Goal: Task Accomplishment & Management: Use online tool/utility

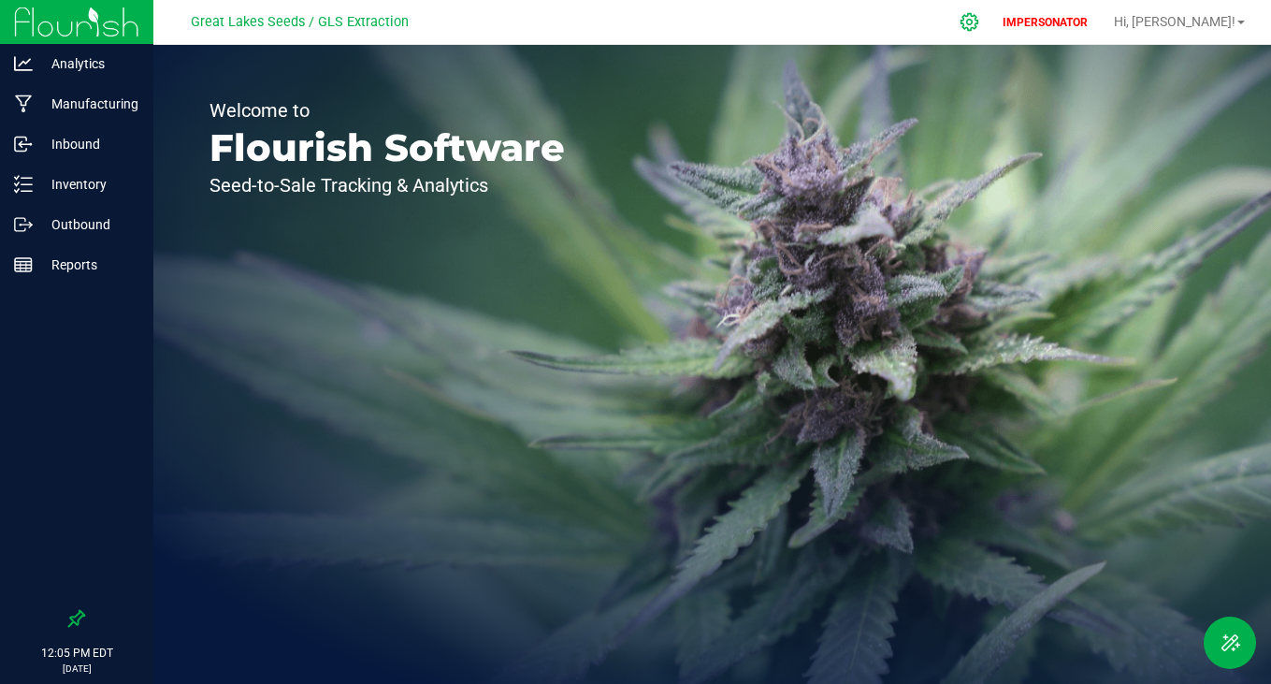
click at [979, 14] on icon at bounding box center [970, 22] width 20 height 20
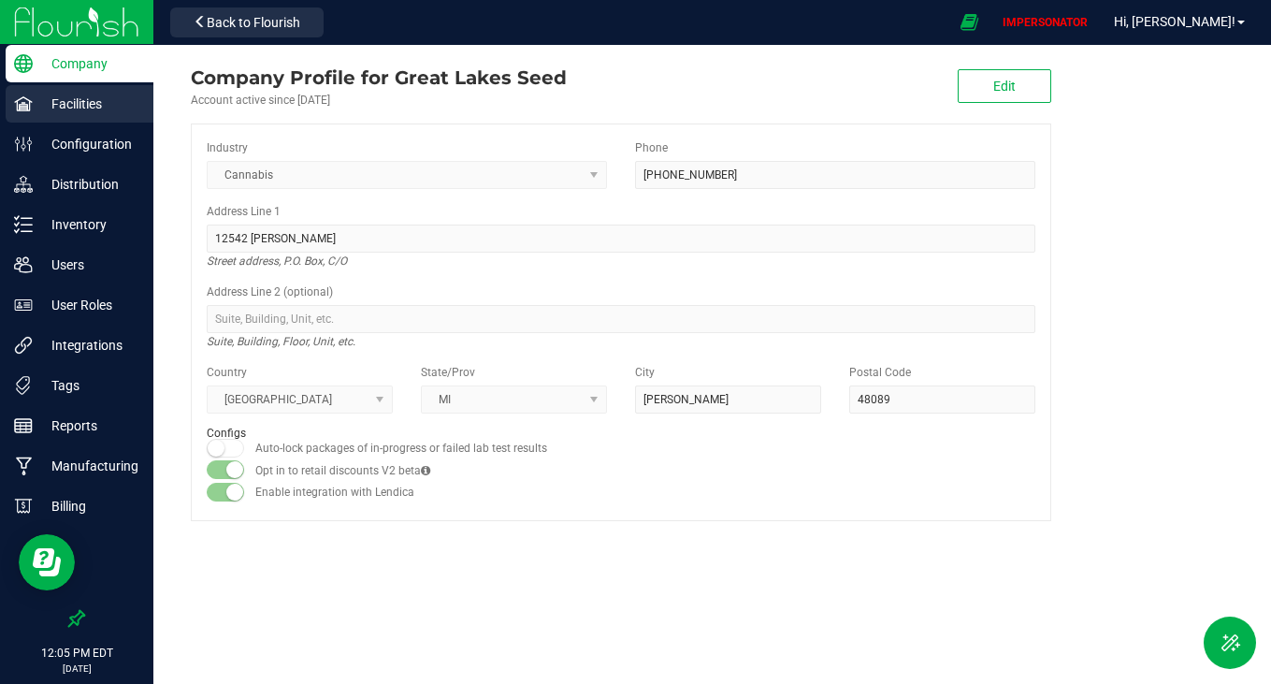
click at [70, 101] on p "Facilities" at bounding box center [89, 104] width 112 height 22
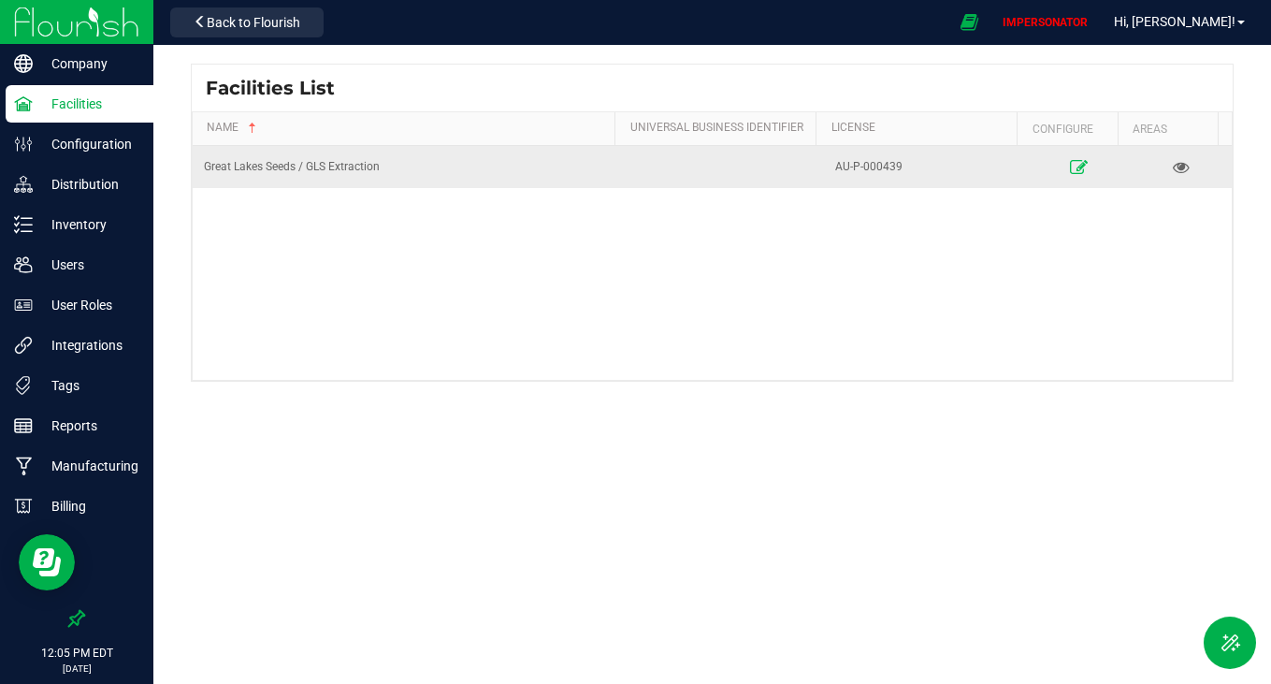
click at [1070, 162] on icon at bounding box center [1079, 166] width 18 height 13
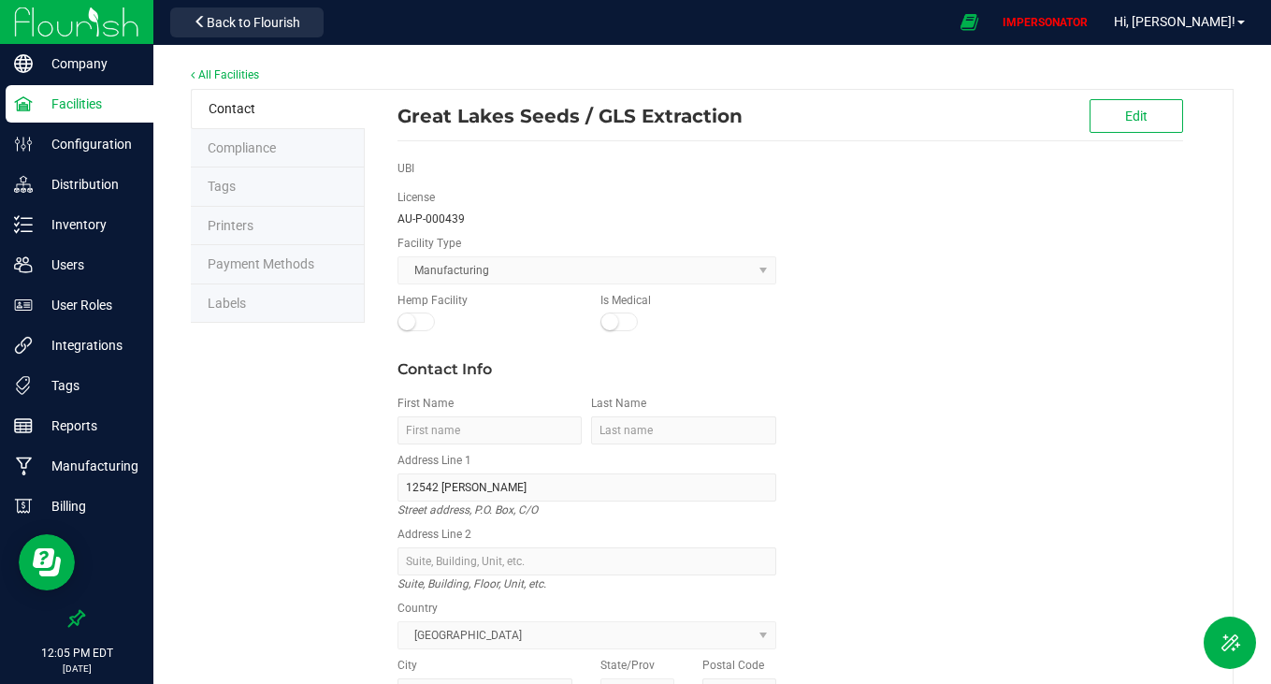
click at [278, 303] on li "Labels" at bounding box center [278, 303] width 174 height 39
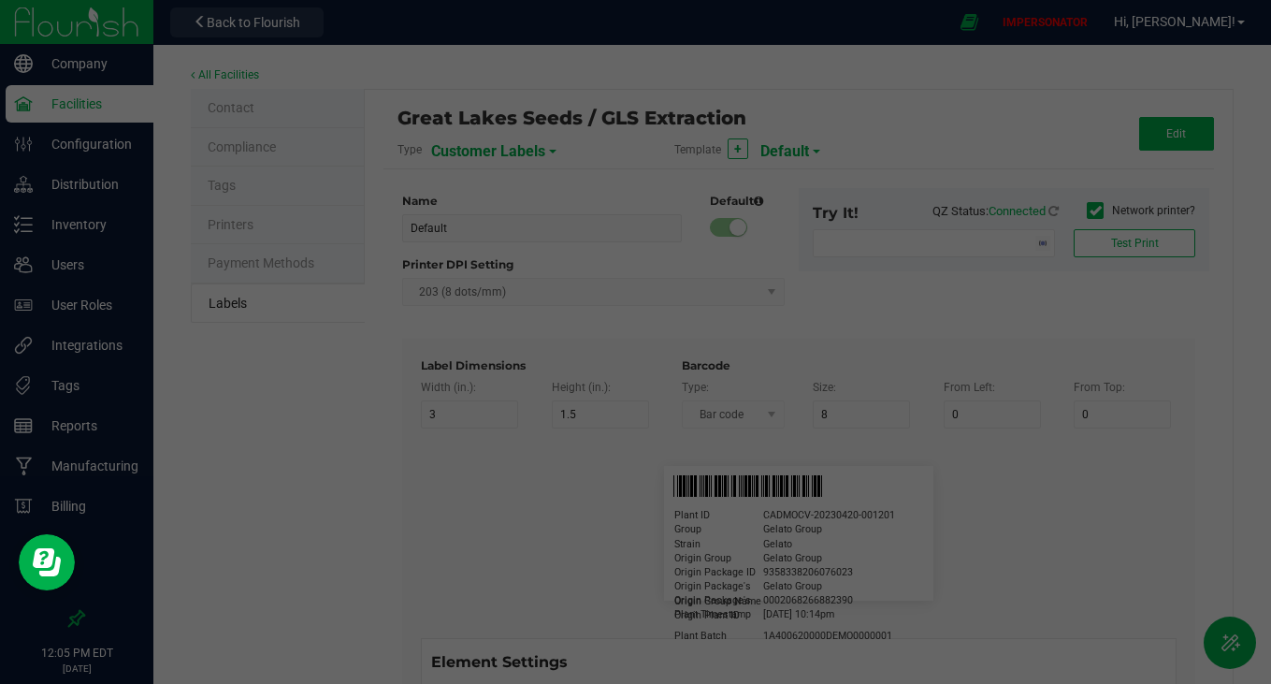
type input "2.25"
type input "4"
type input "20"
type input "5"
type input "Business"
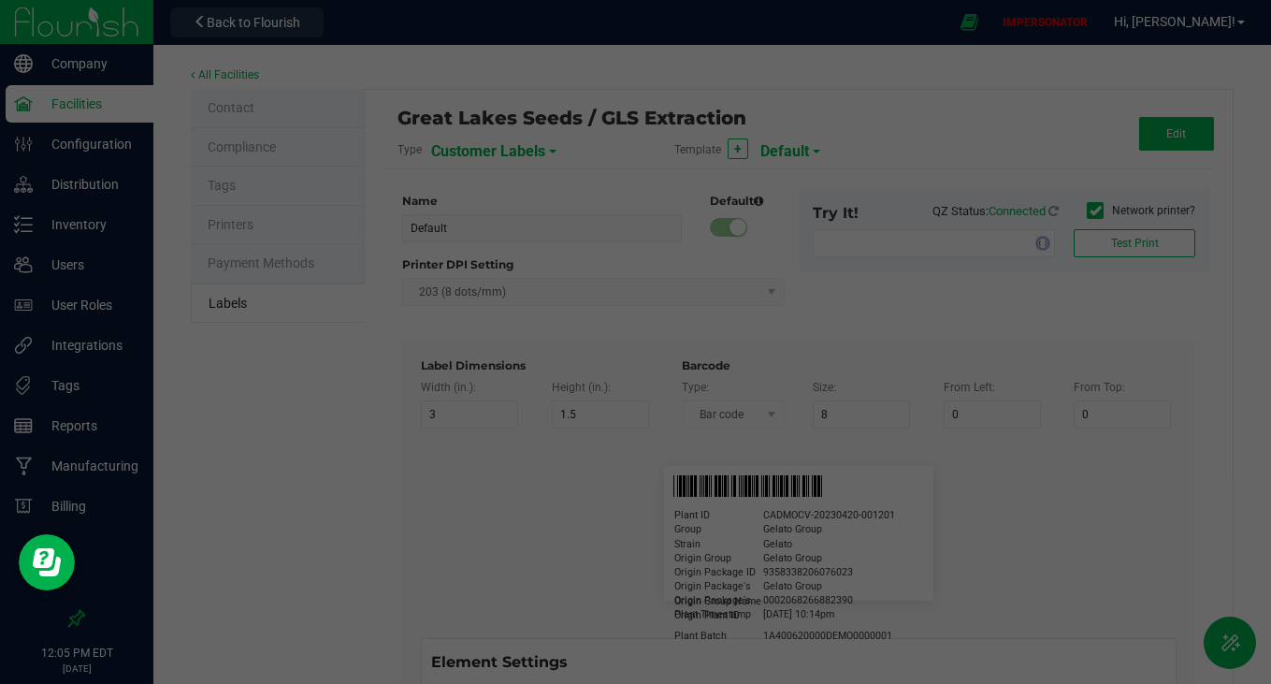
type input "15"
type input "5"
type input "[PERSON_NAME]"
type input "Product"
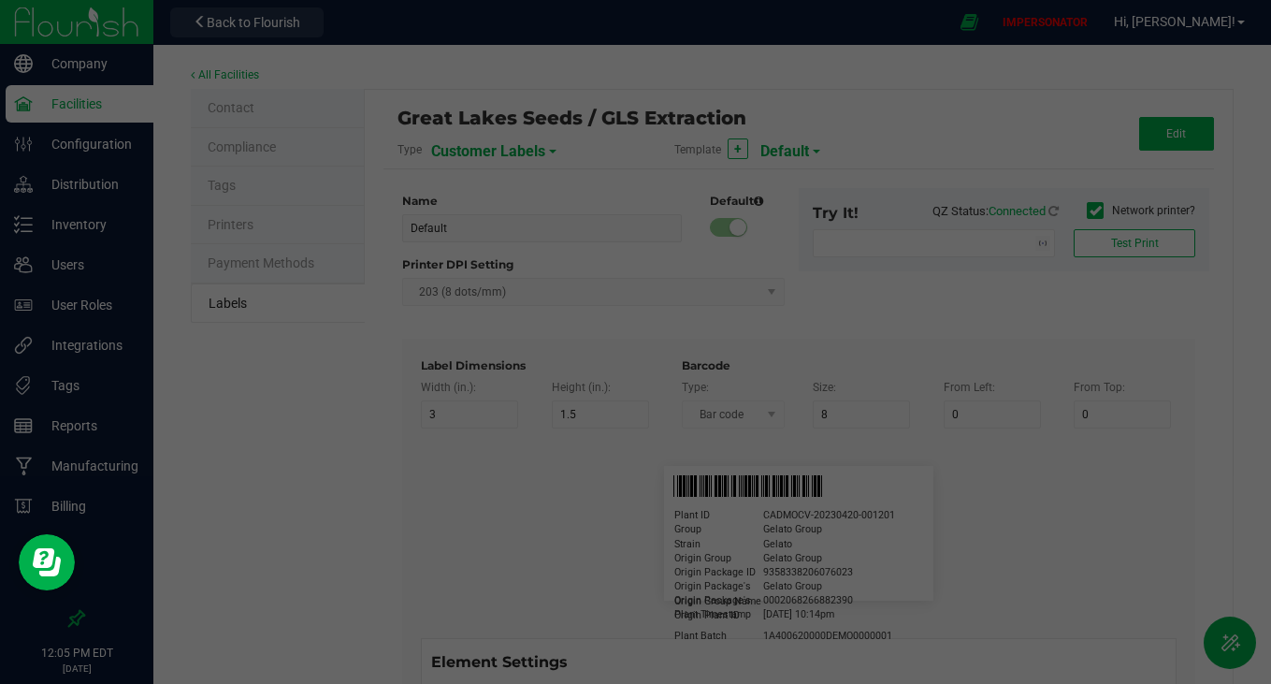
type input "15"
type input "5"
type input "10"
type input "GSC Oil Tincture"
type input "Weight"
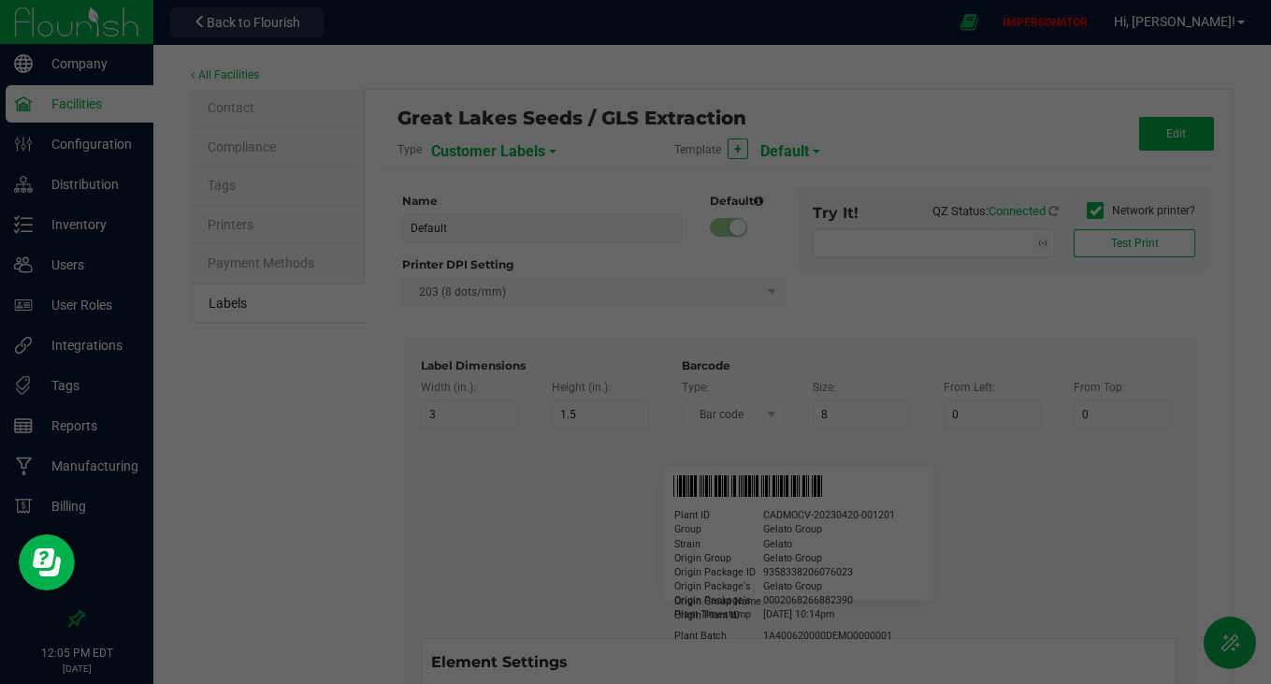
type input "5"
type input "15"
type input "3 ea"
type input "License Number"
type input "15"
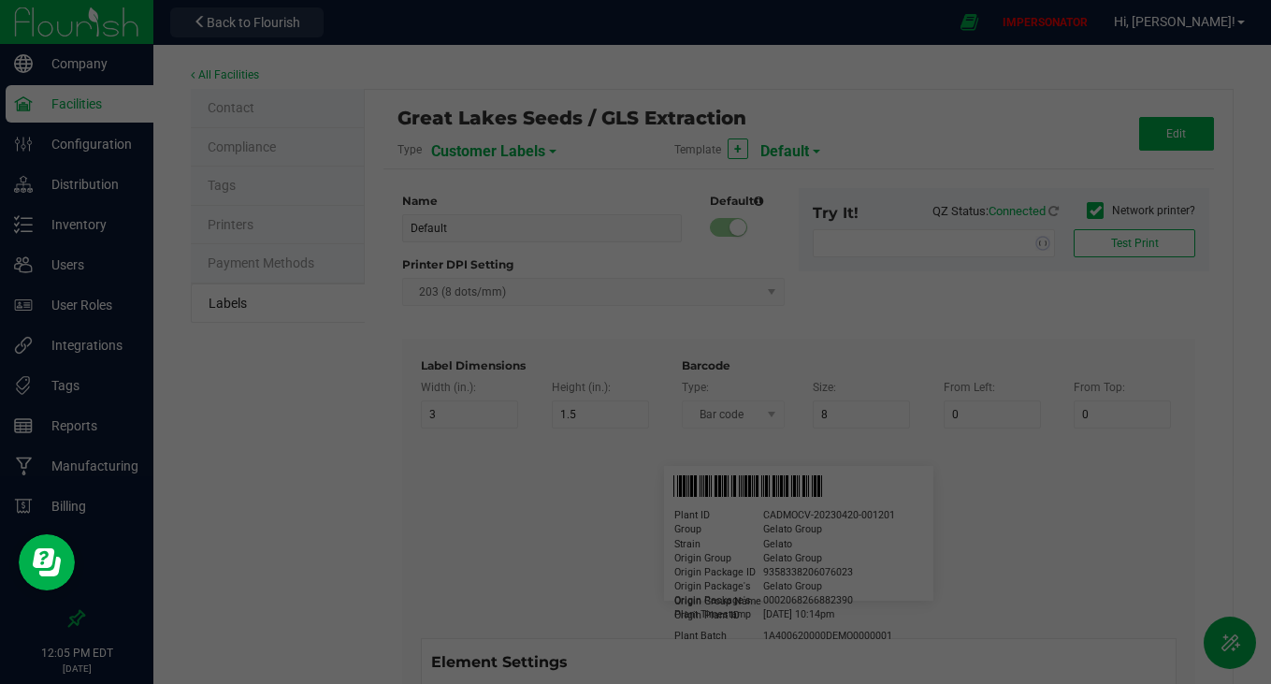
type input "5"
type input "Docfirst Doclast, MD."
type input "Order Date"
type input "15"
type input "5"
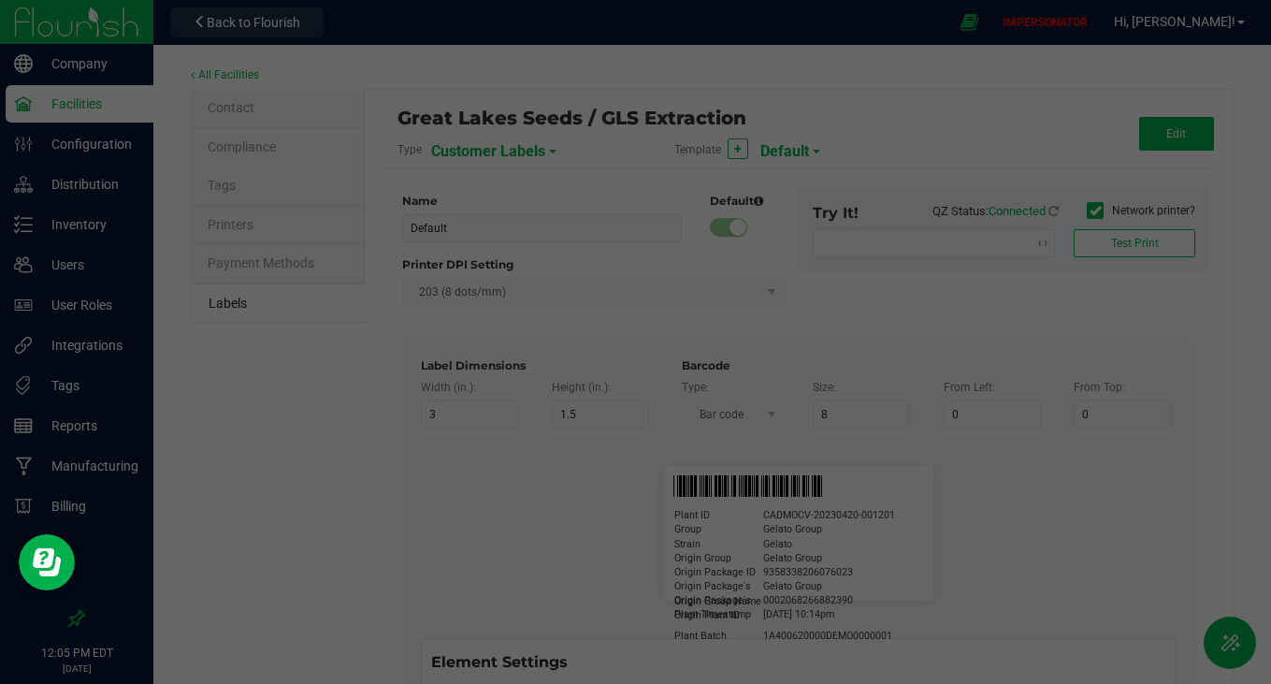
type input "25"
type input "[DATE] 1:17 pm"
type input "License Number"
type input "10"
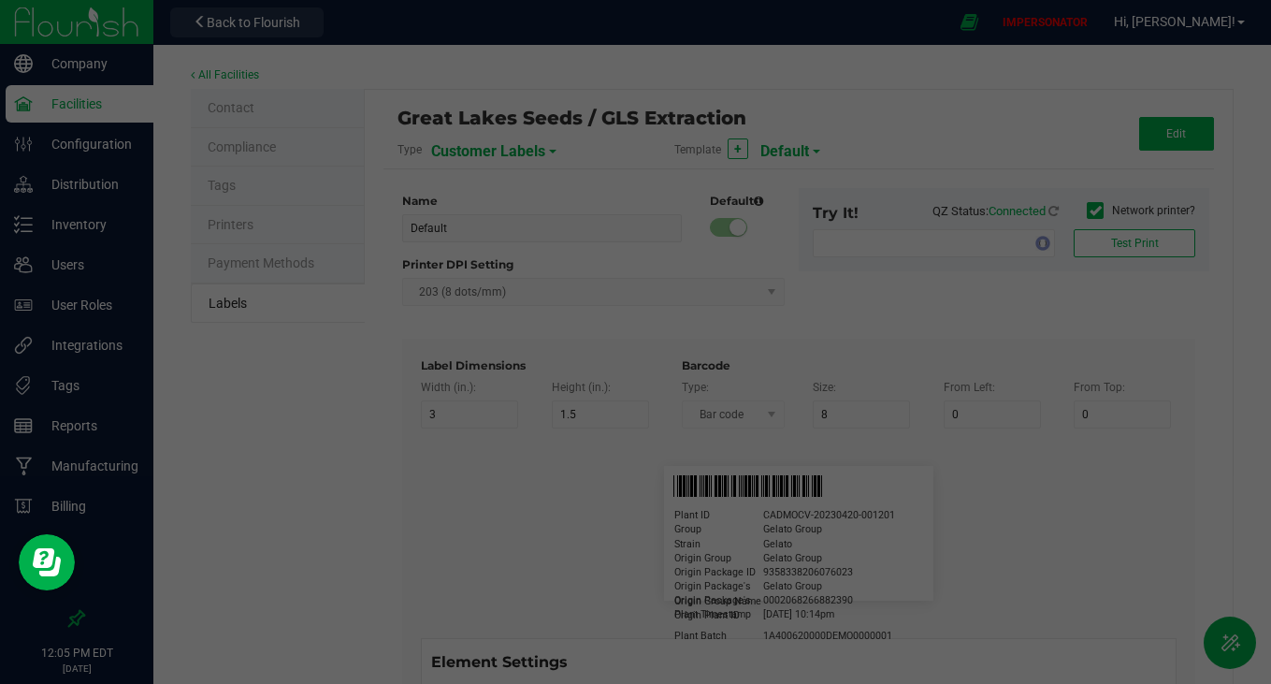
type input "10"
type input "AU-PA-000439"
type input "Example"
type input "10"
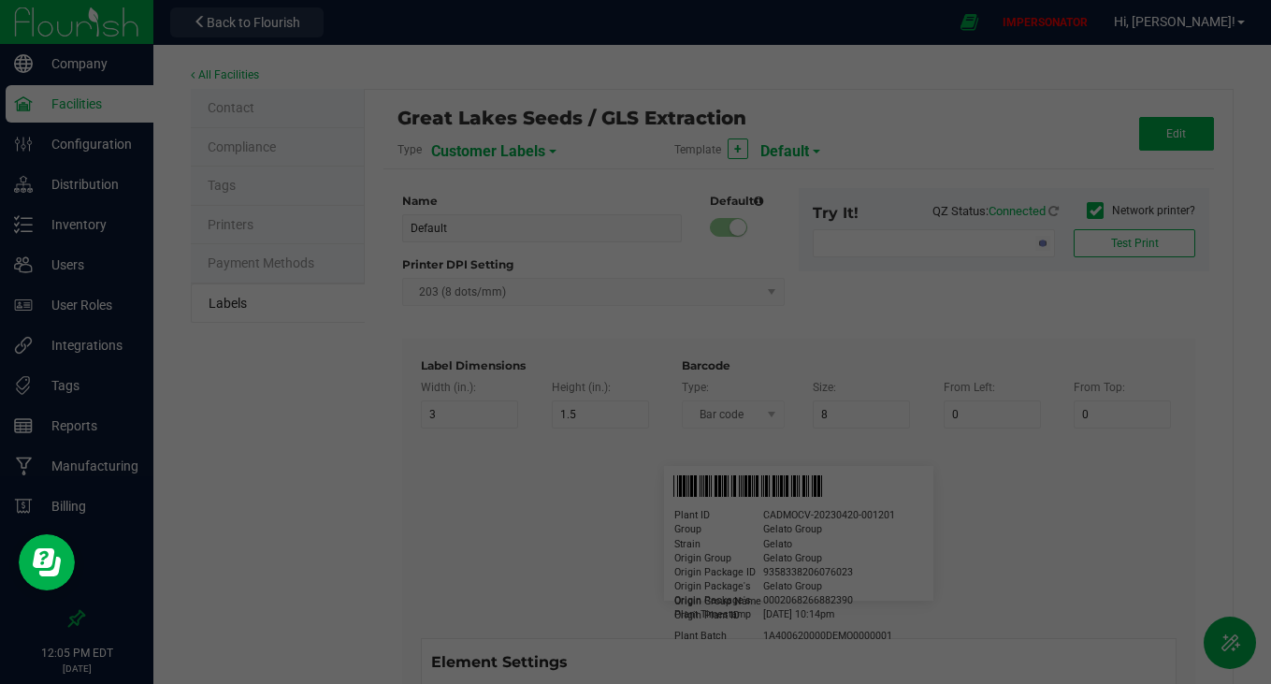
type input "10"
type input "Editable text field"
type input "Package ID"
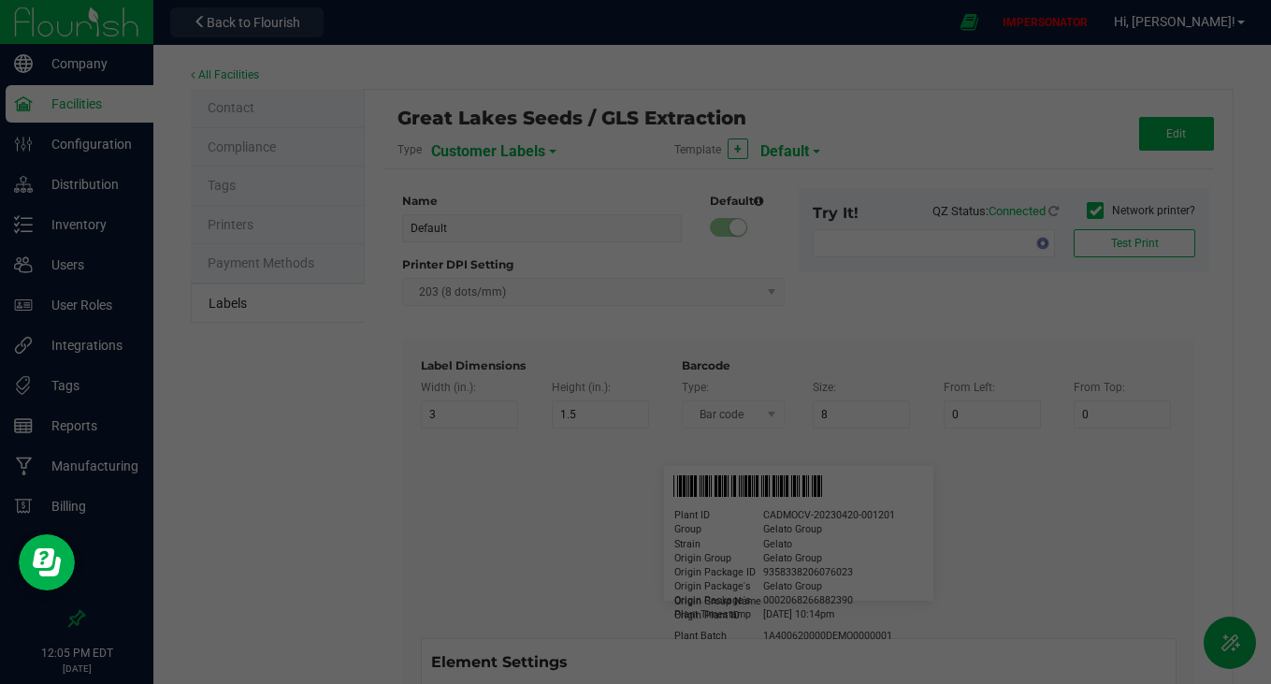
type input "15"
type input "5"
type input "10"
type input "CADMODS-20230420-096"
type input "Lot Number"
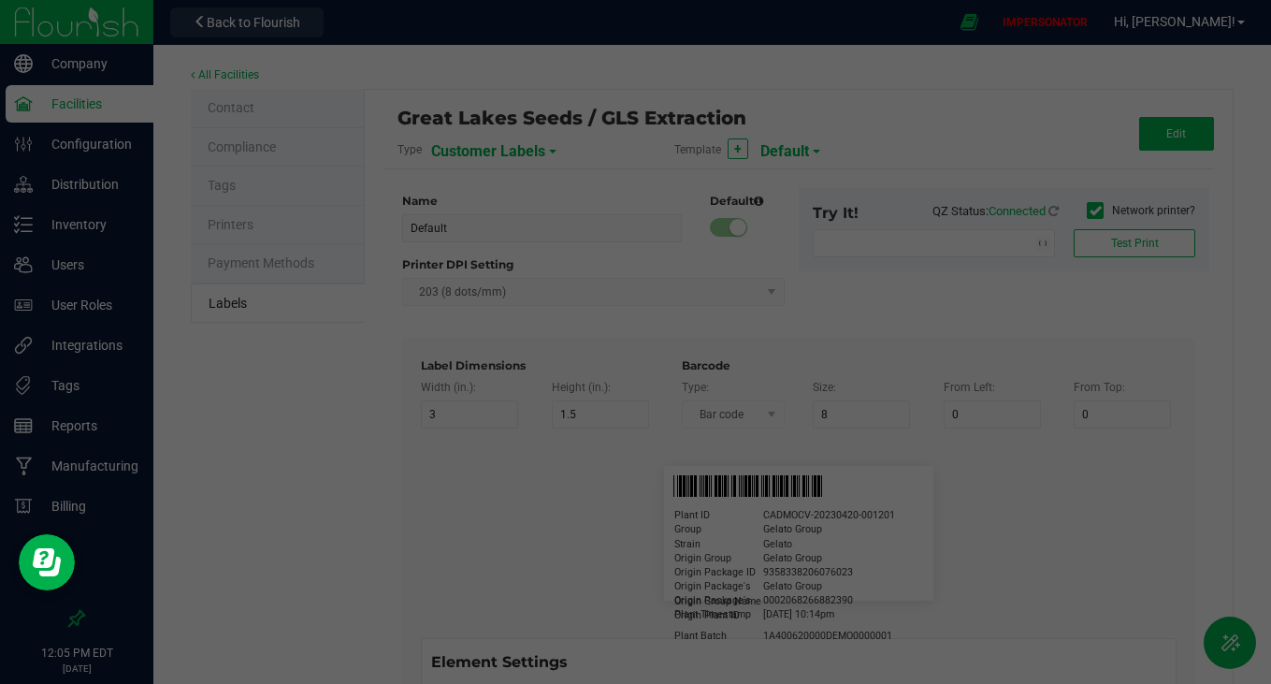
type input "15"
type input "5"
type input "10"
type input "LOTPXGDP-0912"
type input "Brand"
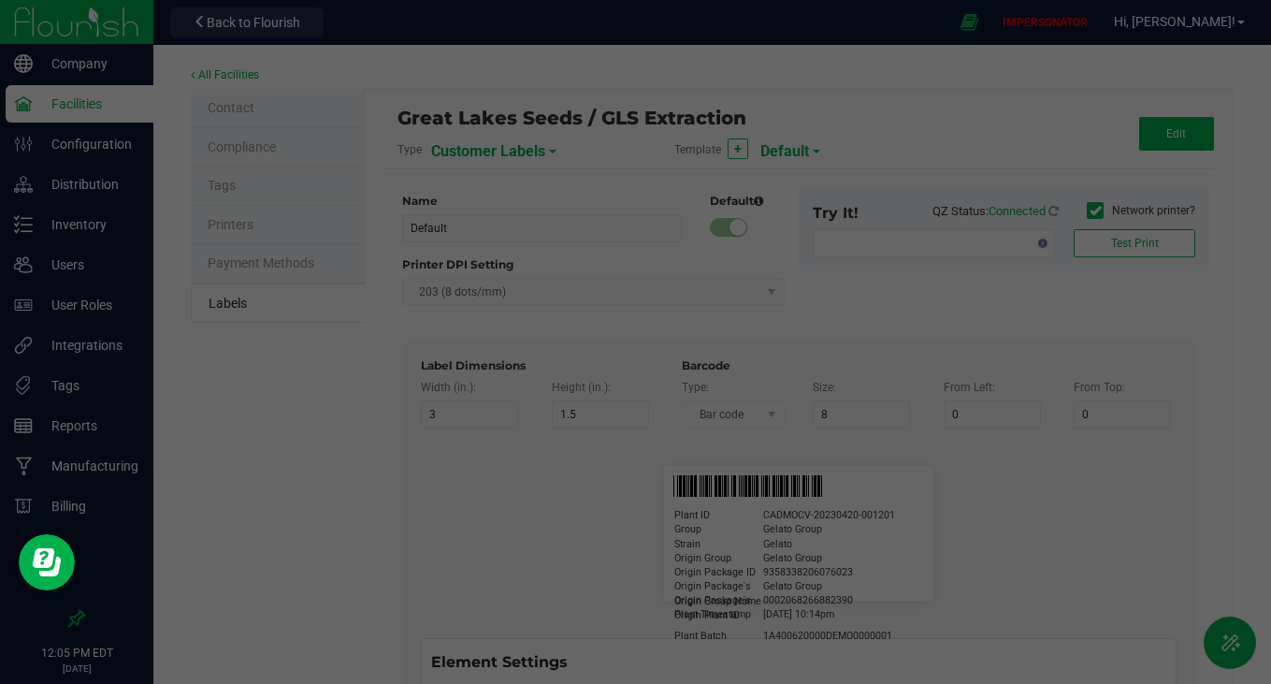
type input "15"
type input "5"
type input "30"
type input "Cannabis Co."
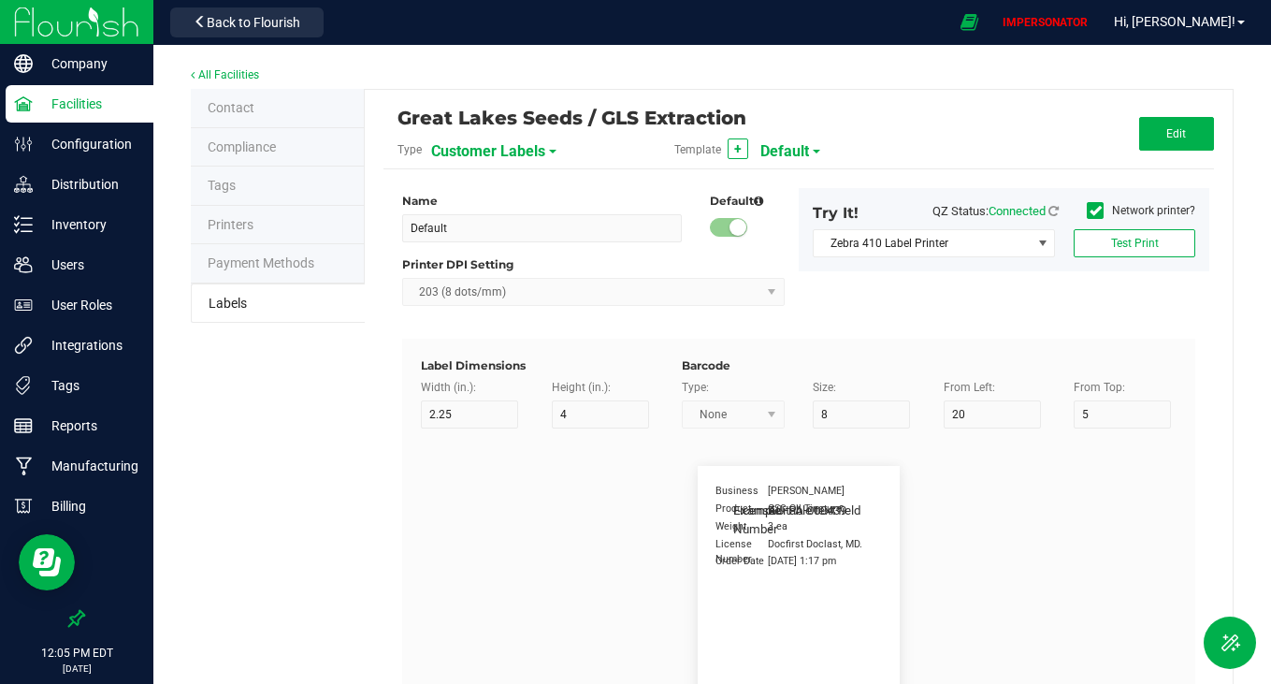
click at [557, 144] on div "Customer Labels" at bounding box center [534, 151] width 206 height 34
click at [501, 163] on span "Customer Labels" at bounding box center [488, 152] width 114 height 32
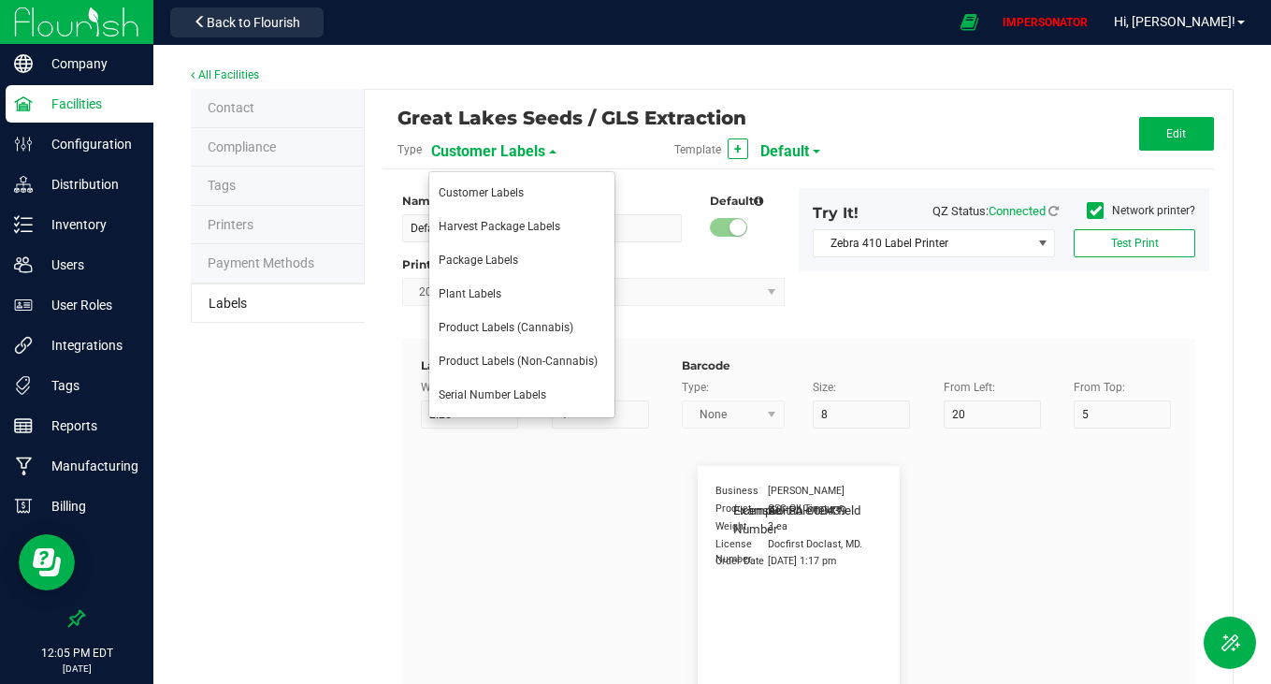
click at [501, 138] on span "Customer Labels" at bounding box center [488, 152] width 114 height 32
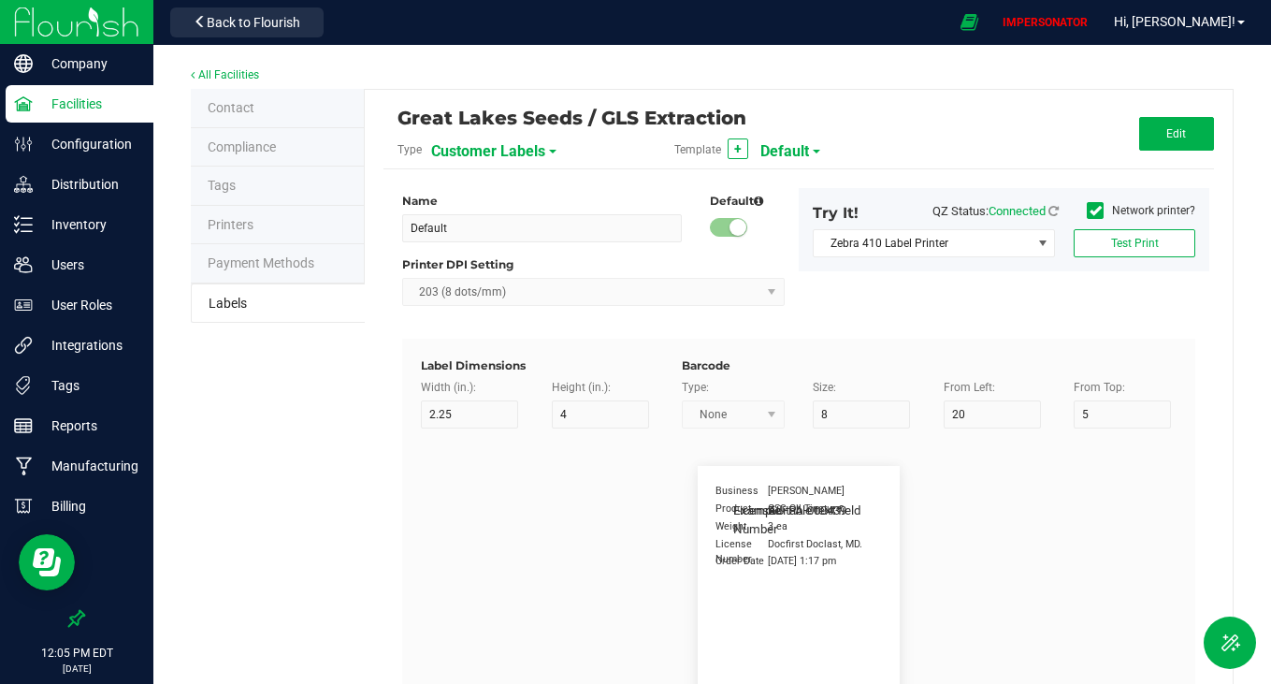
click at [488, 159] on span "Customer Labels" at bounding box center [488, 152] width 114 height 32
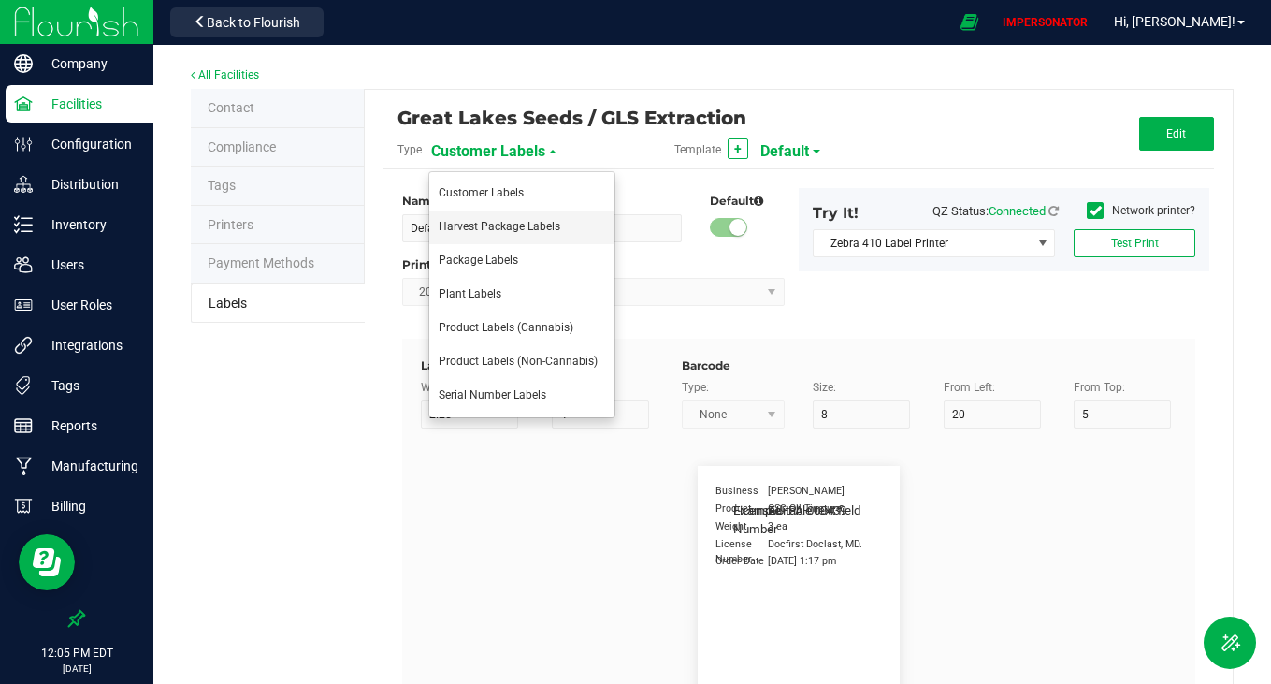
click at [480, 239] on li "Harvest Package Labels" at bounding box center [521, 227] width 185 height 34
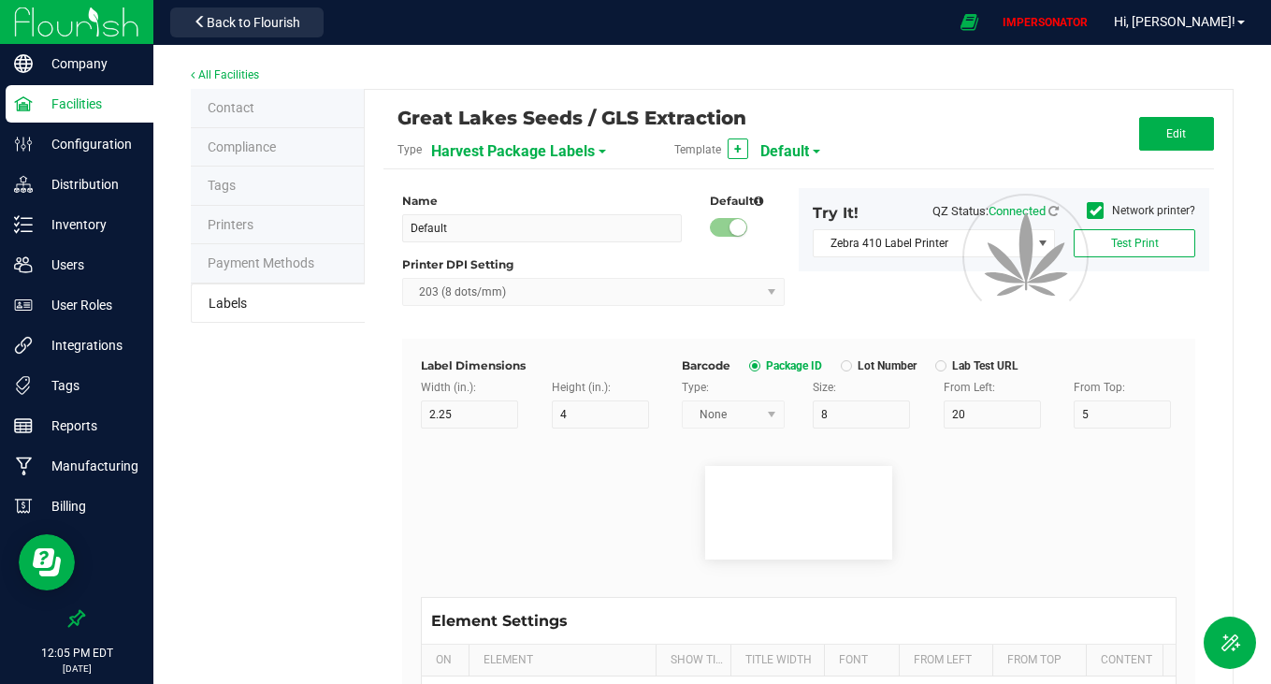
type input "2"
type input "0"
type input "60"
type input "Strain"
type input "25"
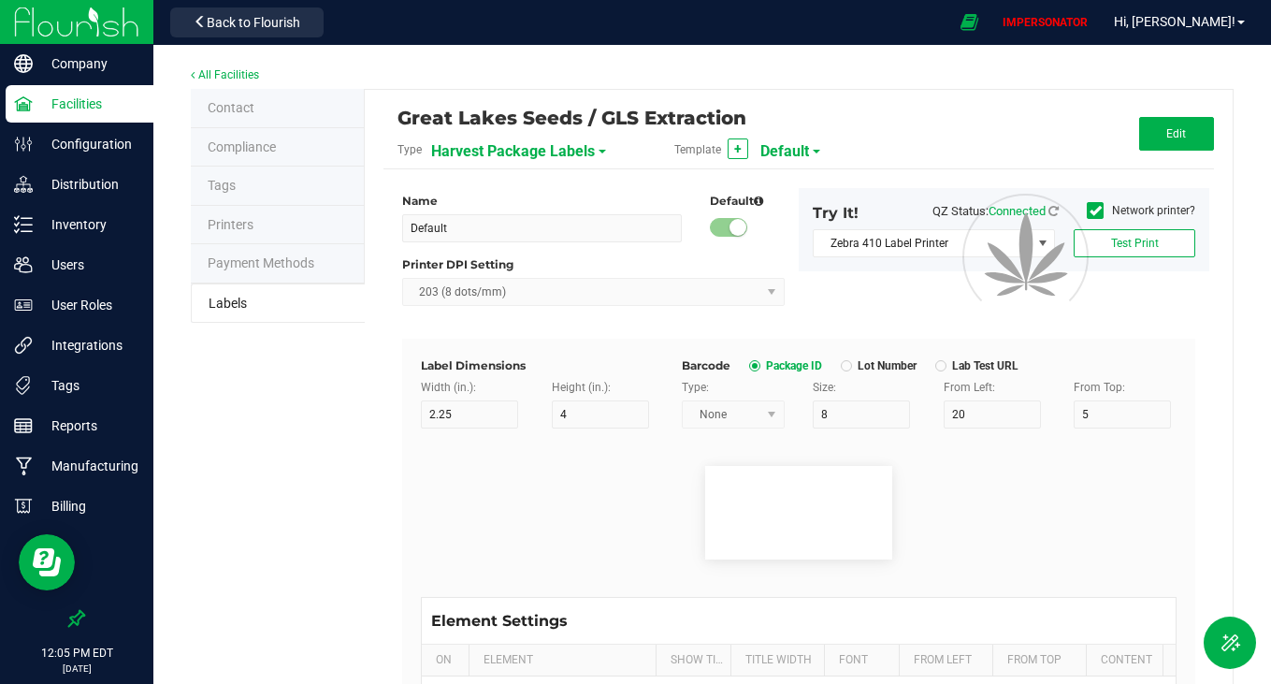
type input "10"
type input "15"
type input "Gelato"
type input "Size"
type input "25"
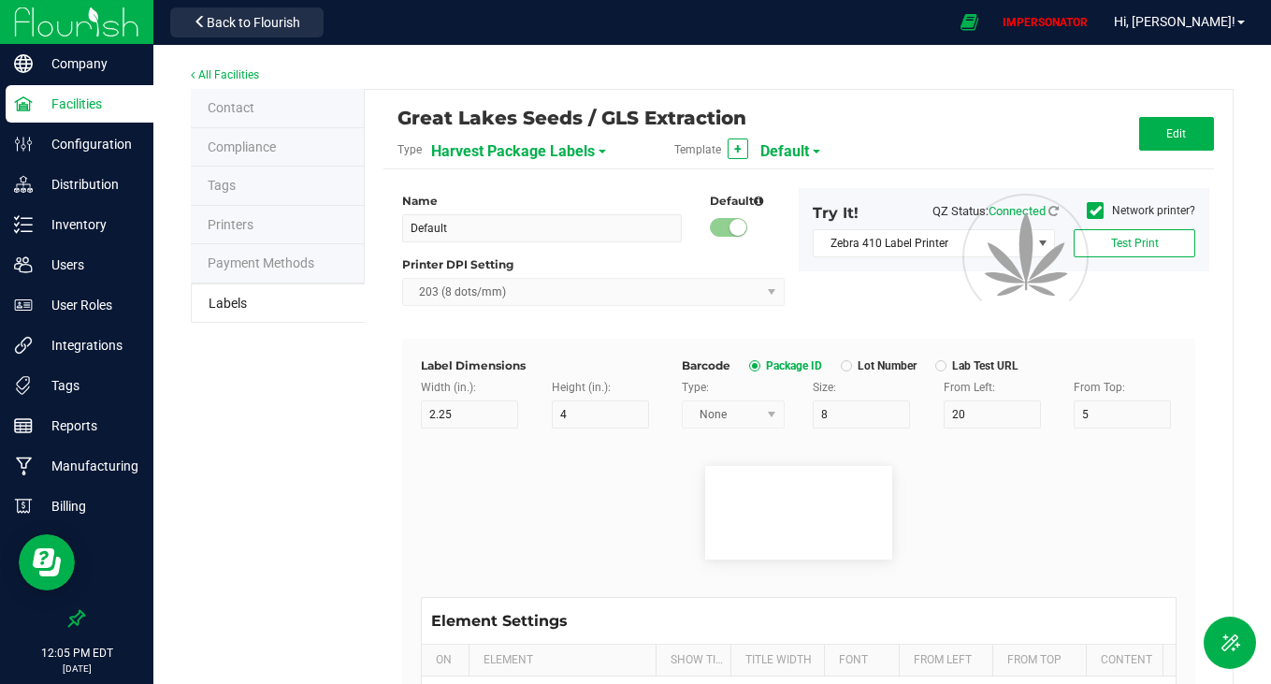
type input "10"
type input "20"
type input "44 ea"
type input "Package Date"
type input "25"
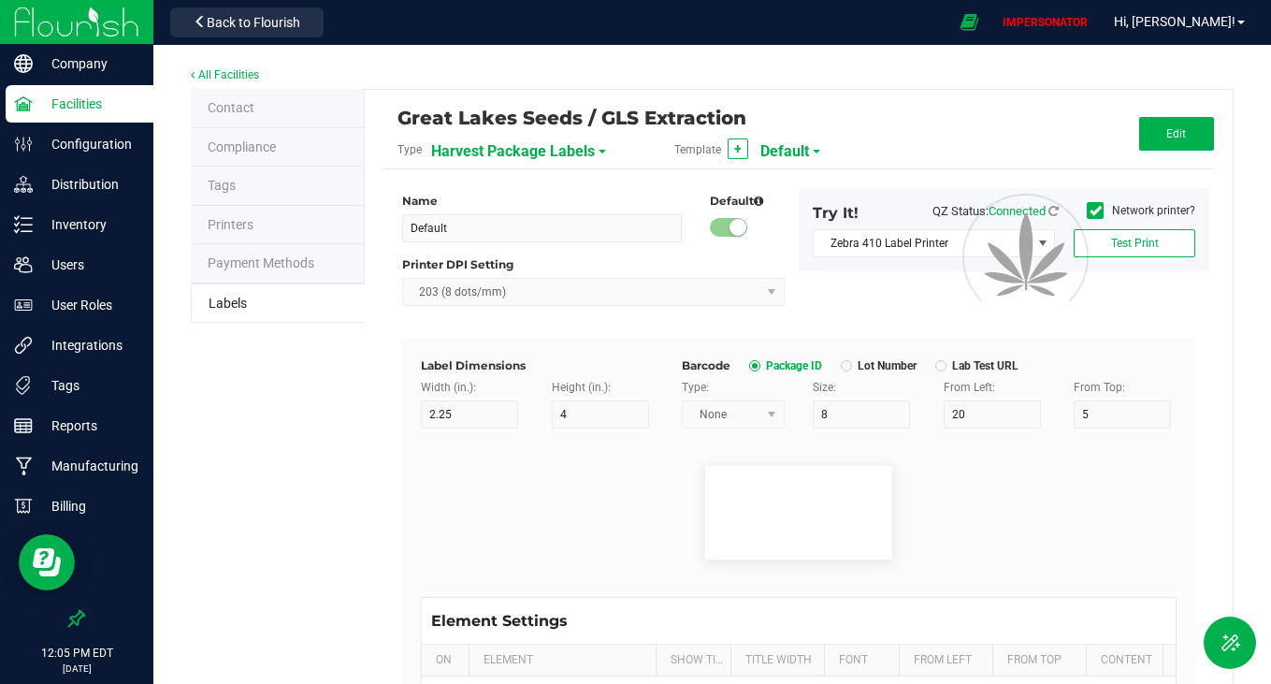
type input "10"
type input "30"
type input "[DATE] 10:14pm"
type input "Harvest Date"
type input "25"
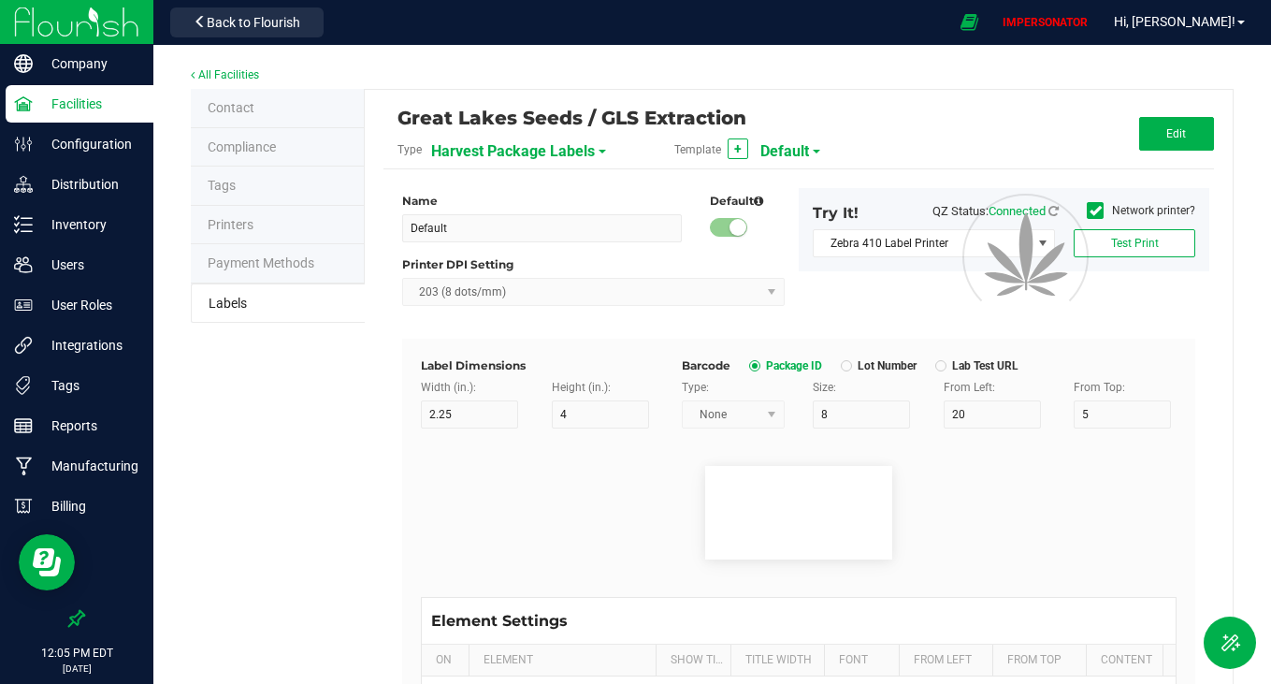
type input "10"
type input "35"
type input "[DATE]"
type input "Unit Weight"
type input "25"
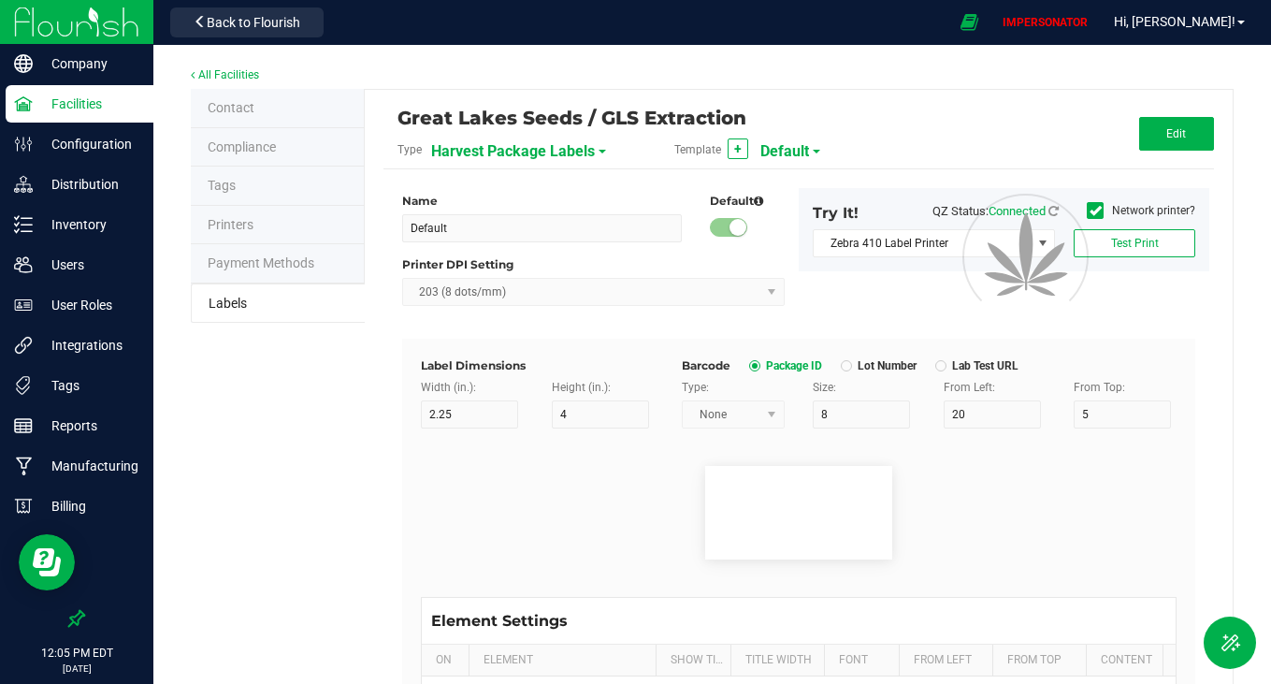
type input "10"
type input "30"
type input "3.5 g"
type input "Package ID"
type input "25"
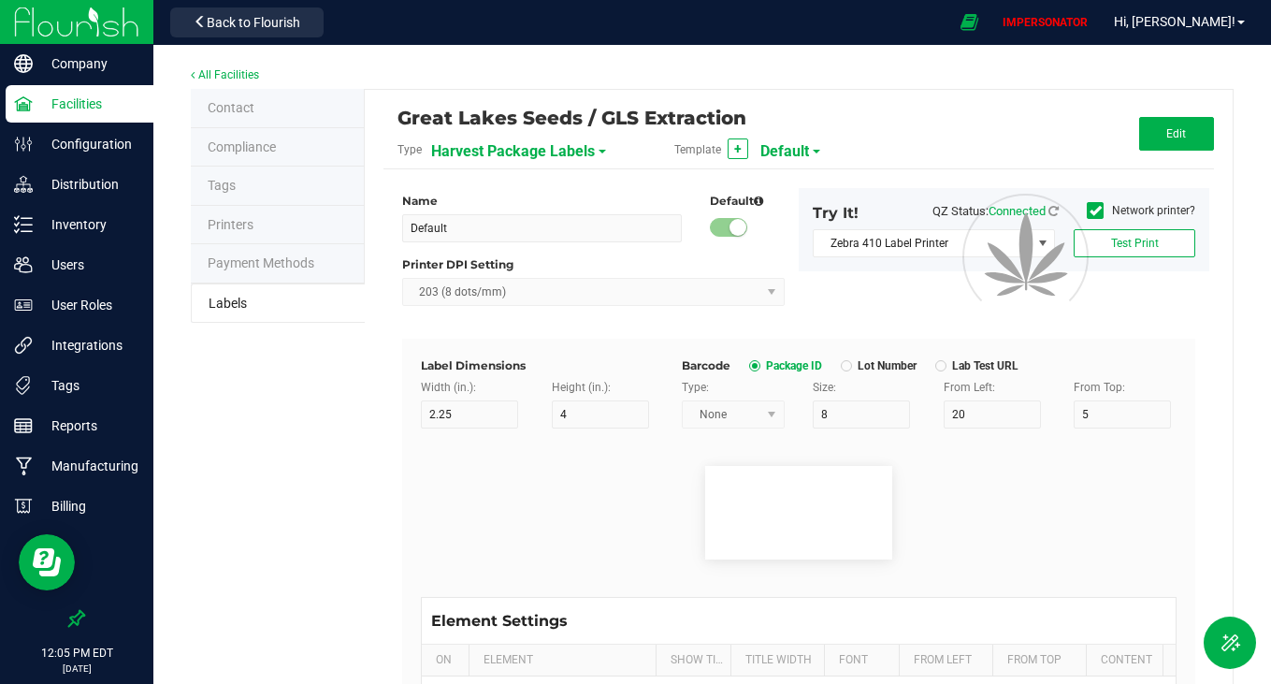
type input "5"
type input "CADMODS-20230420-096"
type input "SKU Name"
type input "25"
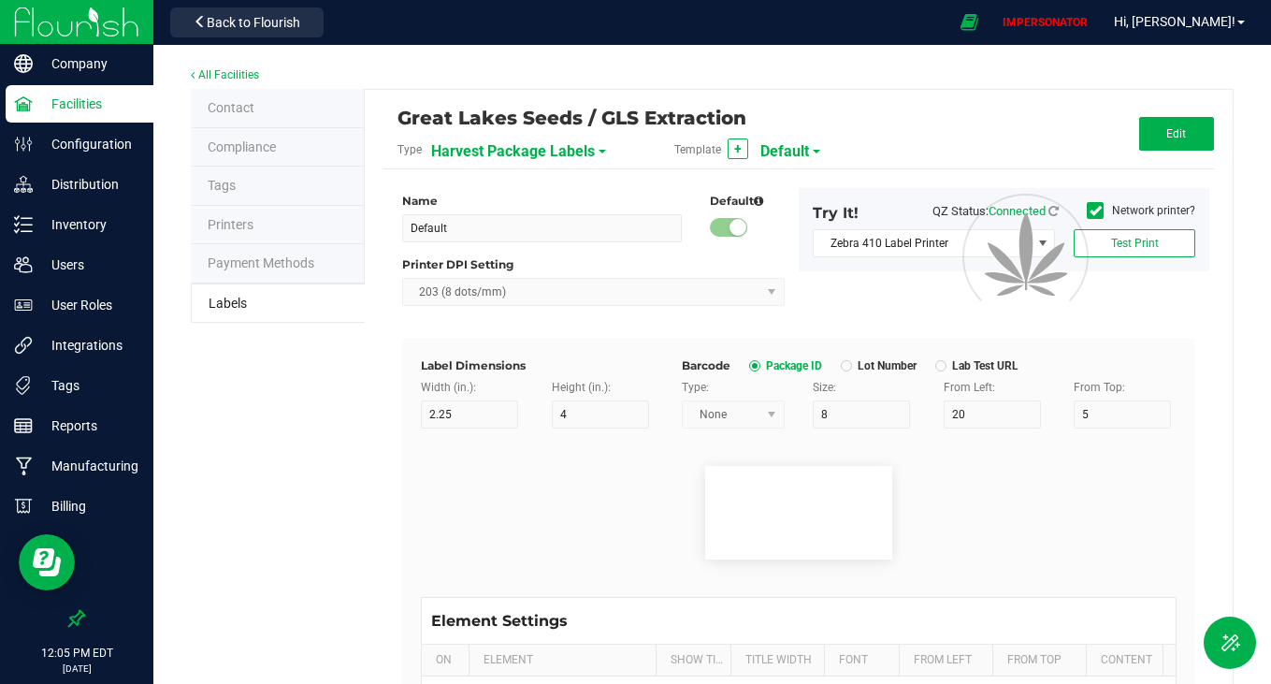
type input "5"
type input "Gelato Pen"
type input "Harvest"
type input "25"
type input "10"
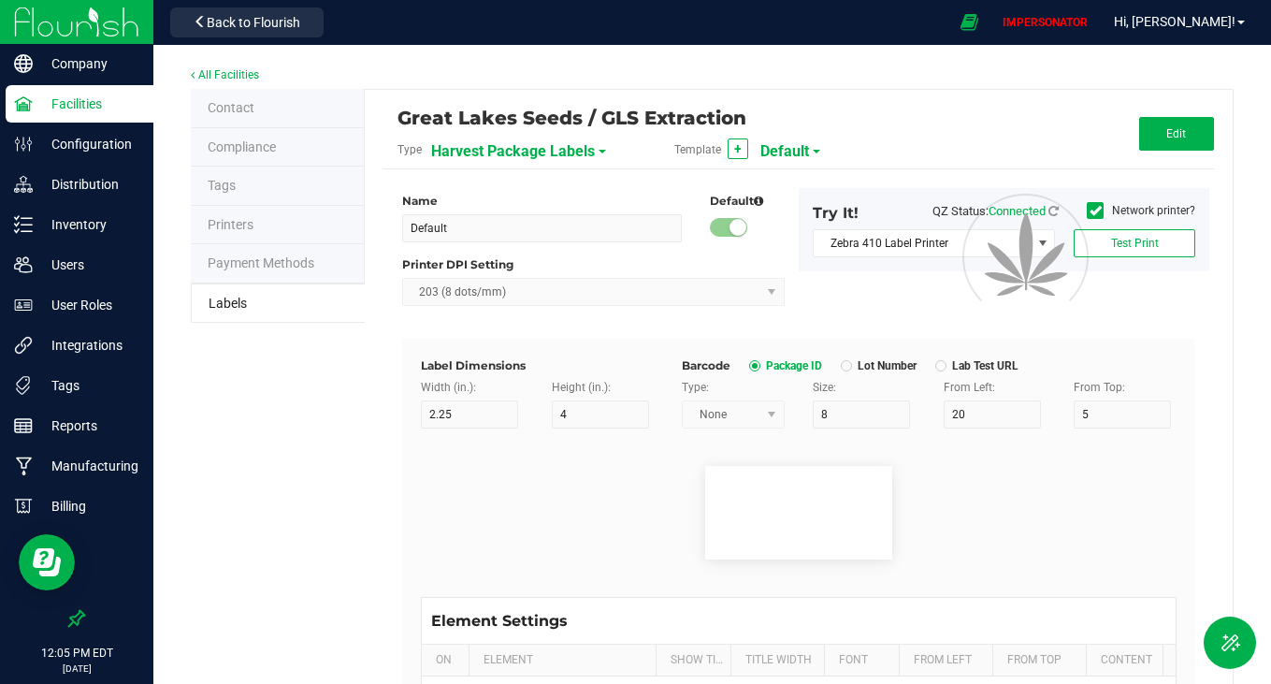
type input "25"
type input "GELATO-20230420"
type input "25"
type input "10"
type input "35"
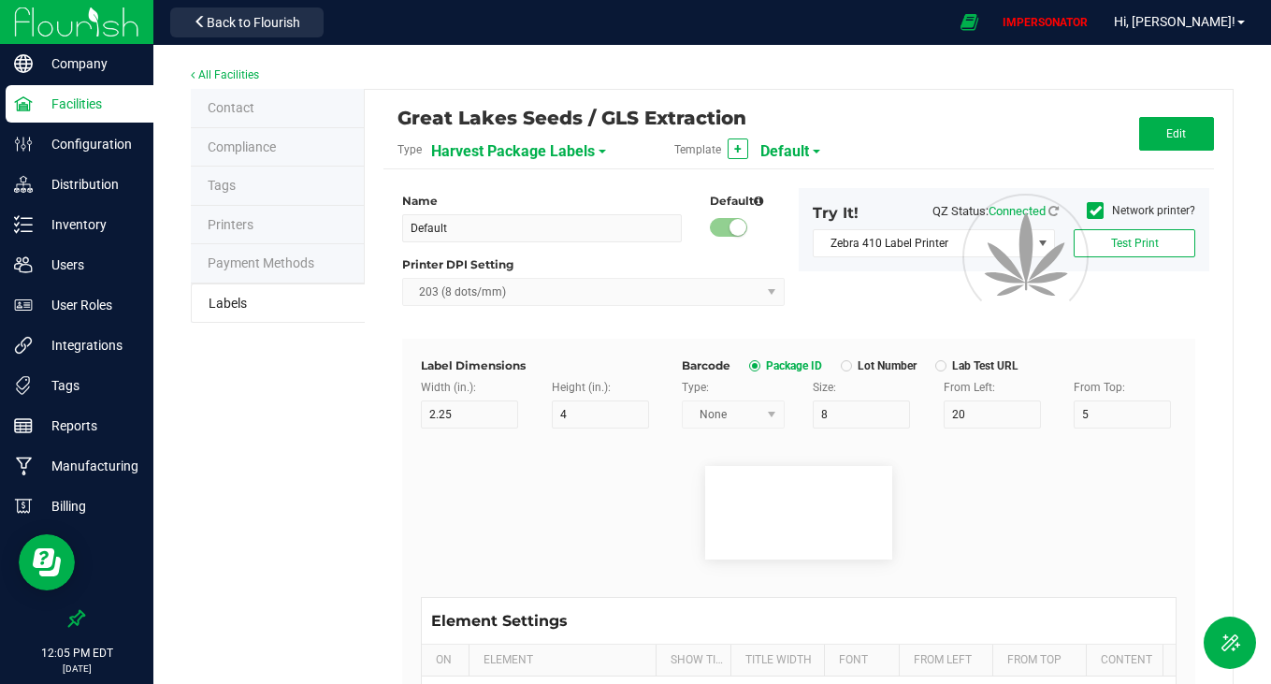
type input "LOT918234"
type input "Ref Field 1"
type input "25"
type input "10"
type input "35"
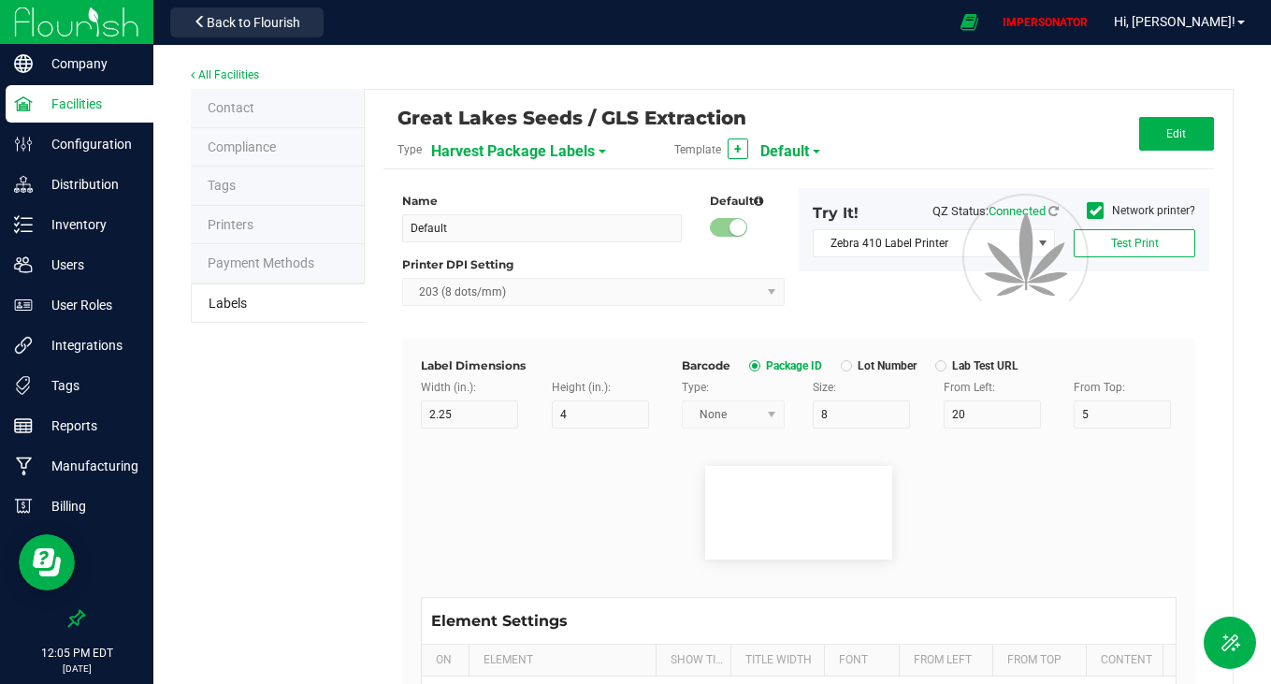
type input "Ref Field 1 Value"
type input "Ref Field 2"
type input "25"
type input "10"
type input "35"
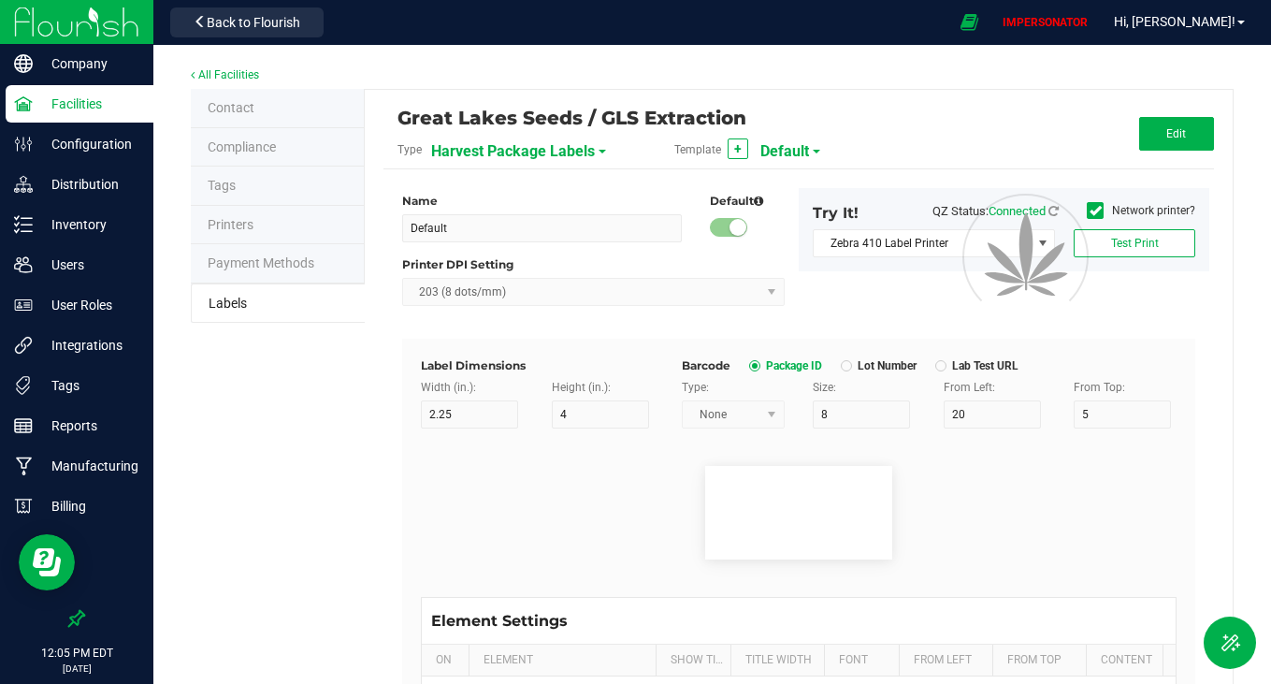
type input "Ref Field 2 Value"
type input "Ref Field 3"
type input "25"
type input "10"
type input "35"
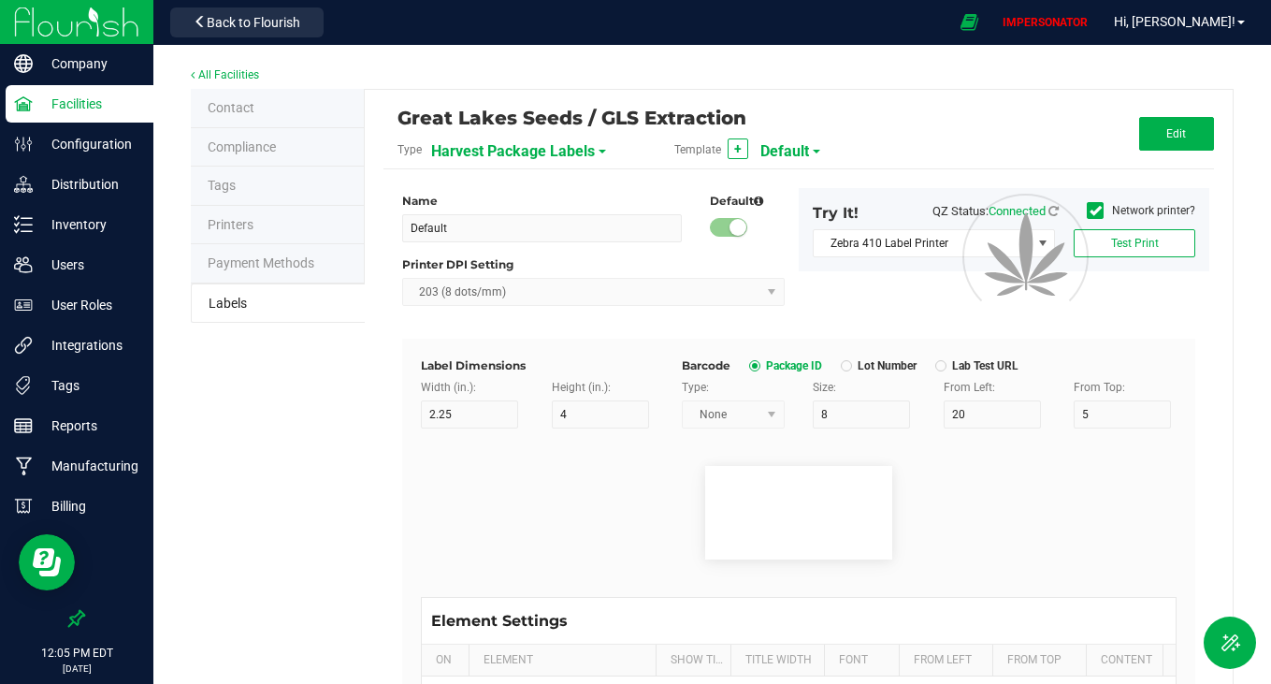
type input "Ref Field 3 Value"
type input "Item Ref Field 1"
type input "25"
type input "10"
type input "35"
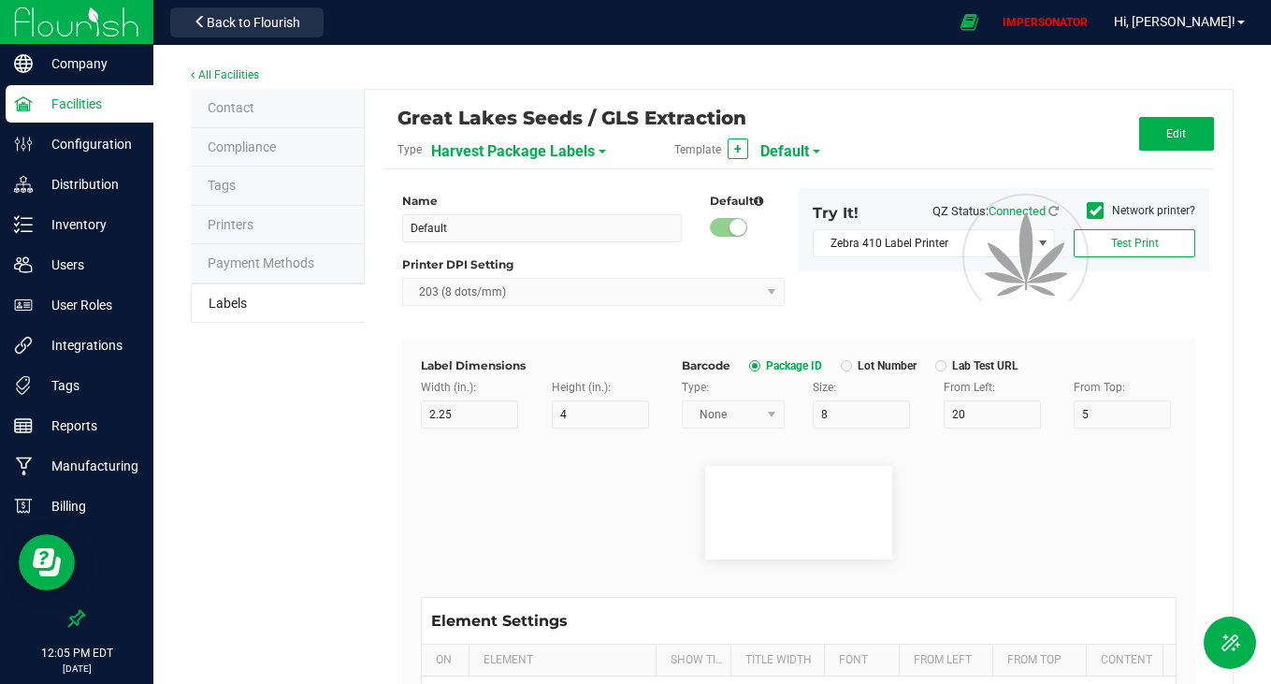
type input "Item Ref Field 1 Value"
type input "Item Ref Field 2"
type input "25"
type input "10"
type input "35"
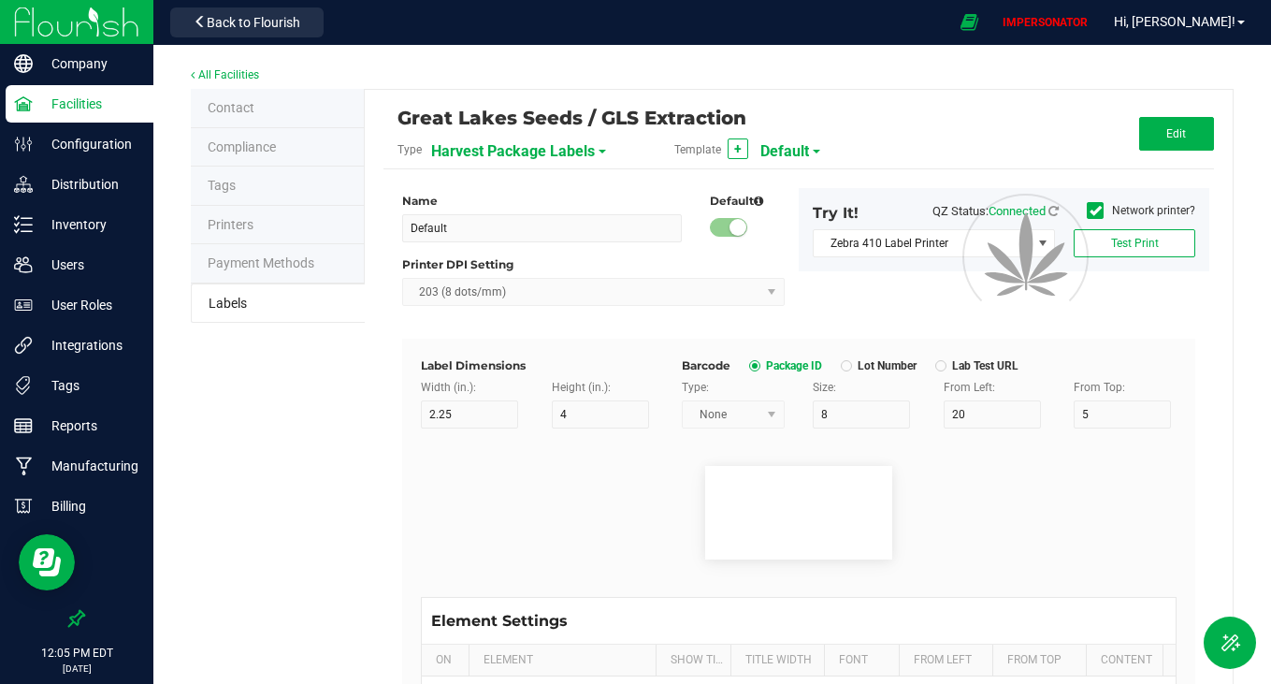
type input "Item Ref Field 2 Value"
type input "Item Ref Field 3"
type input "25"
type input "10"
type input "35"
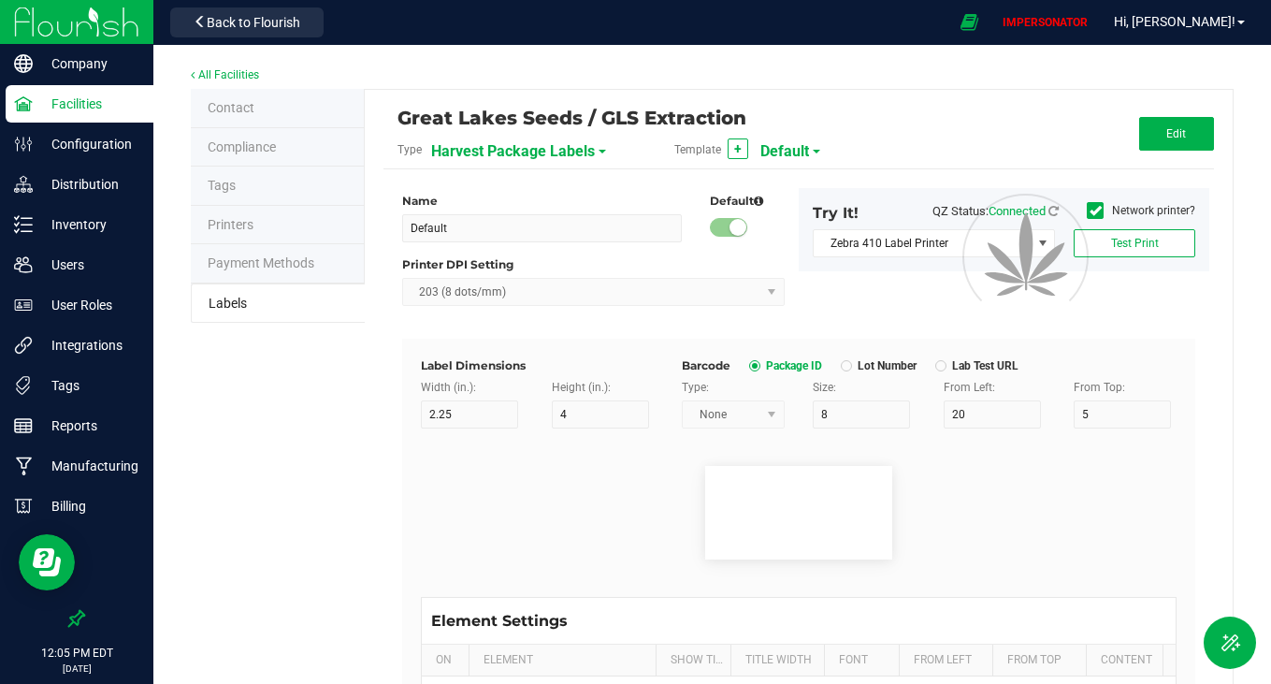
type input "Item Ref Field 3 Value"
type input "Item Ref Field 4"
type input "25"
type input "10"
type input "35"
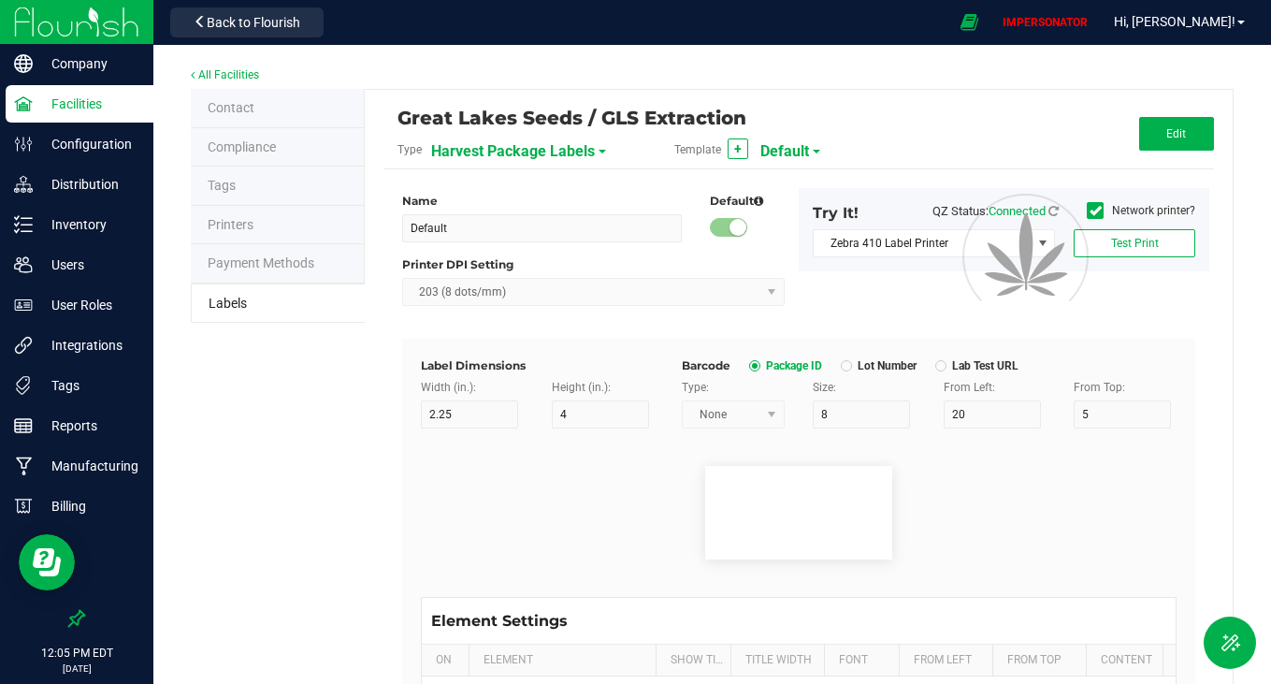
type input "Item Ref Field 4 Value"
type input "Item Ref Field 5"
type input "25"
type input "10"
type input "35"
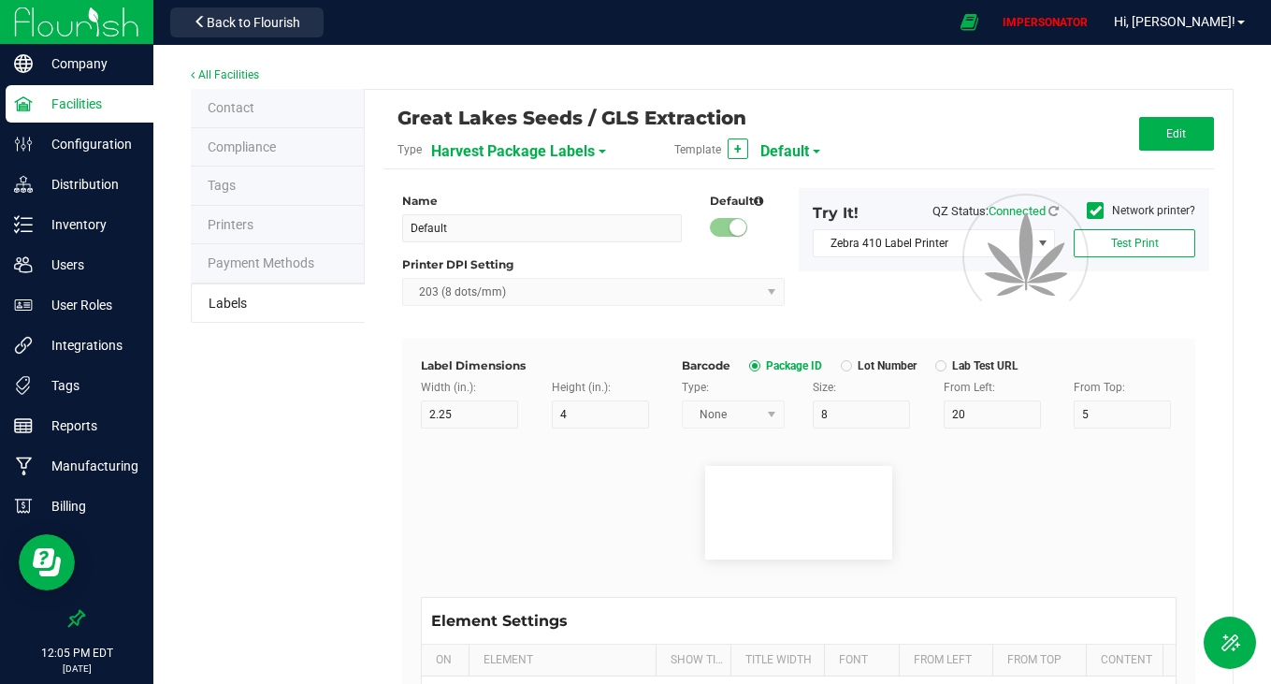
type input "Item Ref Field 5 Value"
type input "NDC Number"
type input "25"
type input "10"
type input "35"
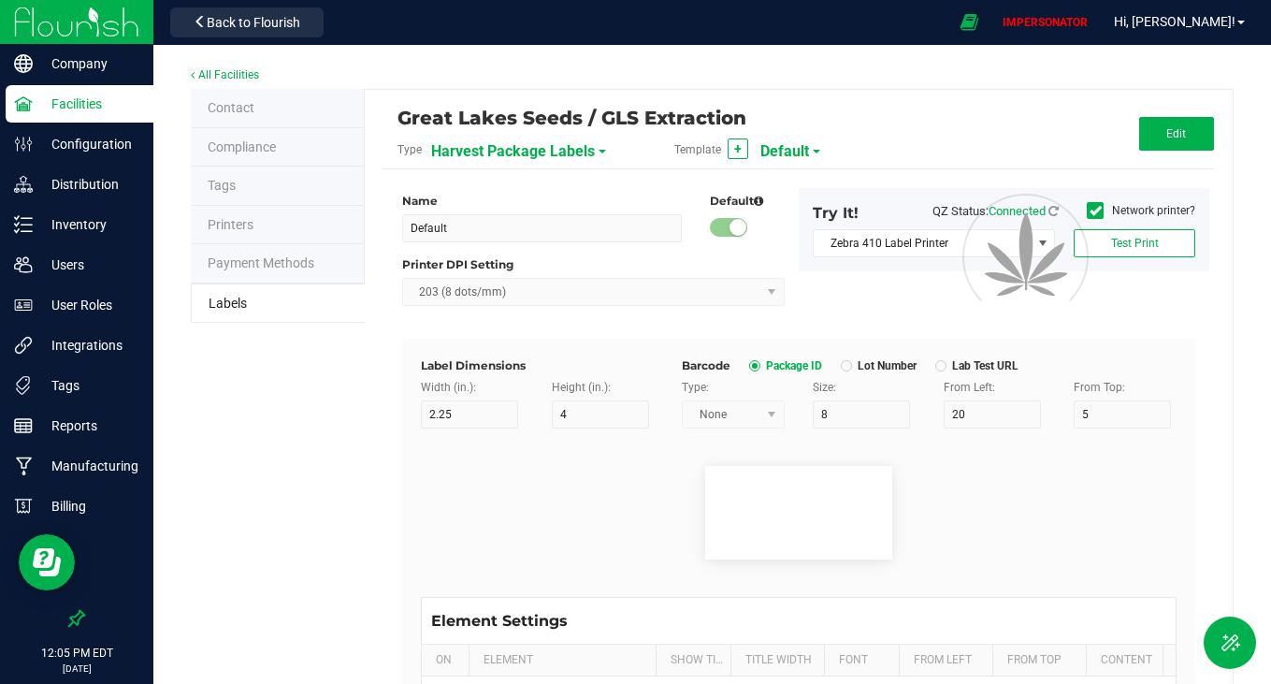
type input "[PHONE_NUMBER]"
type input "Number of Servings"
type input "25"
type input "10"
type input "35"
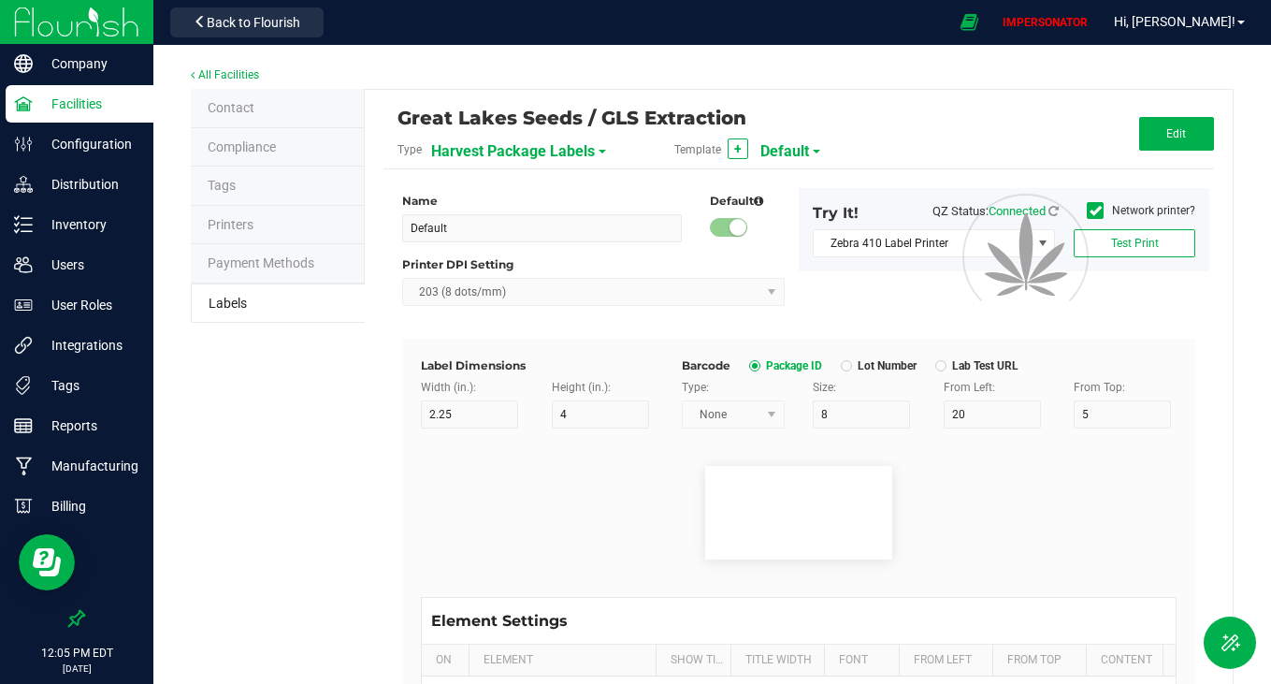
type input "4 servings/item"
type input "Serving Size"
type input "25"
type input "10"
type input "35"
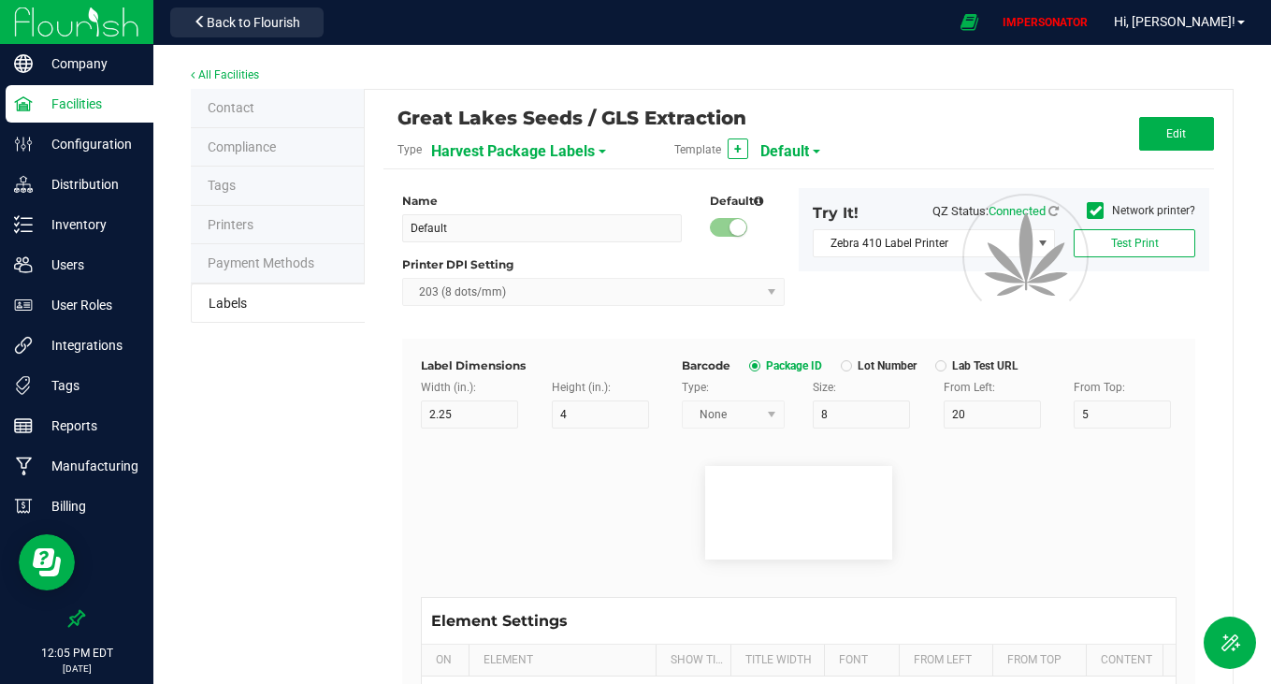
type input "1 cup"
type input "Serving Size (Grams)"
type input "25"
type input "10"
type input "35"
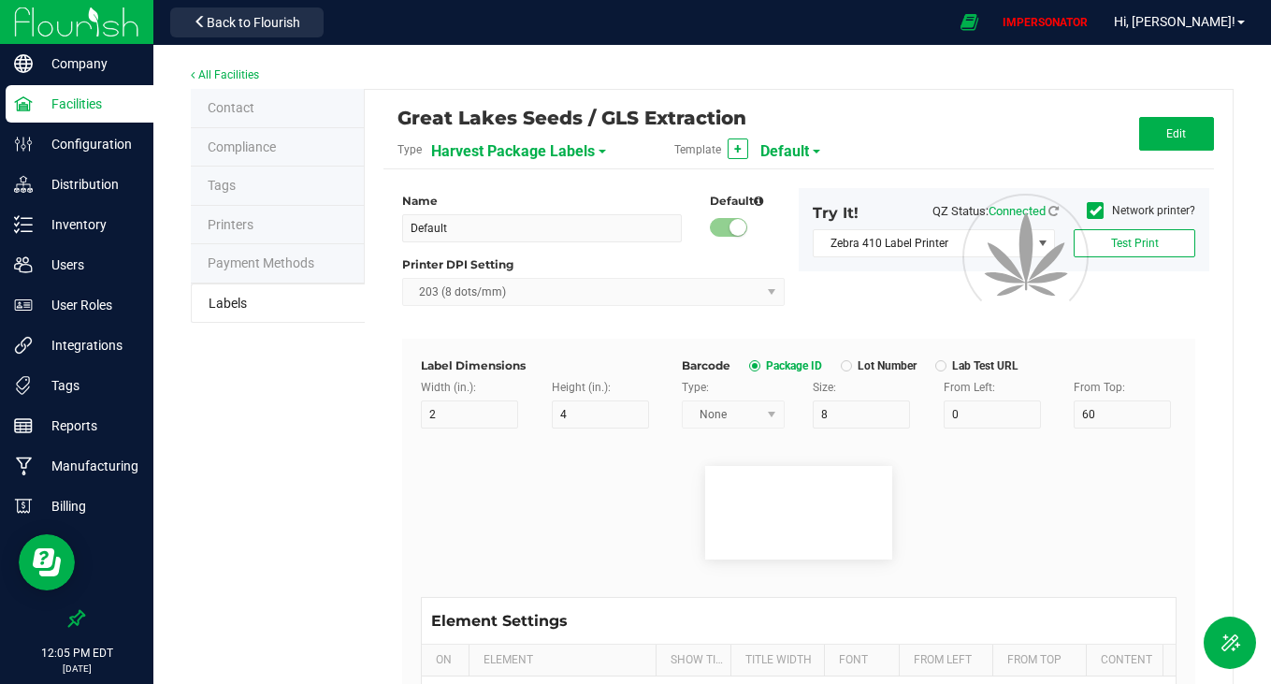
type input "4 g"
type input "Doses Per Unit"
type input "25"
type input "10"
type input "35"
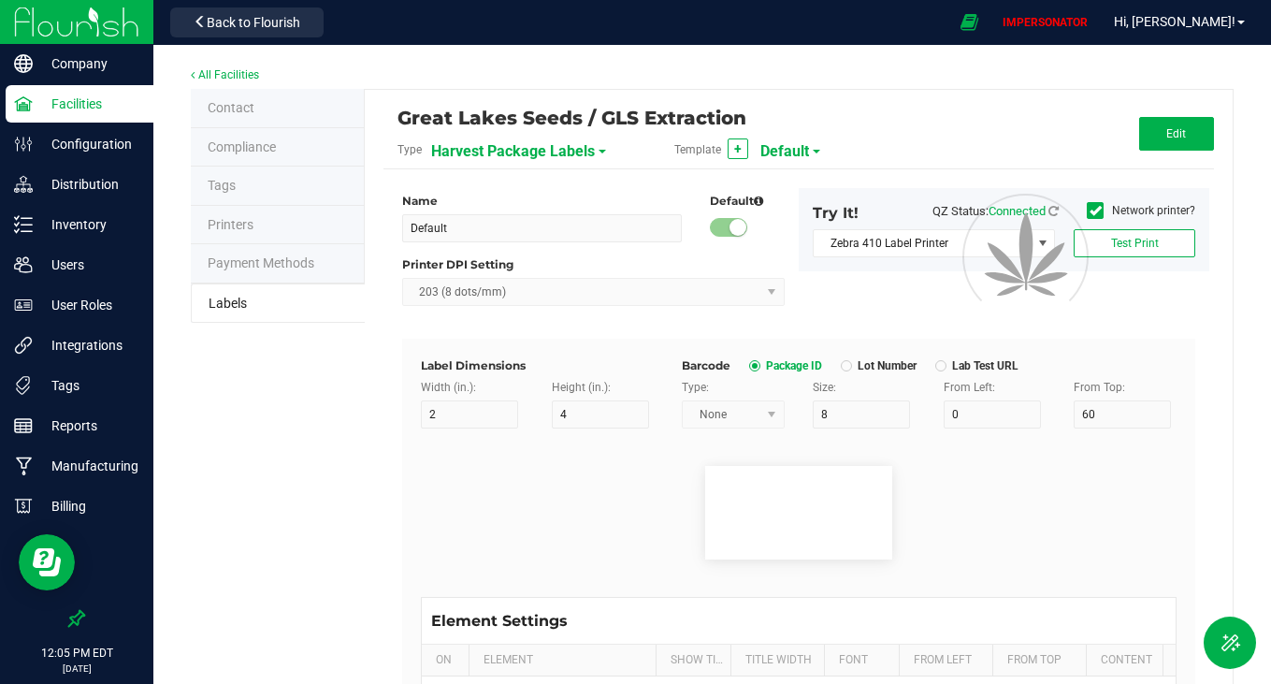
type input "20"
type input "Item Ingredients"
type input "25"
type input "10"
type input "35"
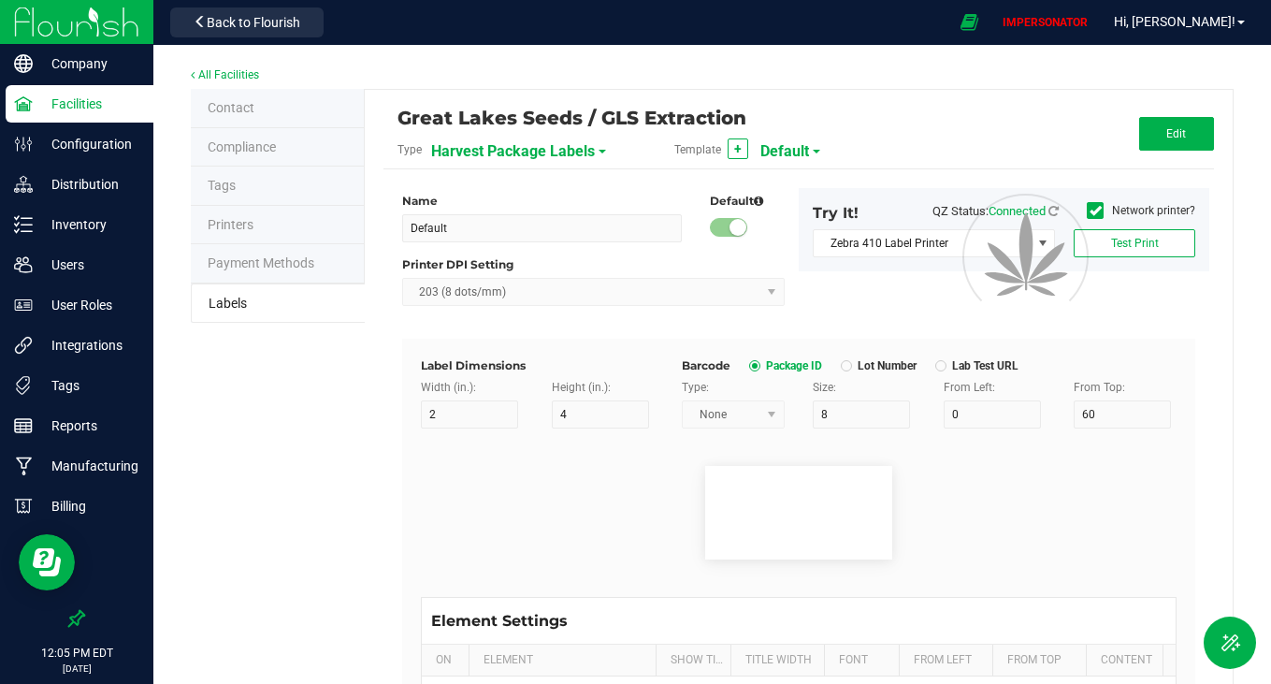
type input "Ingredient one, ingredient two"
click at [505, 154] on span "Harvest Package Labels" at bounding box center [513, 152] width 164 height 32
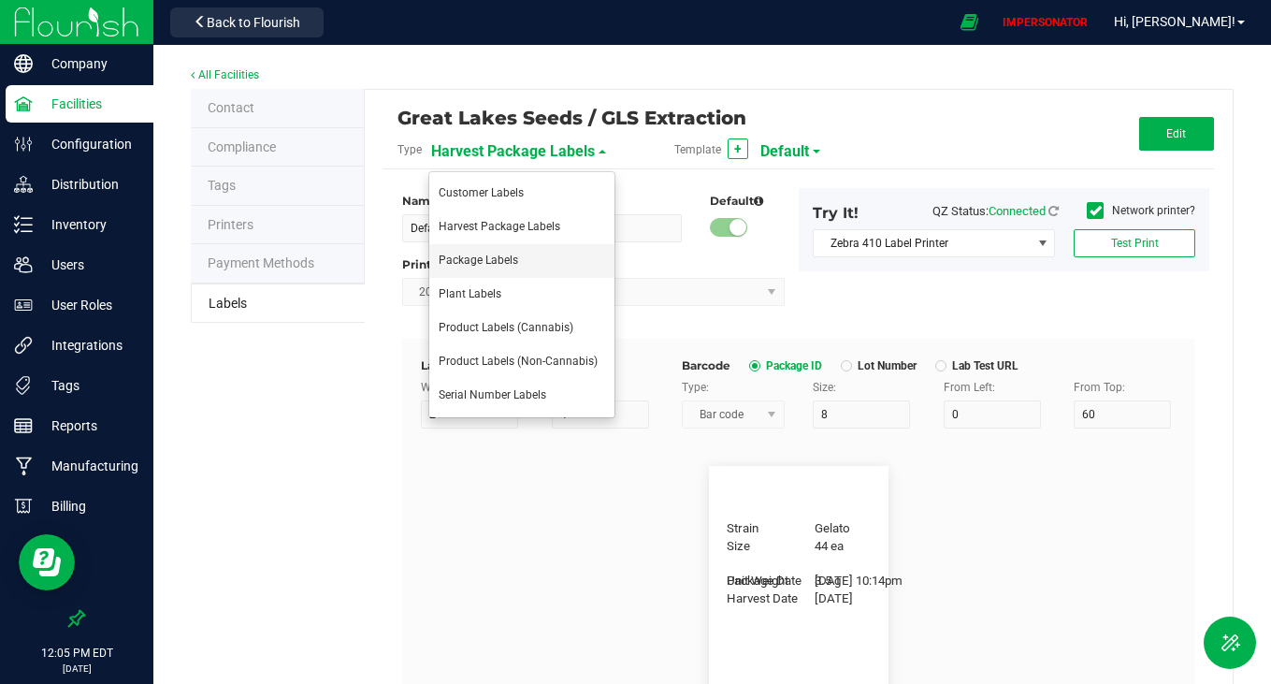
click at [498, 254] on span "Package Labels" at bounding box center [479, 260] width 80 height 13
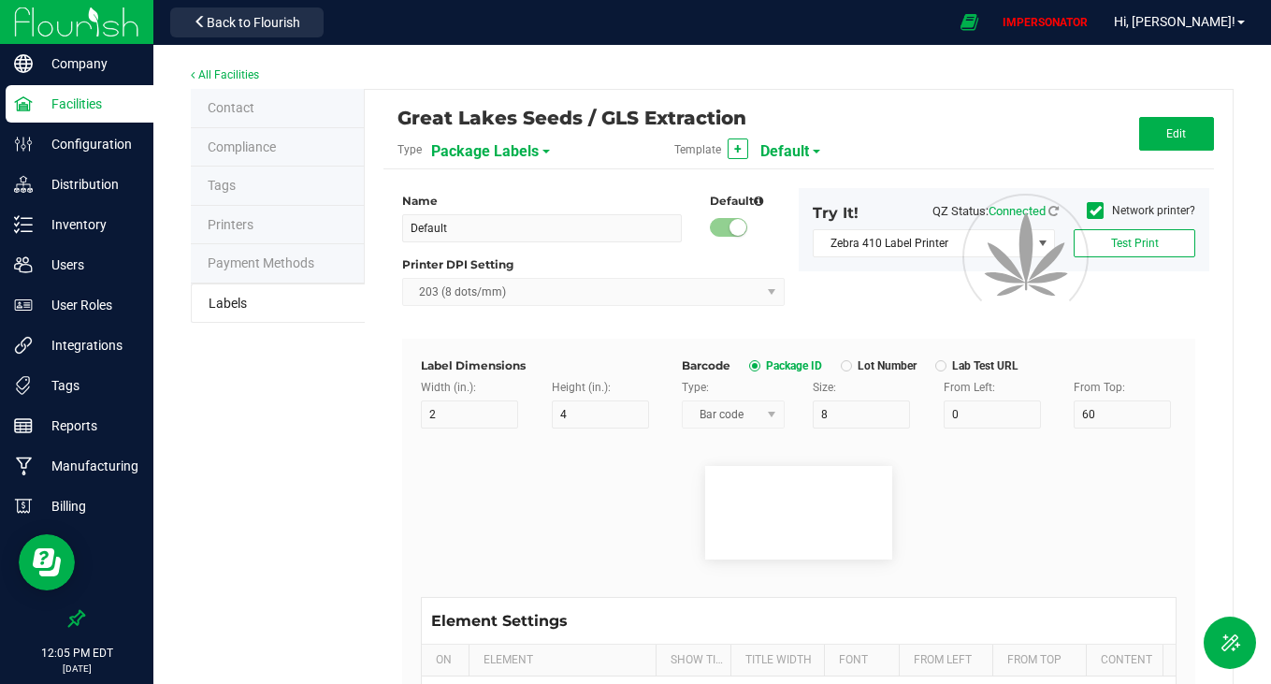
type input "GRIP Big Box RIGHT"
type input "2.25"
type input "1.25"
type input "15"
type input "10"
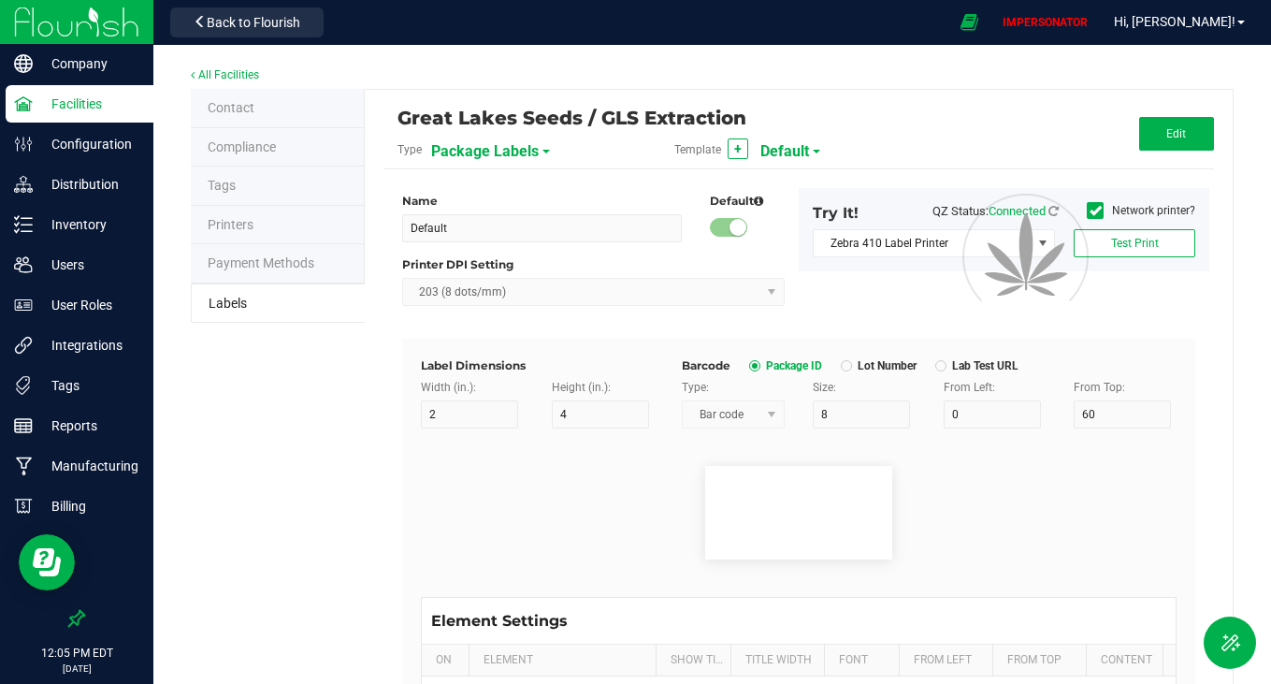
type input "30"
type input "METRC"
type input "14"
type input "11.5"
type input "5"
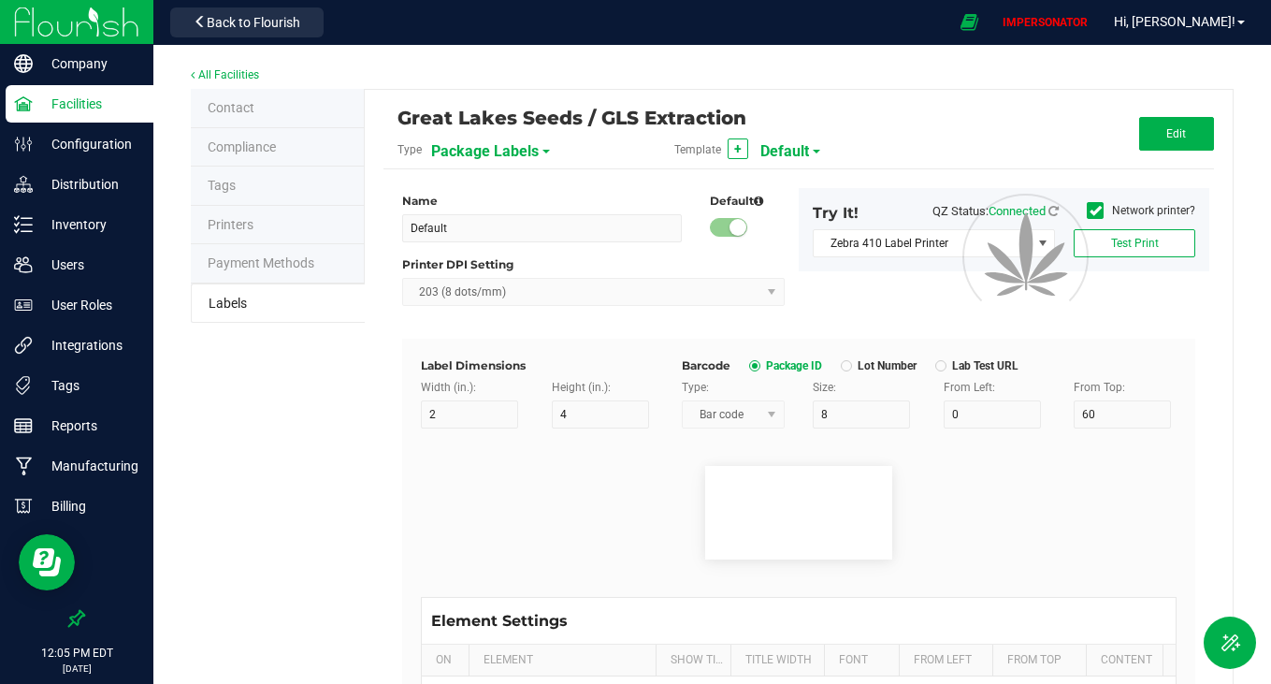
type input "CADMODS-20200420-096"
type input "14"
type input "50 each"
type input "GLS"
type input "8"
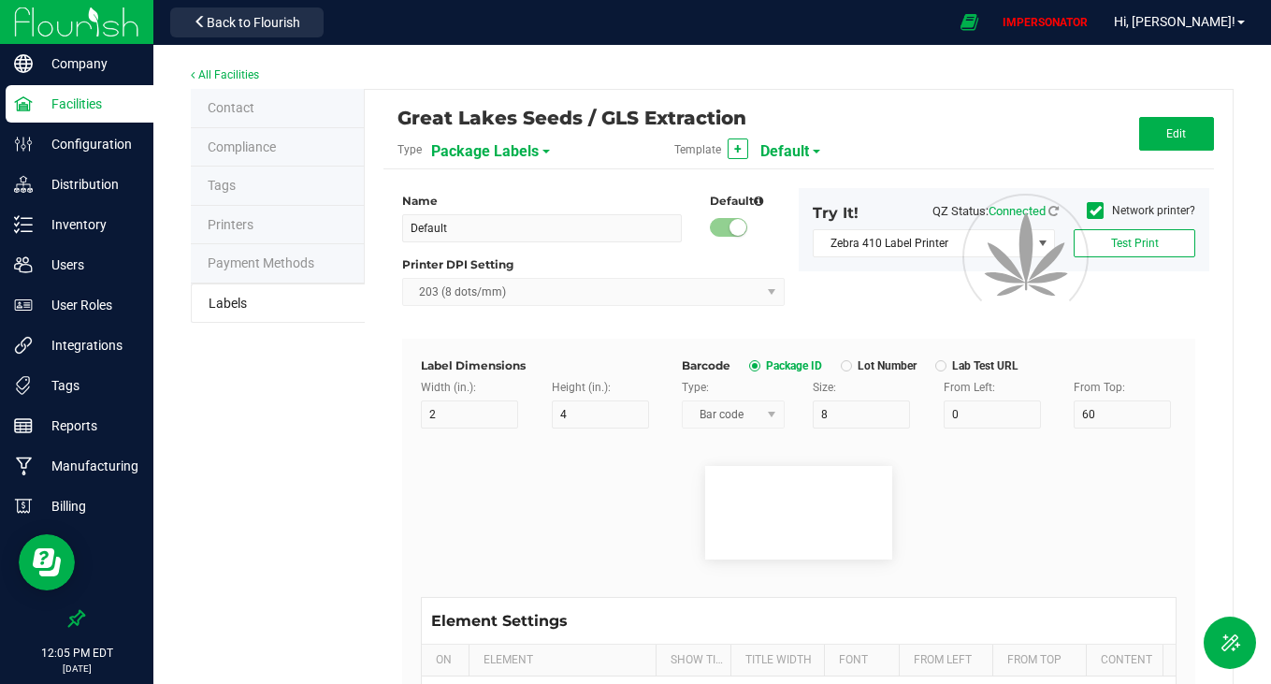
type input "12"
type input "10"
type input "AU-P-000439"
type input "SKU Name"
type input "8"
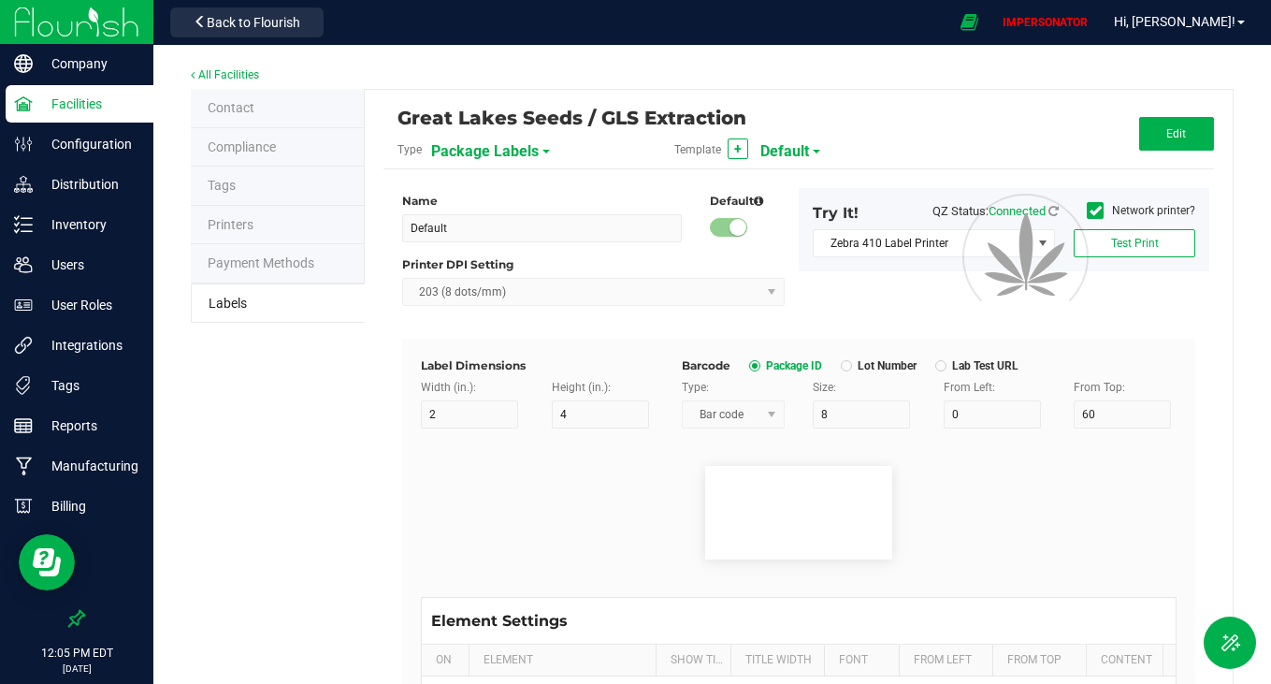
type input "18"
type input "Gelato Pen"
type input "Strain"
type input "15"
type input "Gelato"
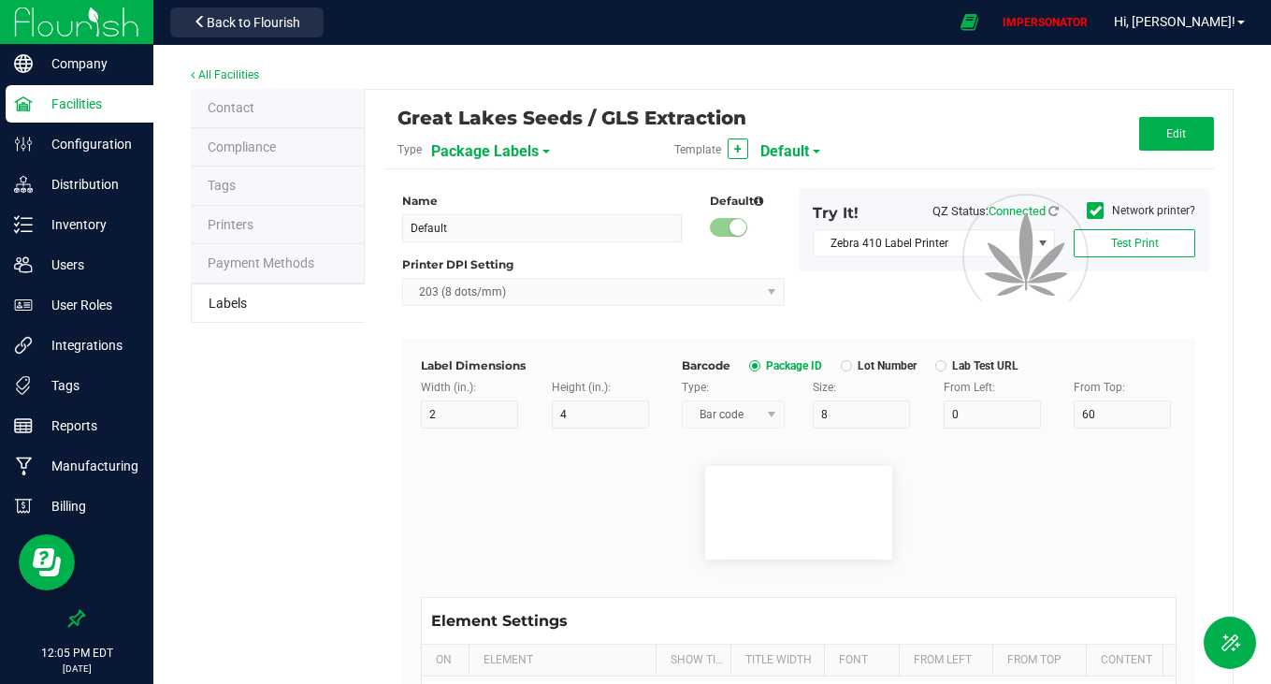
type input "Package Date"
type input "25"
type input "[DATE] 10:14pm"
type input "Lot Number"
type input "30"
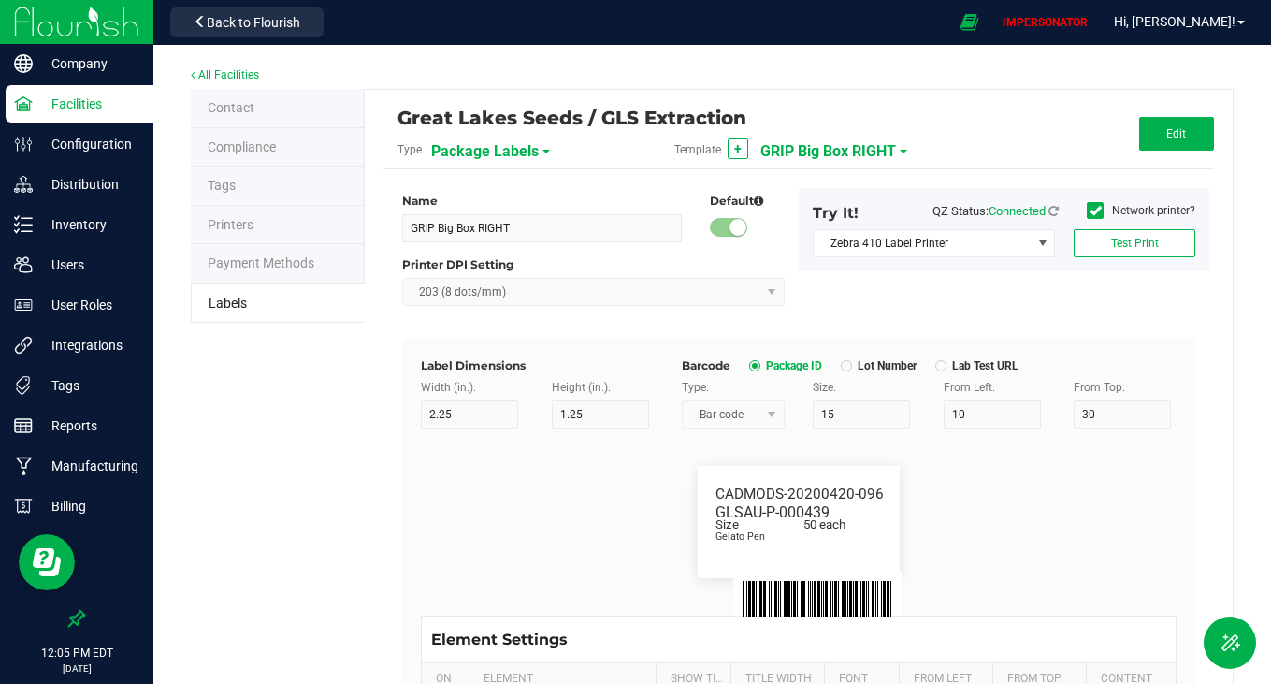
click at [821, 148] on span "GRIP Big Box RIGHT" at bounding box center [829, 152] width 136 height 32
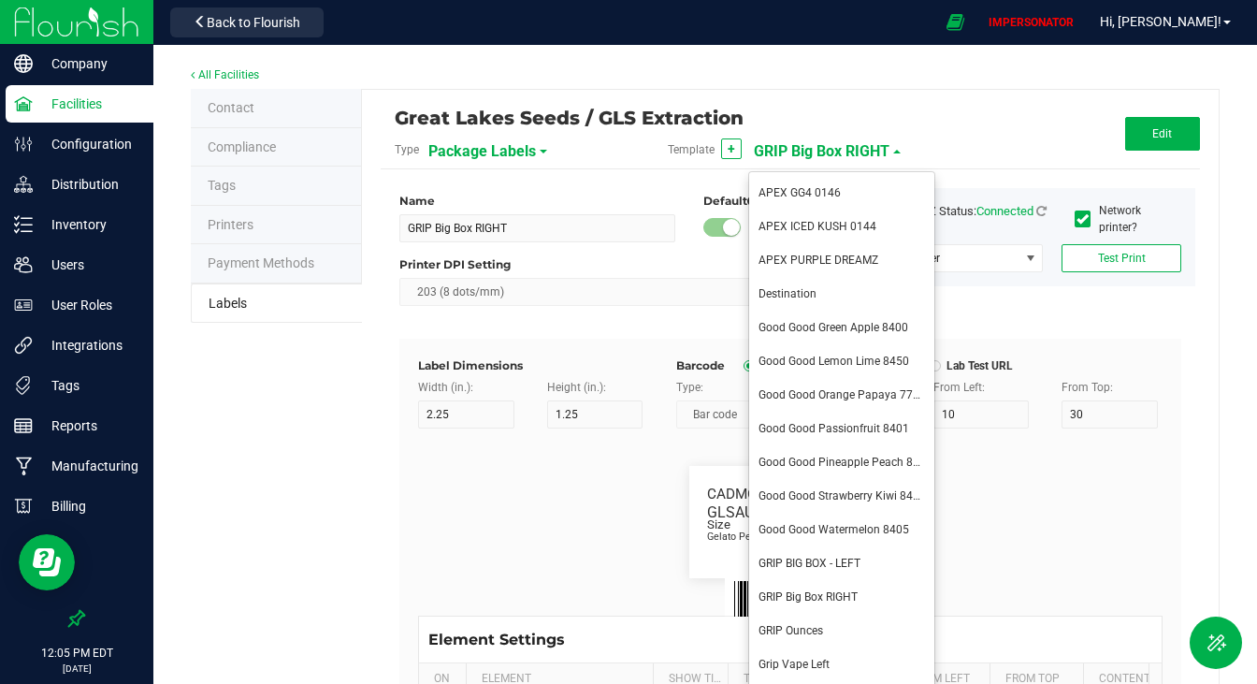
click at [837, 323] on span "Good Good Green Apple 8400" at bounding box center [834, 327] width 150 height 13
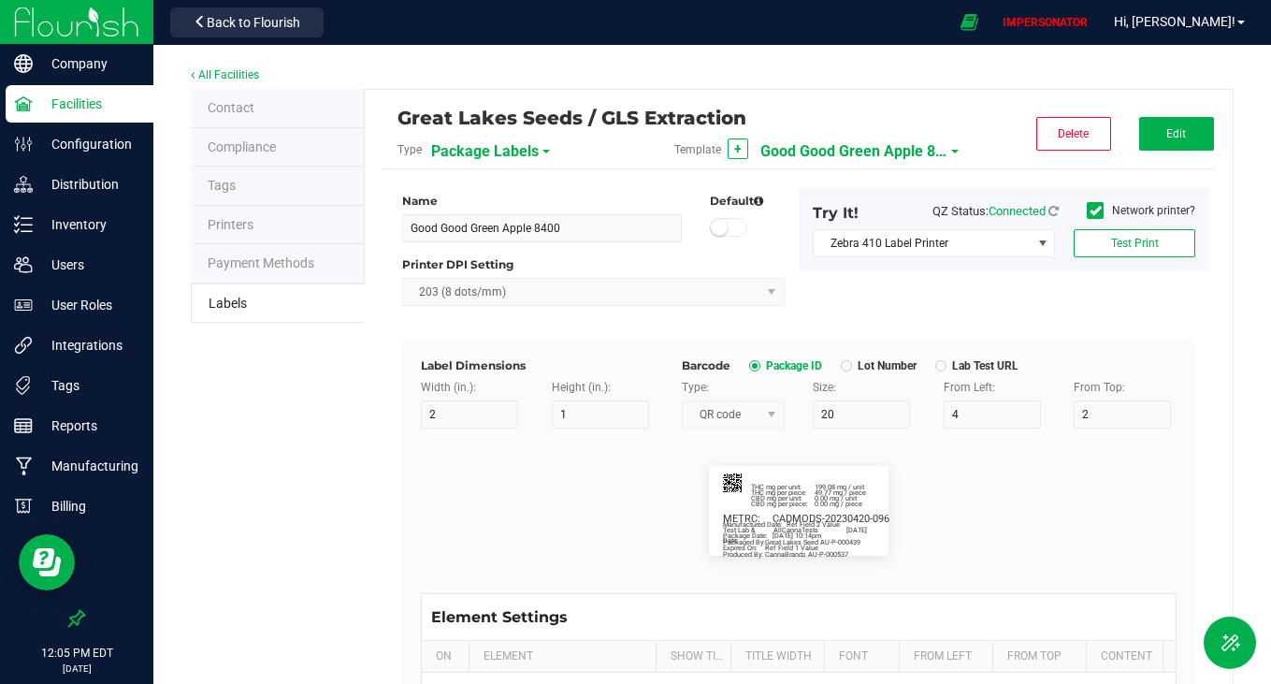
click at [848, 149] on span "Good Good Green Apple 8400" at bounding box center [854, 152] width 187 height 32
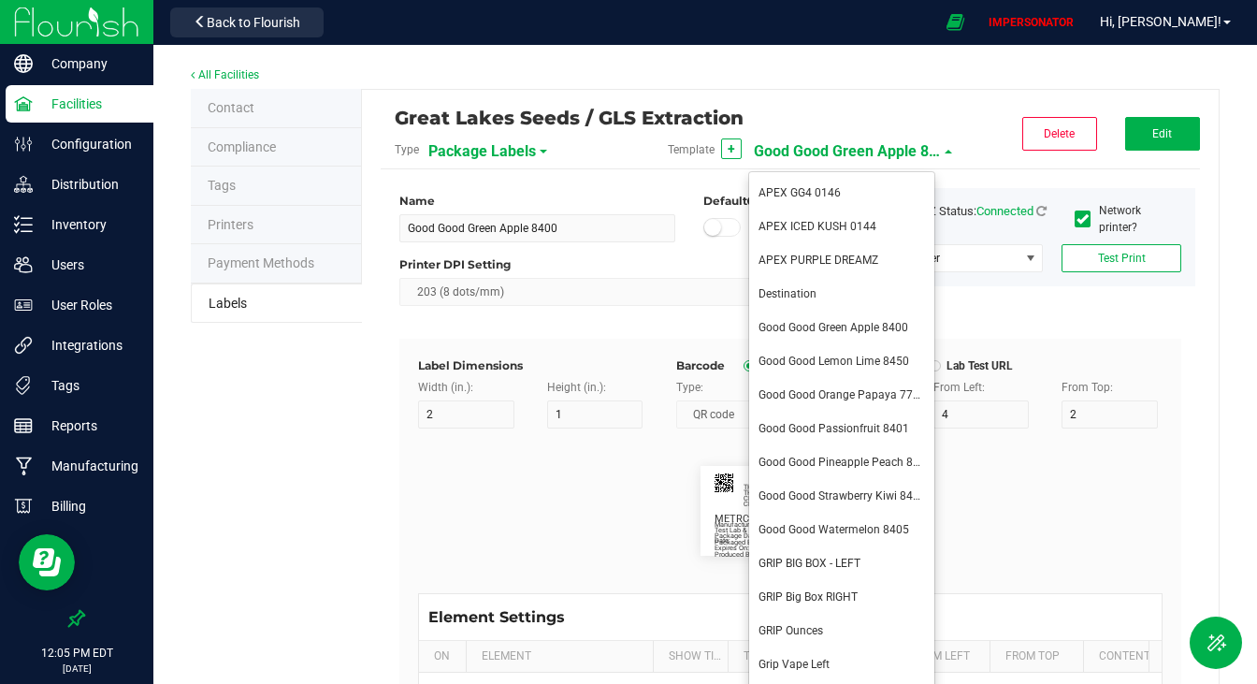
click at [857, 188] on li "APEX GG4 0146" at bounding box center [841, 194] width 185 height 34
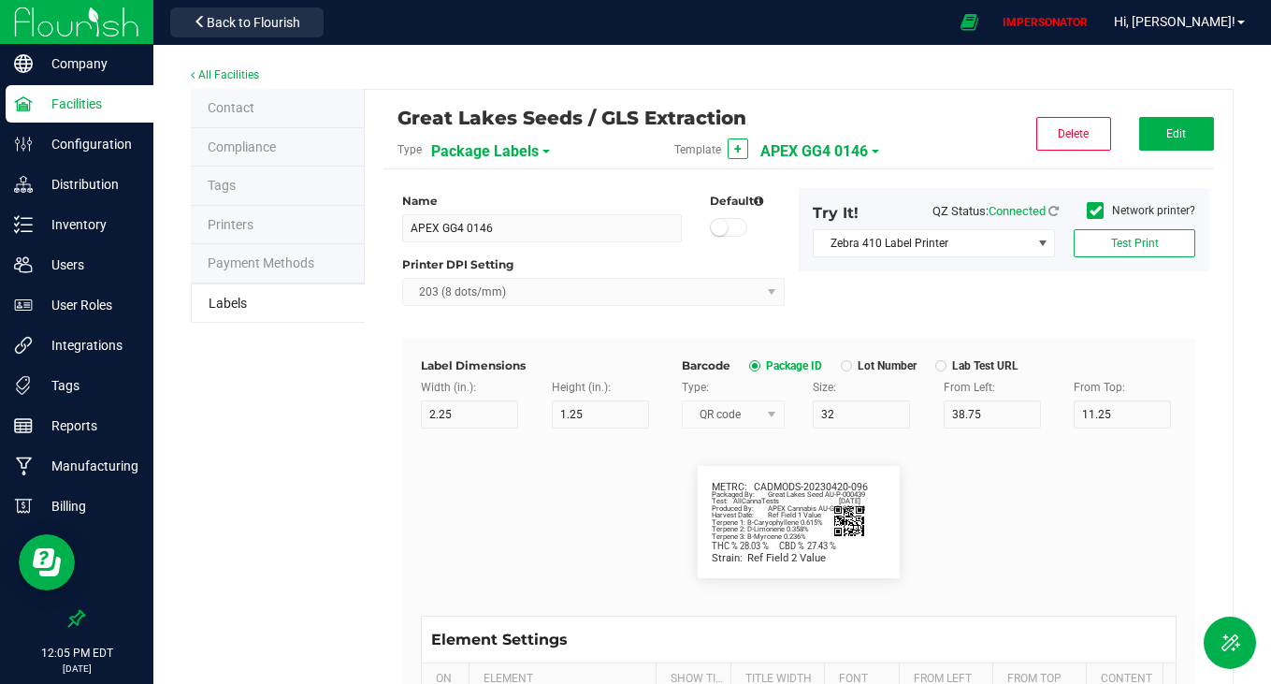
click at [836, 151] on span "APEX GG4 0146" at bounding box center [815, 152] width 108 height 32
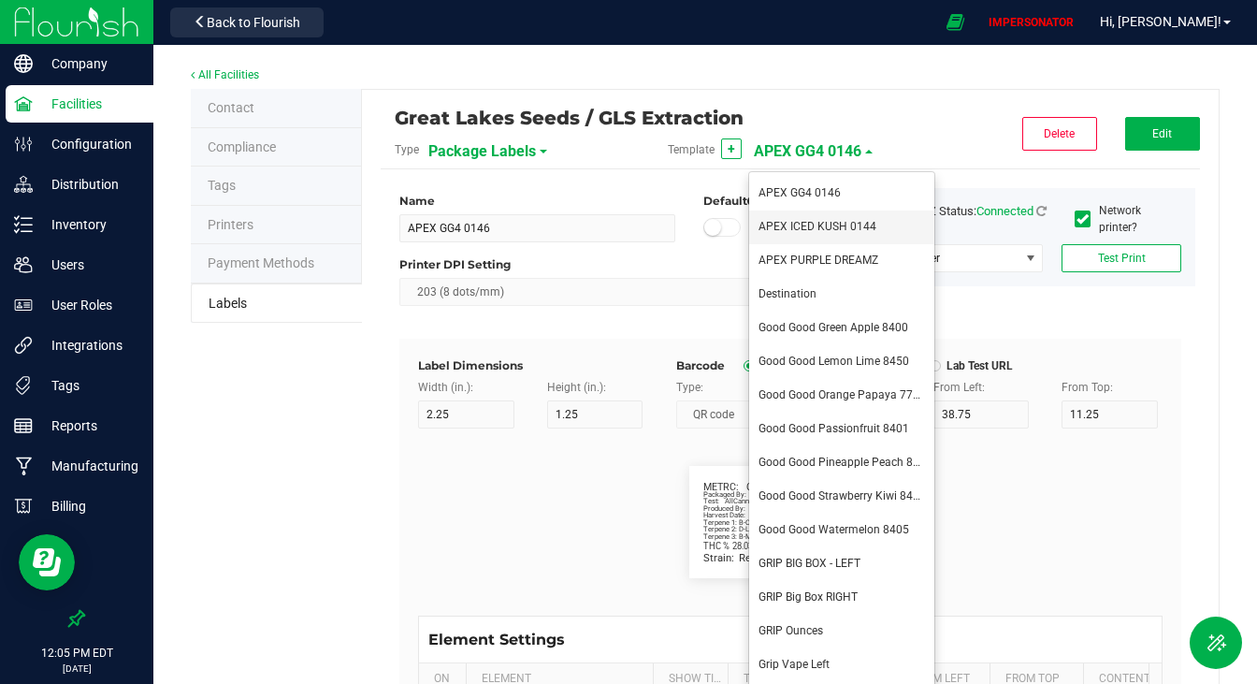
click at [831, 224] on span "APEX ICED KUSH 0144" at bounding box center [818, 226] width 118 height 13
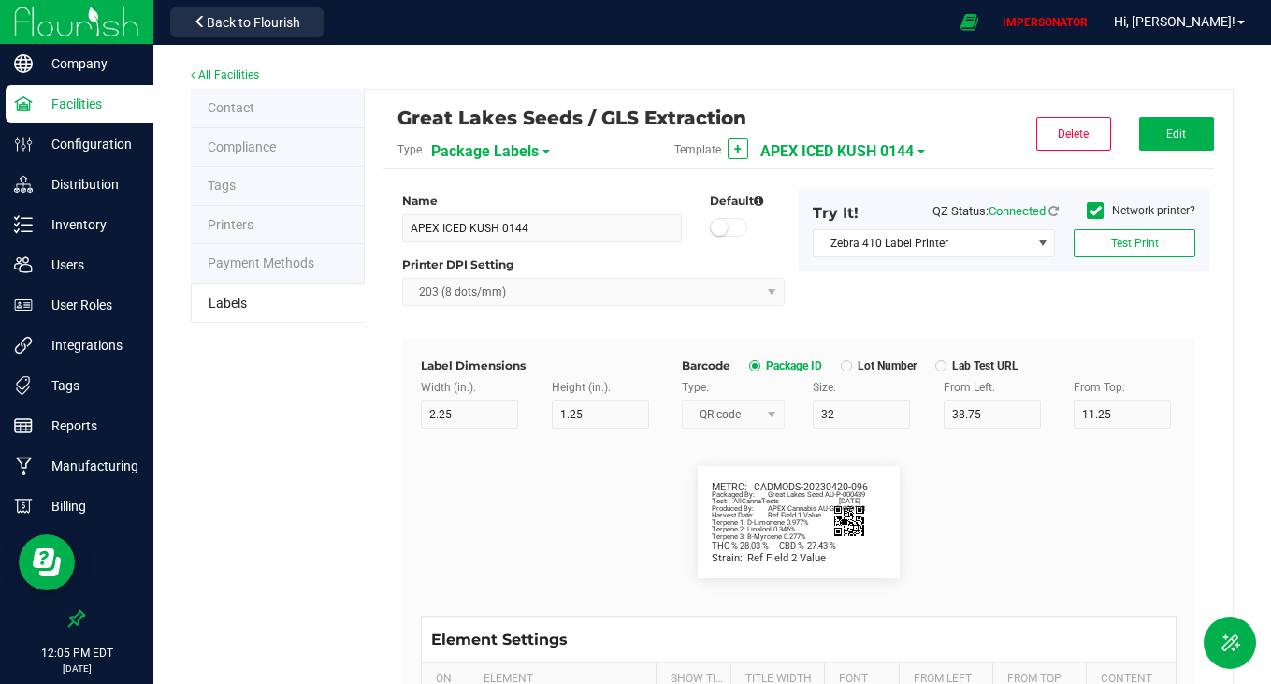
click at [829, 149] on span "APEX ICED KUSH 0144" at bounding box center [837, 152] width 153 height 32
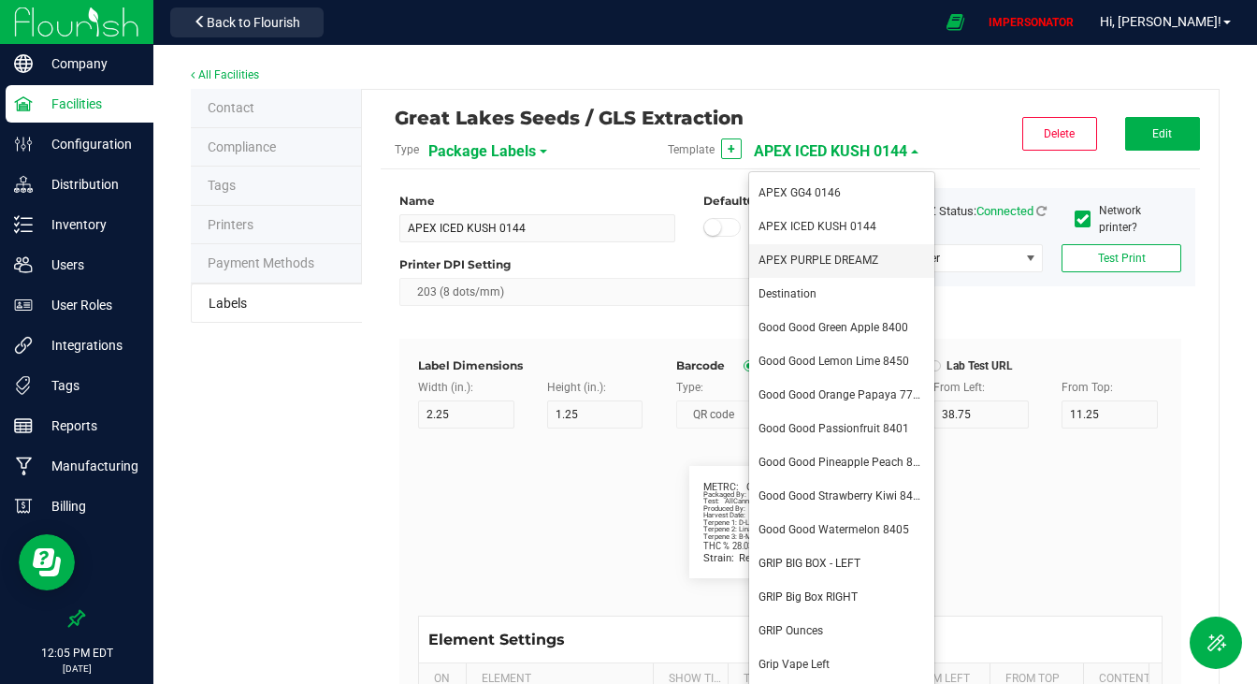
click at [843, 260] on span "APEX PURPLE DREAMZ" at bounding box center [819, 260] width 120 height 13
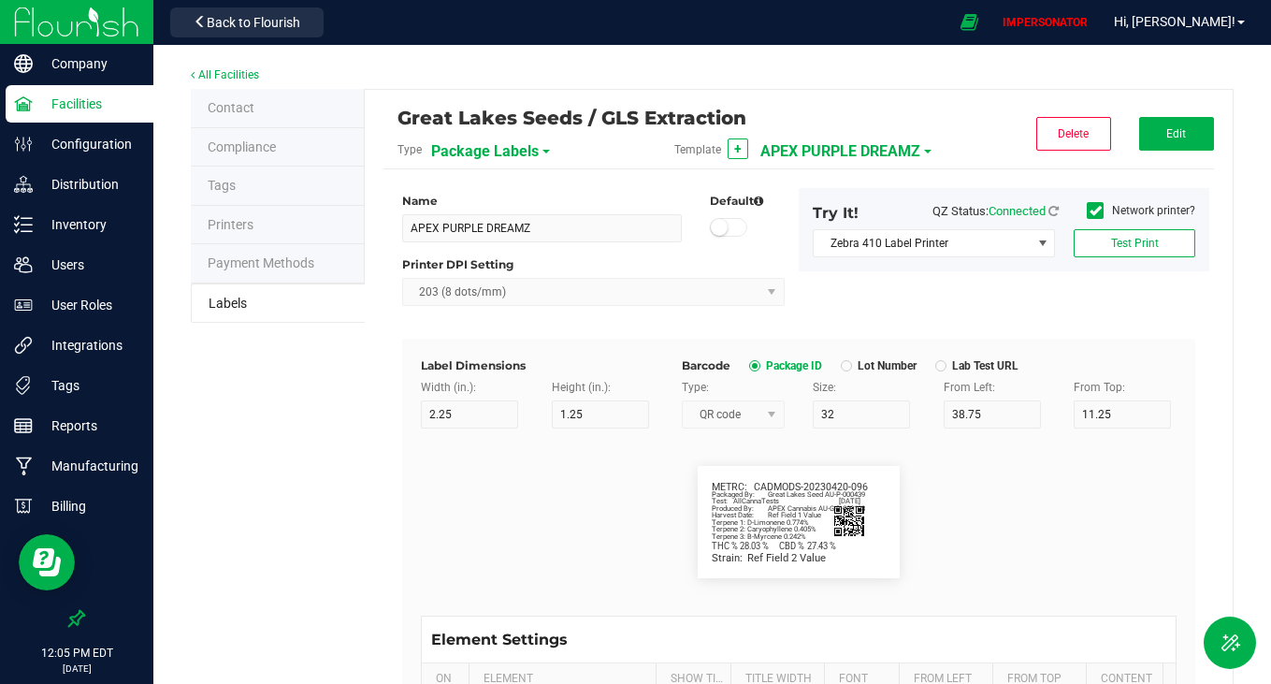
click at [842, 136] on span "APEX PURPLE DREAMZ" at bounding box center [841, 152] width 160 height 32
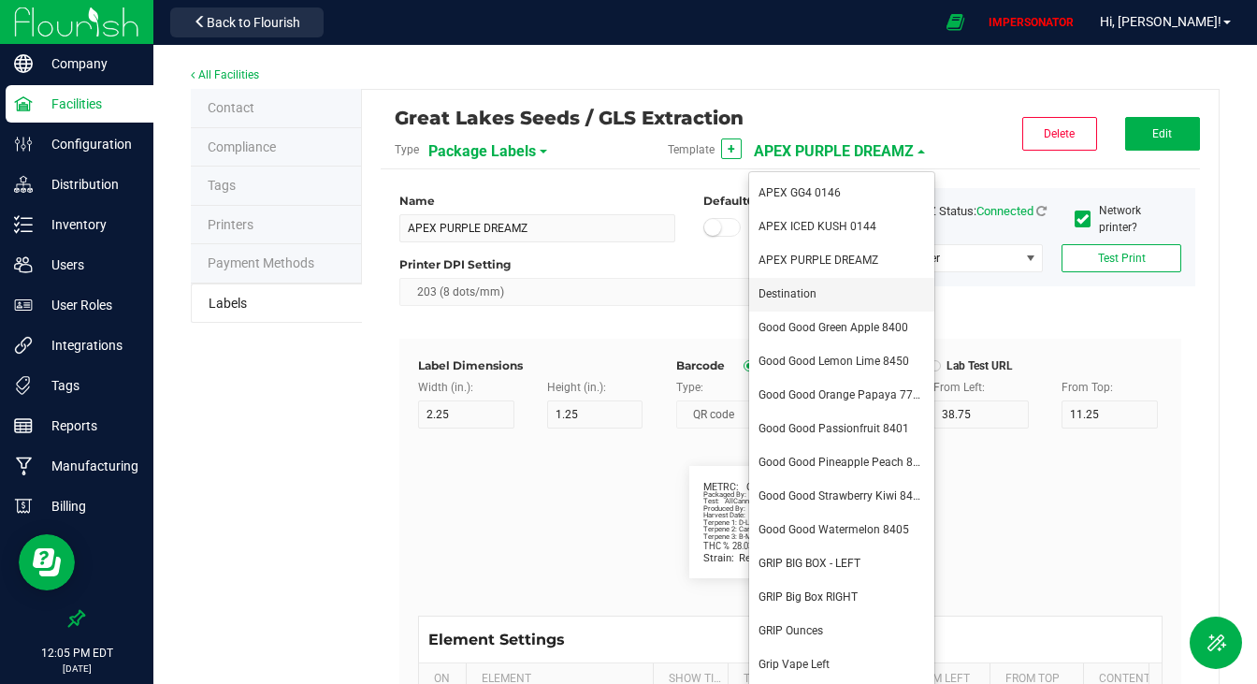
click at [824, 293] on li "Destination" at bounding box center [841, 295] width 185 height 34
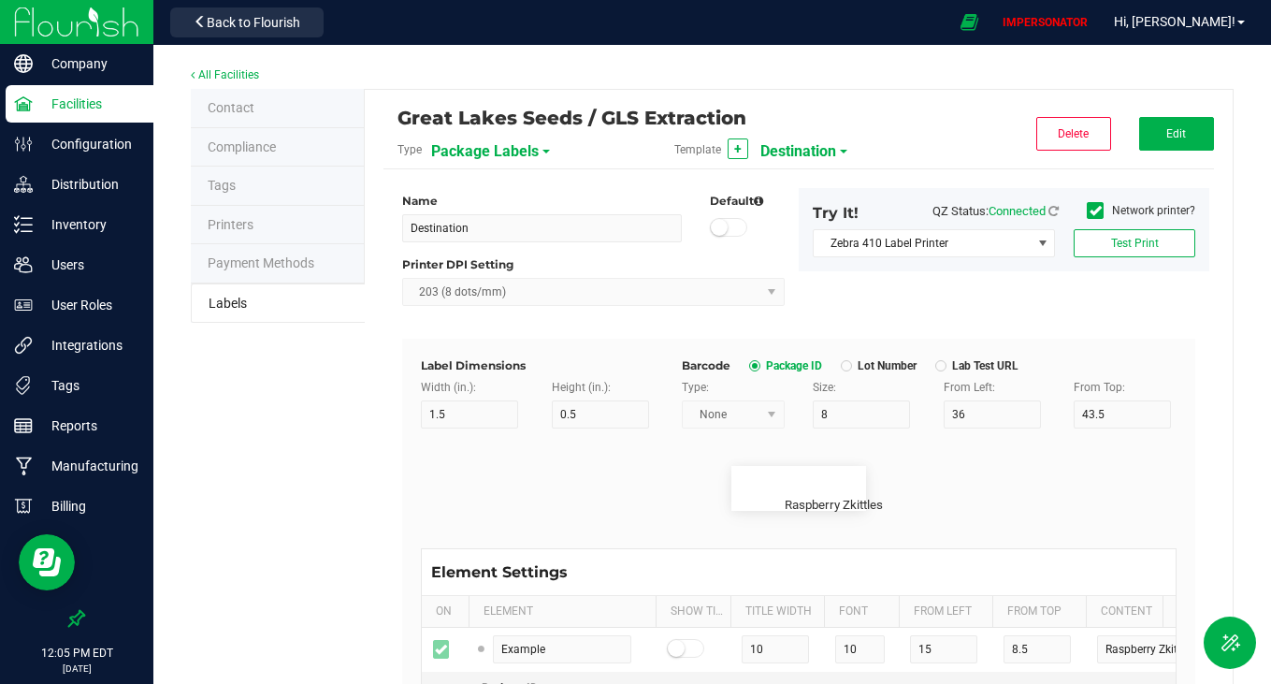
click at [812, 148] on span "Destination" at bounding box center [799, 152] width 76 height 32
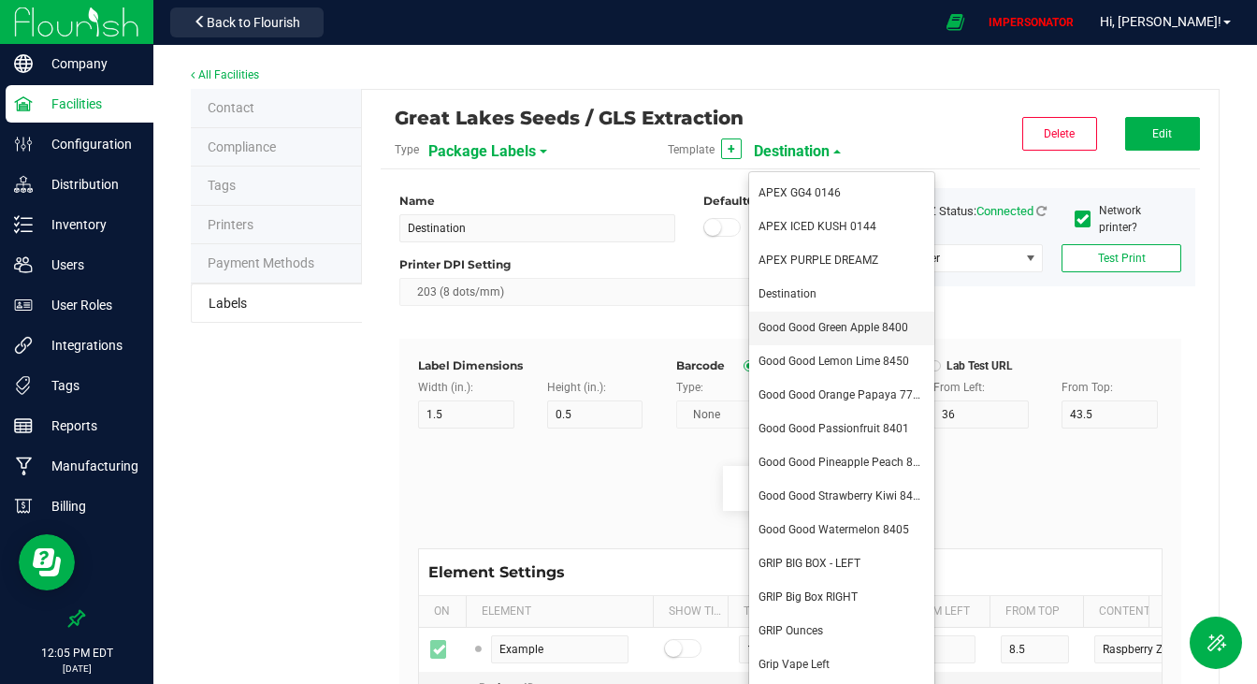
click at [819, 326] on span "Good Good Green Apple 8400" at bounding box center [834, 327] width 150 height 13
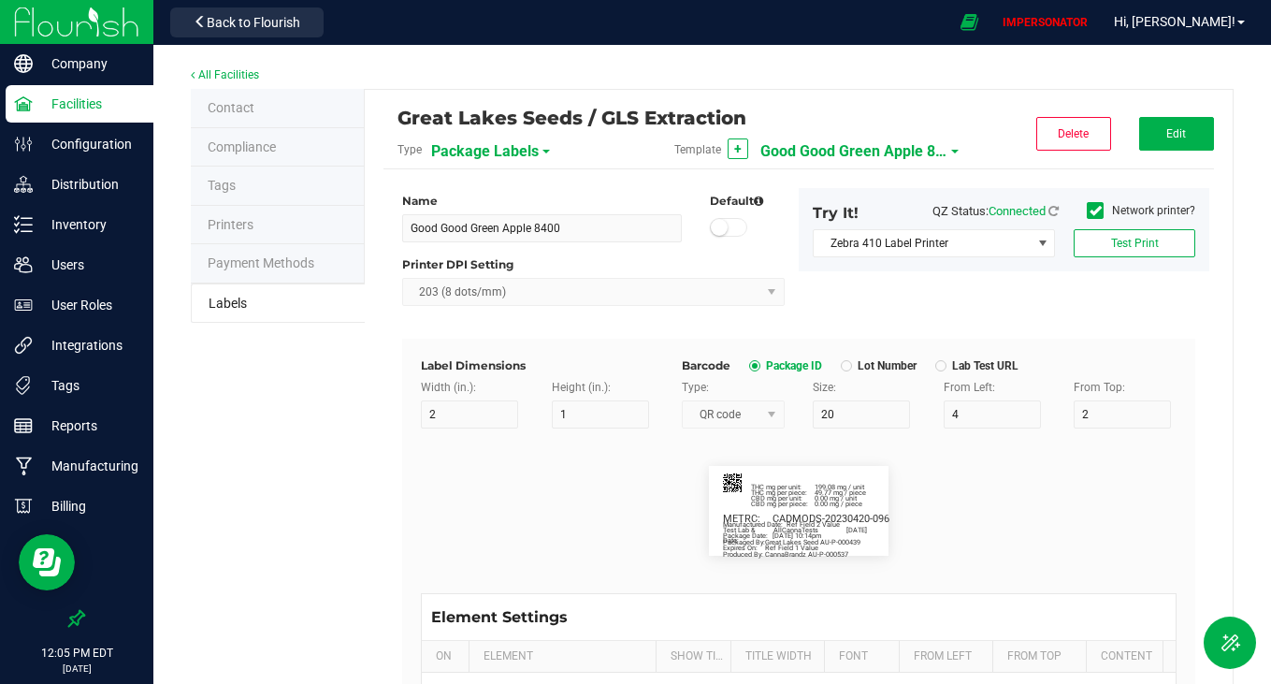
click at [855, 167] on div "Great Lakes Seeds / GLS Extraction Type Package Labels Template + Good Good Gre…" at bounding box center [799, 139] width 831 height 61
click at [863, 153] on span "Good Good Green Apple 8400" at bounding box center [854, 152] width 187 height 32
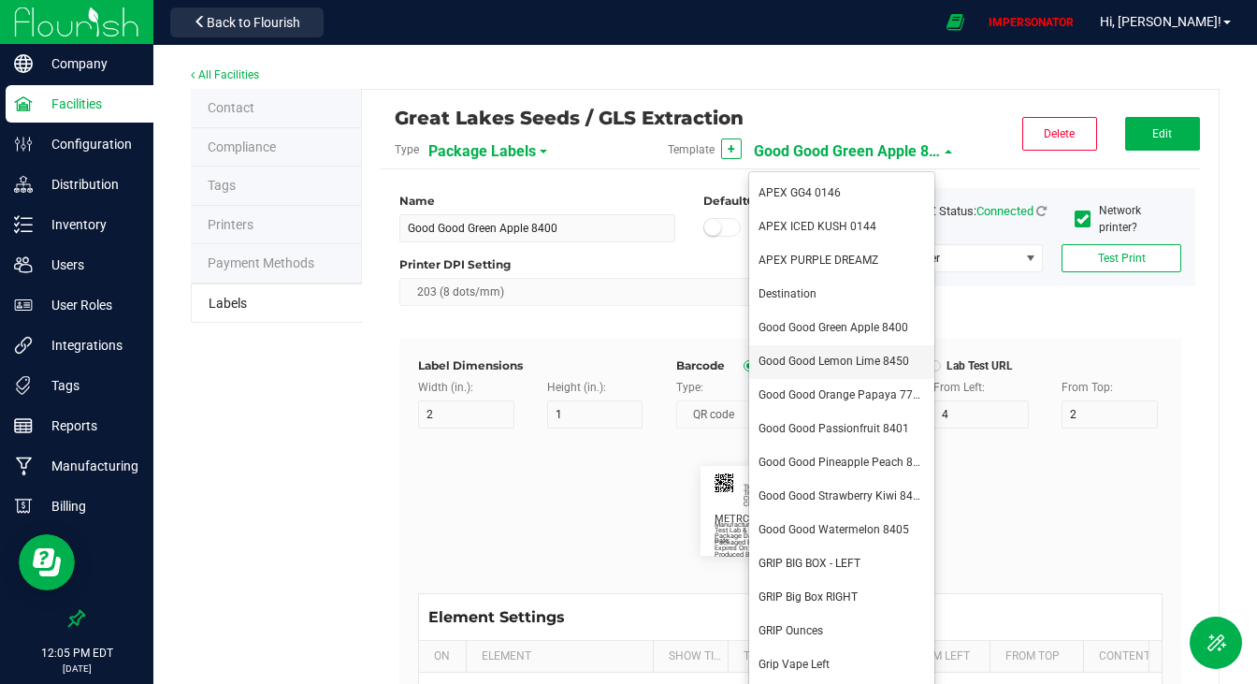
click at [849, 356] on span "Good Good Lemon Lime 8450" at bounding box center [834, 361] width 151 height 13
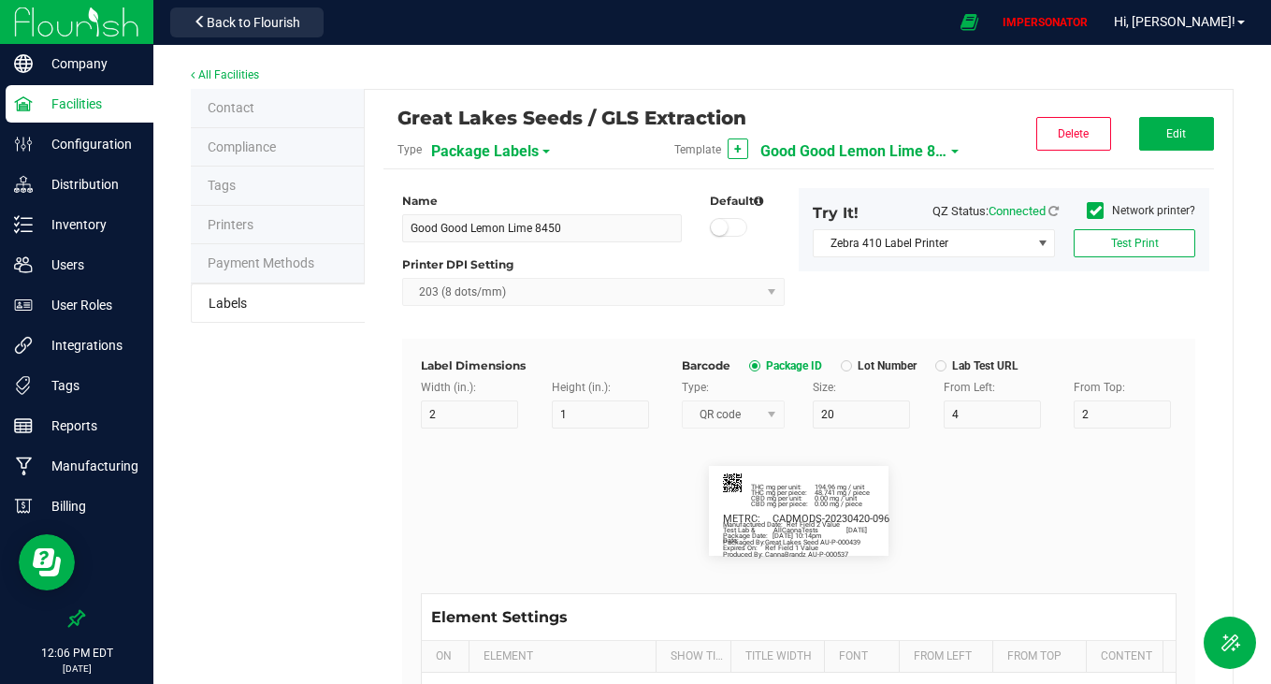
click at [884, 141] on span "Good Good Lemon Lime 8450" at bounding box center [854, 152] width 187 height 32
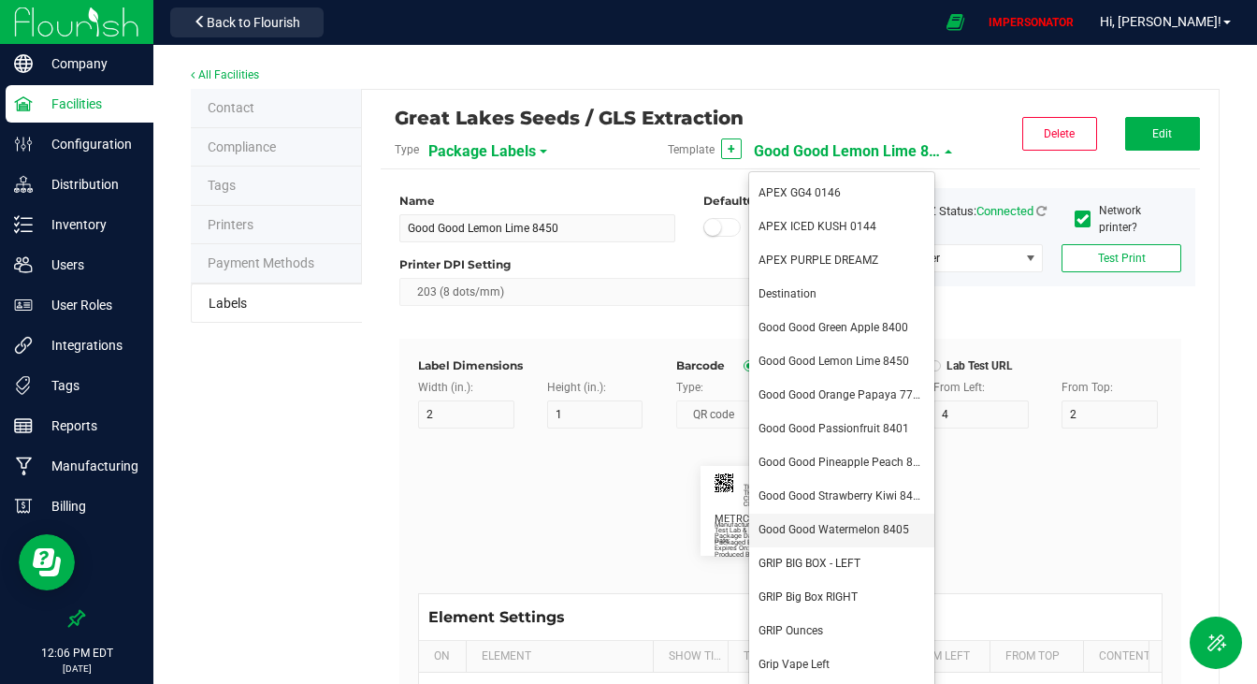
click at [870, 525] on span "Good Good Watermelon 8405" at bounding box center [834, 529] width 151 height 13
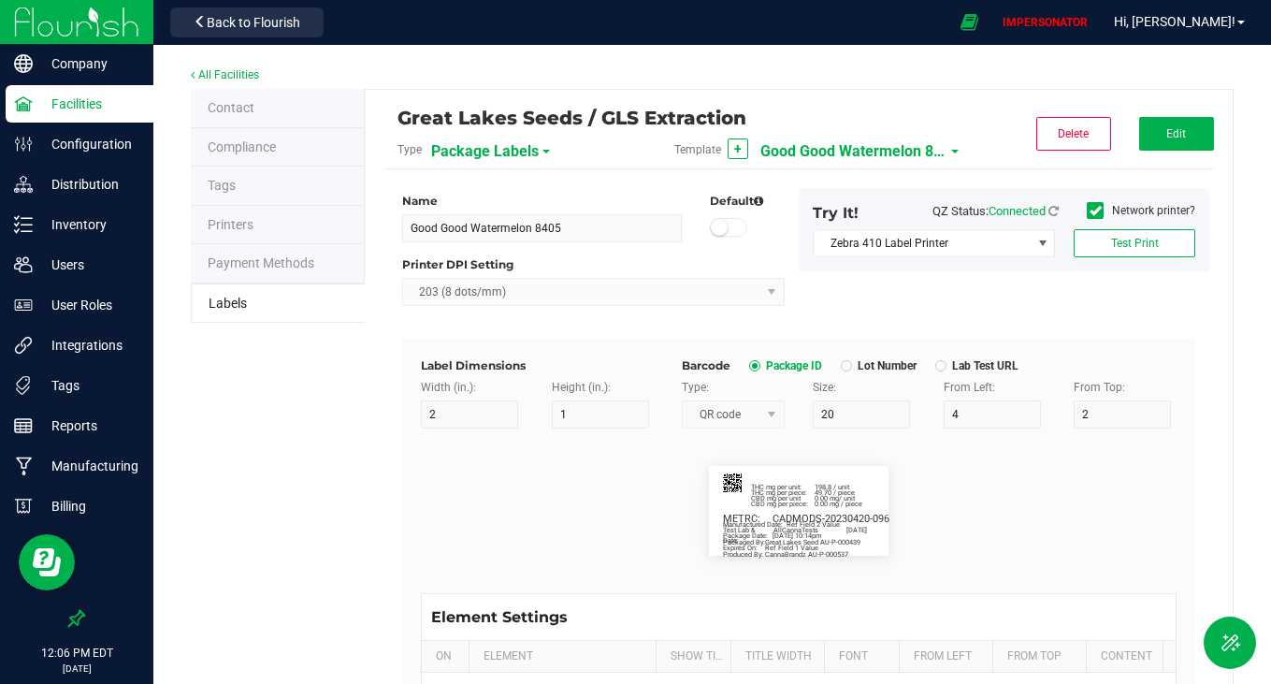
click at [835, 140] on span "Good Good Watermelon 8405" at bounding box center [854, 152] width 187 height 32
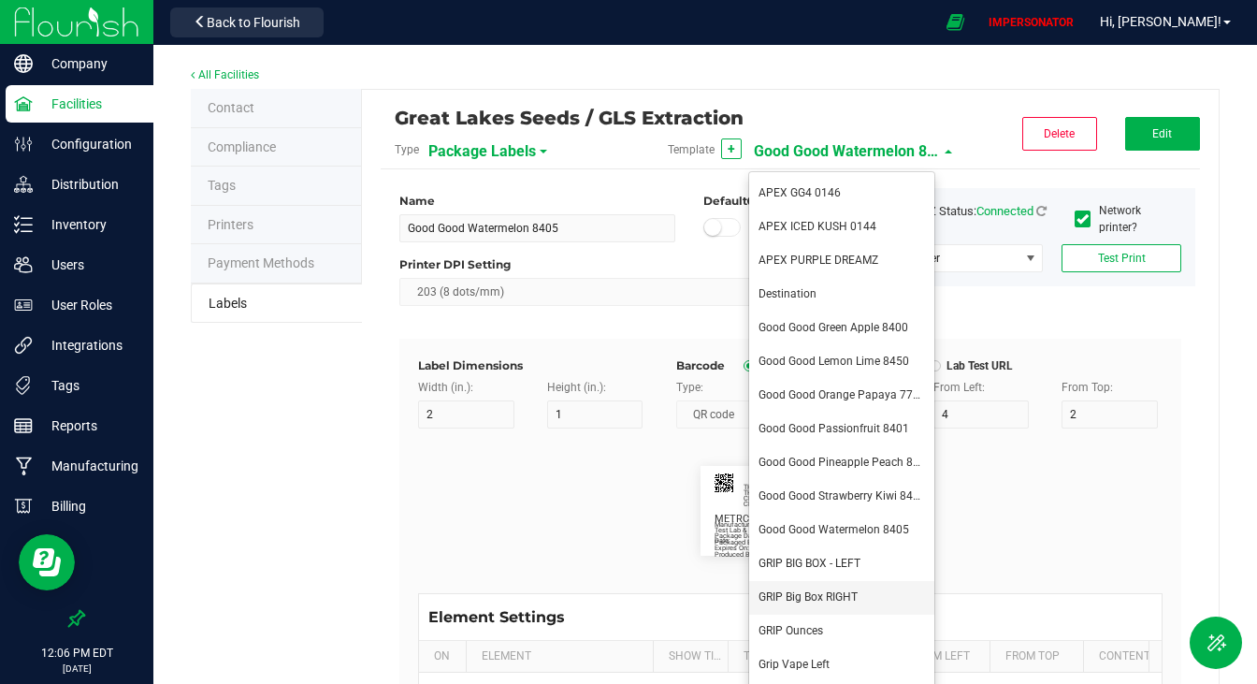
click at [860, 602] on li "GRIP Big Box RIGHT" at bounding box center [841, 598] width 185 height 34
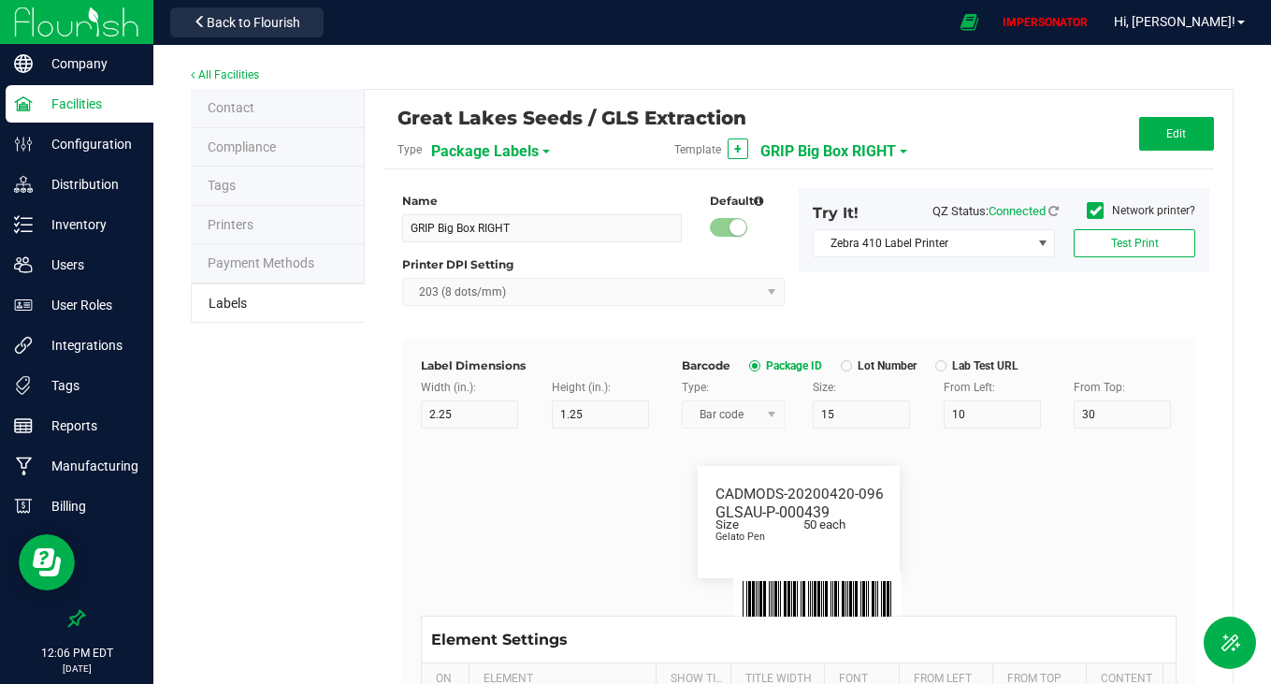
click at [868, 153] on span "GRIP Big Box RIGHT" at bounding box center [829, 152] width 136 height 32
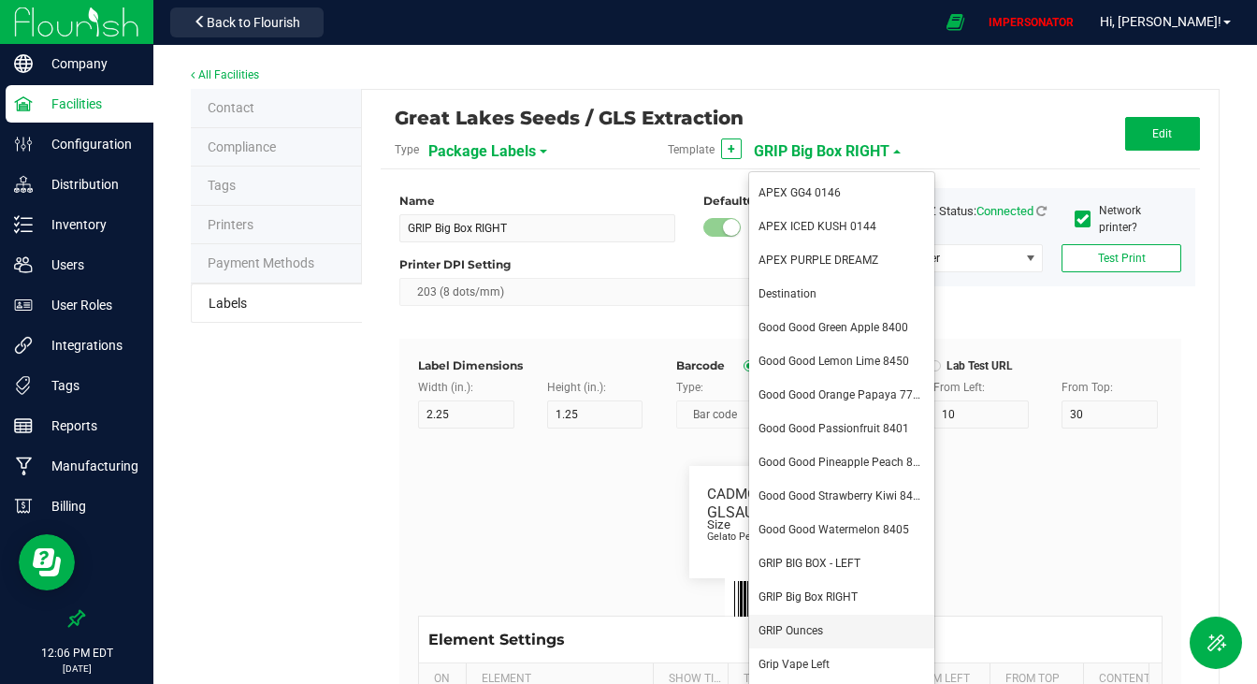
click at [847, 620] on li "GRIP Ounces" at bounding box center [841, 632] width 185 height 34
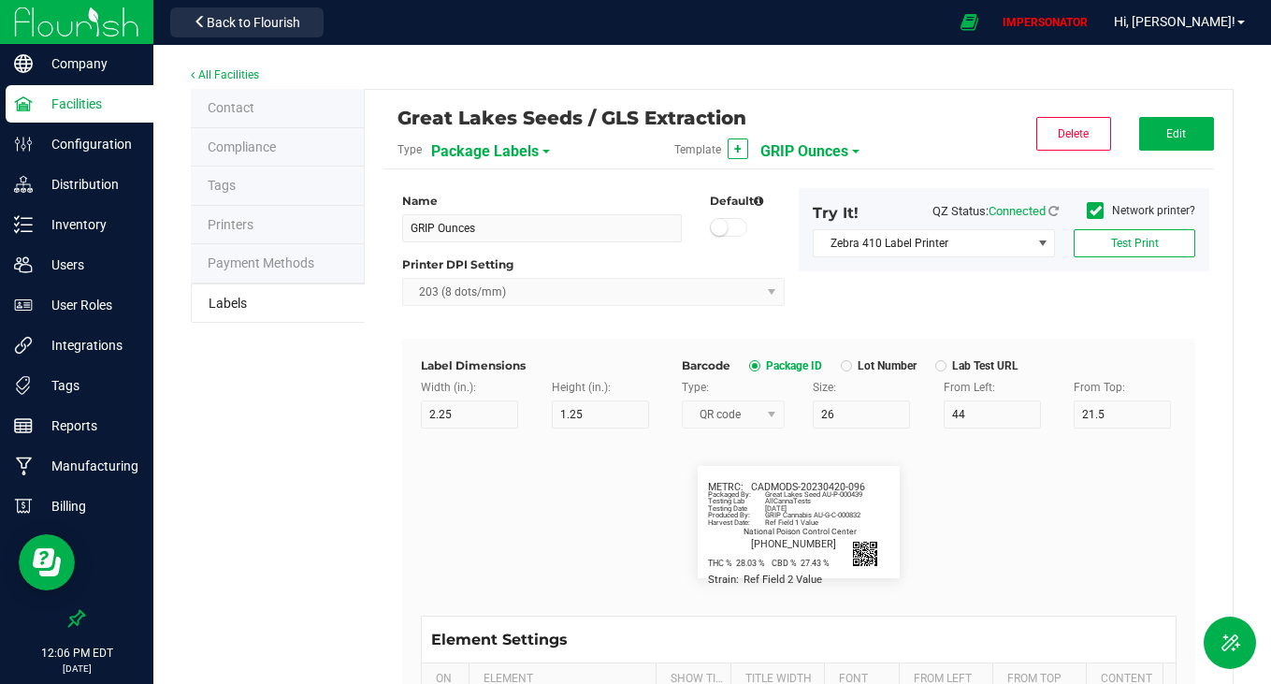
click at [823, 149] on span "GRIP Ounces" at bounding box center [805, 152] width 88 height 32
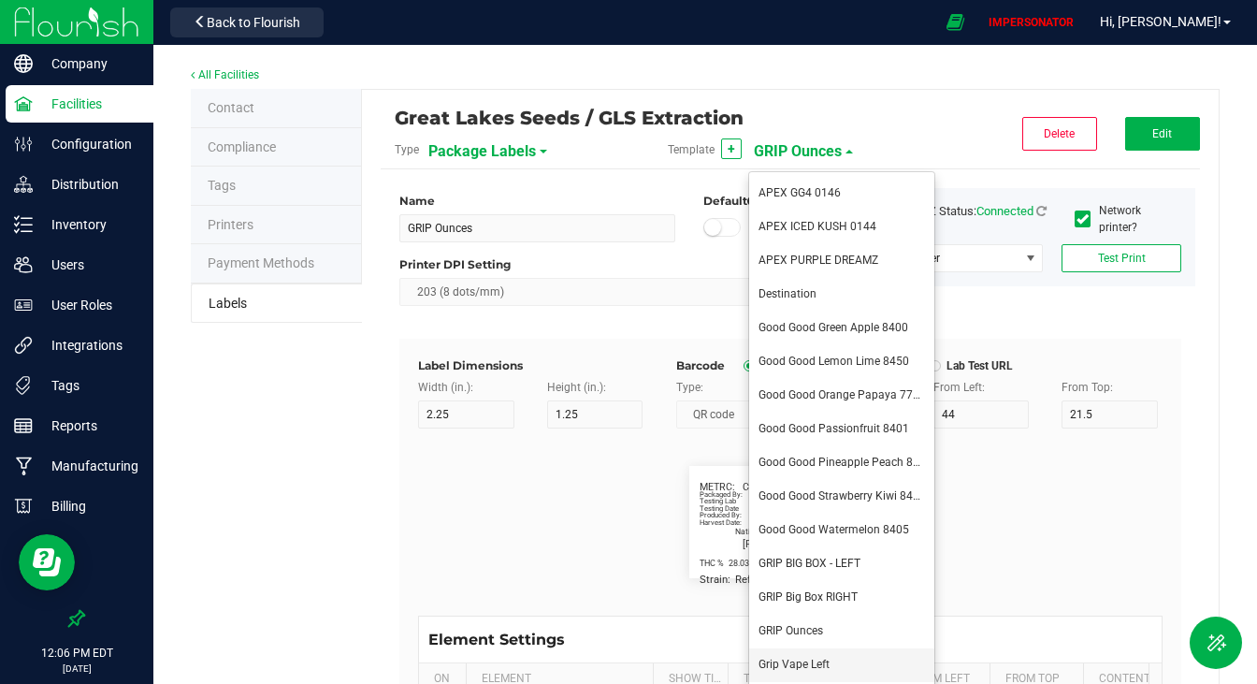
click at [825, 657] on li "Grip Vape Left" at bounding box center [841, 665] width 185 height 34
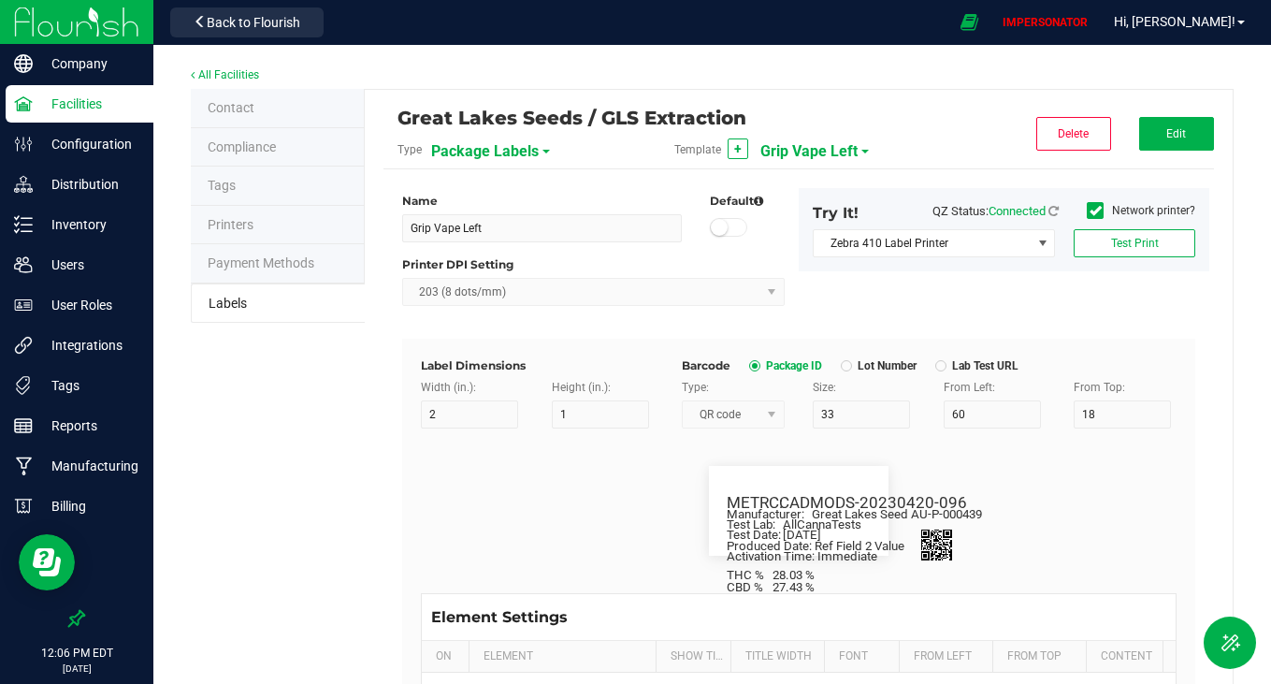
click at [828, 145] on span "Grip Vape Left" at bounding box center [809, 152] width 97 height 32
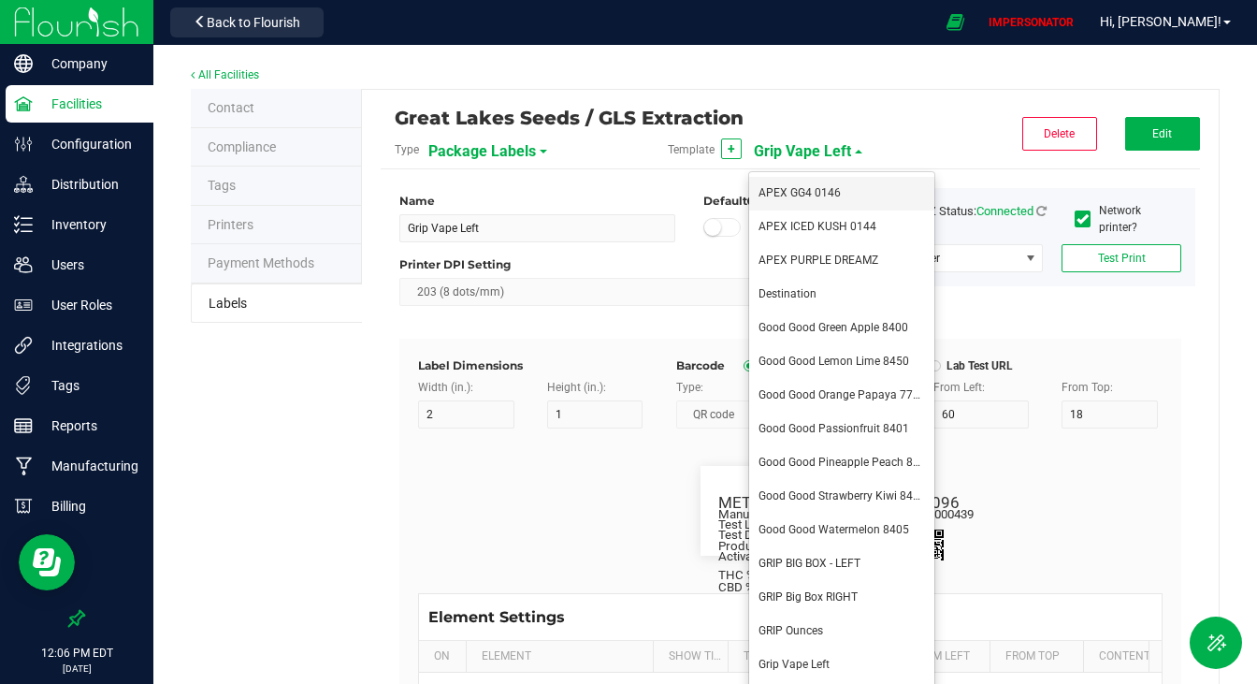
click at [807, 197] on span "APEX GG4 0146" at bounding box center [800, 192] width 82 height 13
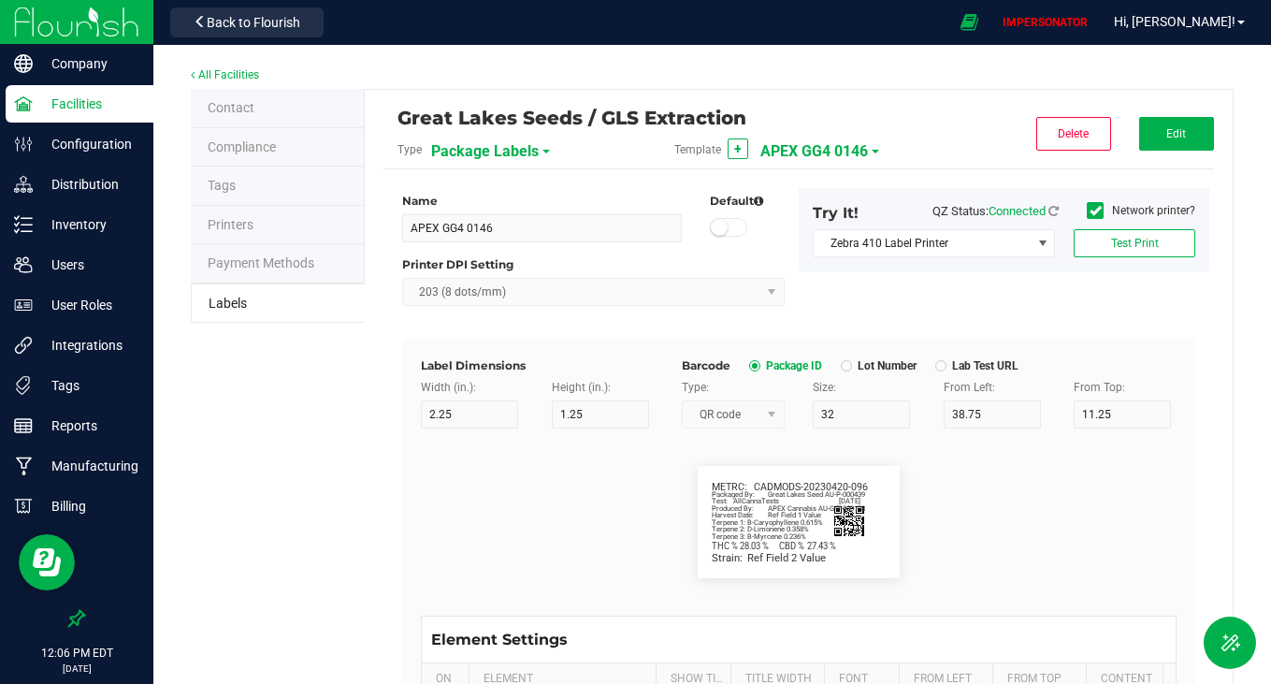
click at [813, 152] on span "APEX GG4 0146" at bounding box center [815, 152] width 108 height 32
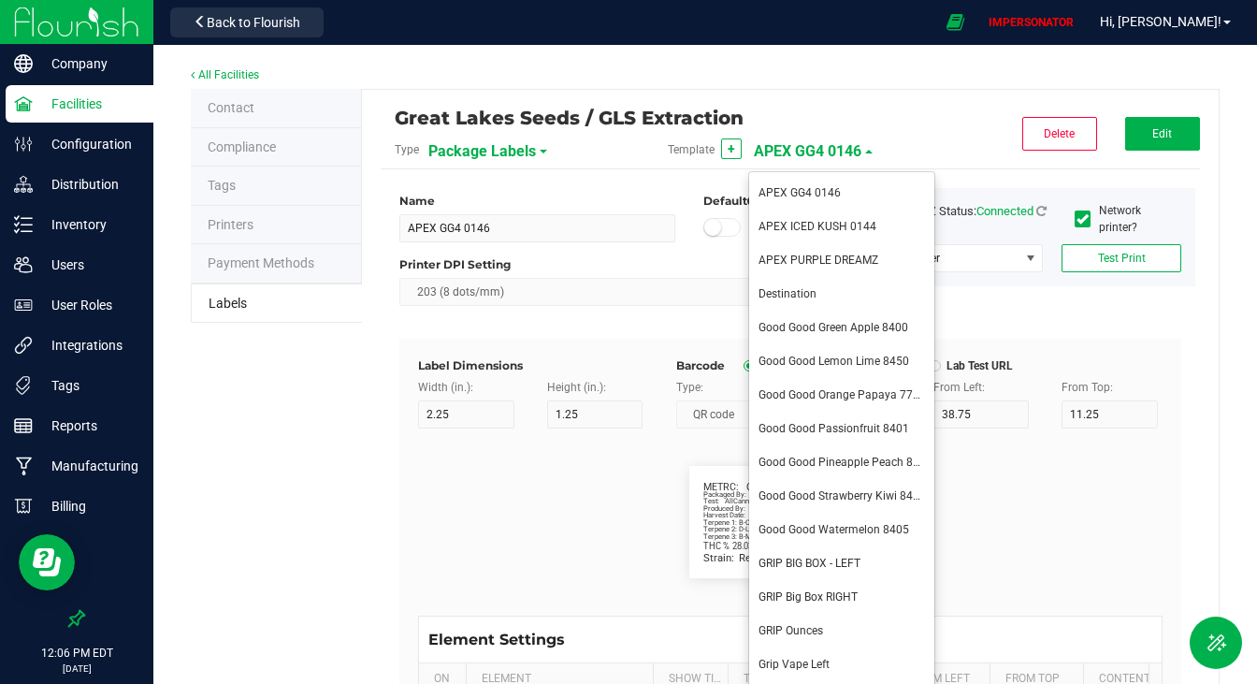
click at [940, 157] on div "Great Lakes Seeds / GLS Extraction Type Package Labels Template + APEX GG4 0146…" at bounding box center [790, 139] width 819 height 61
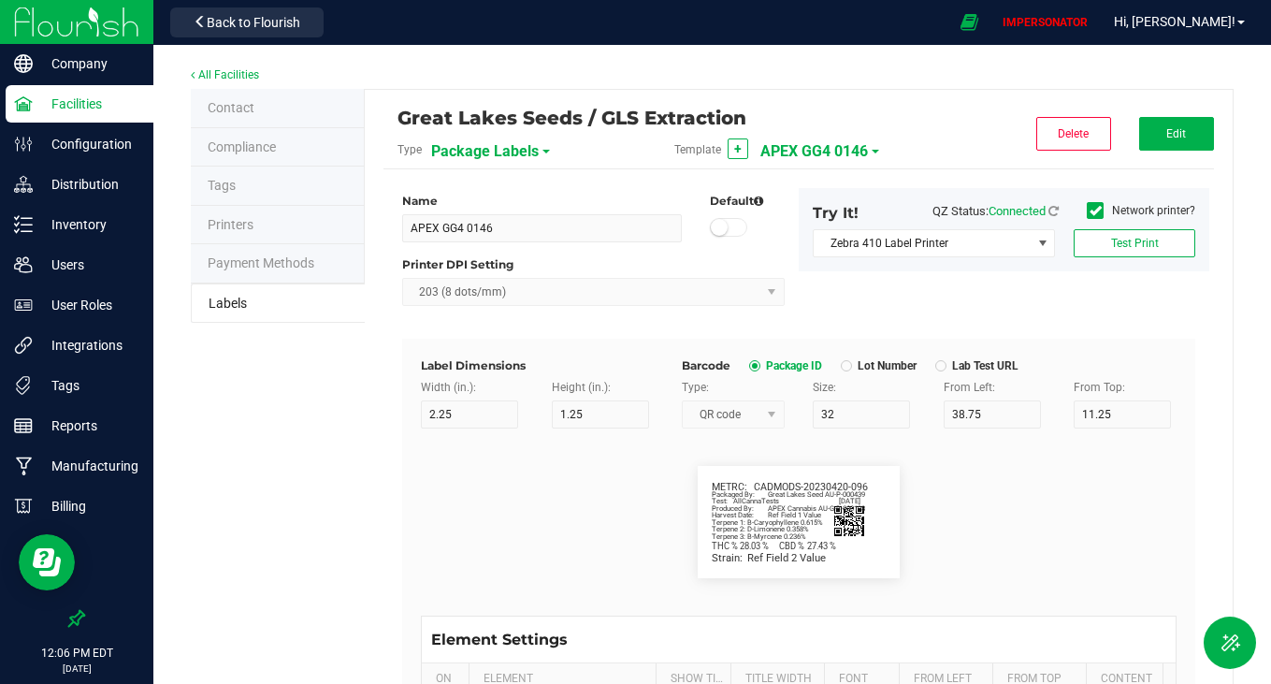
click at [845, 156] on span "APEX GG4 0146" at bounding box center [815, 152] width 108 height 32
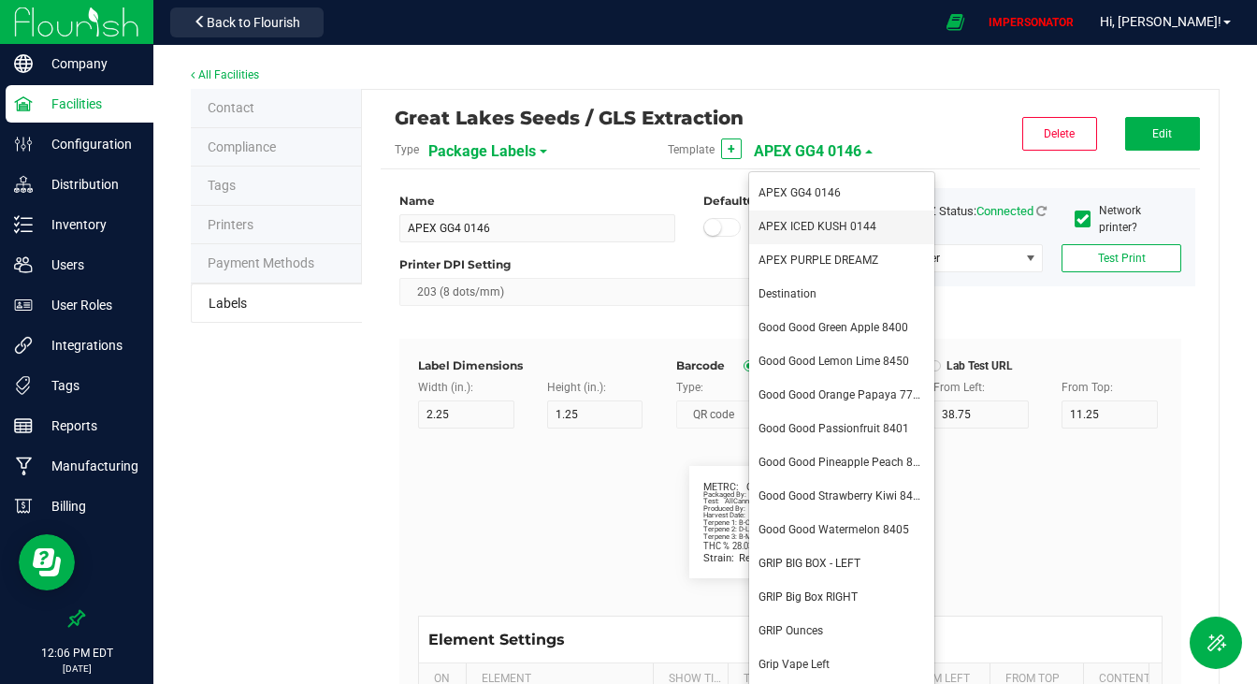
click at [826, 224] on span "APEX ICED KUSH 0144" at bounding box center [818, 226] width 118 height 13
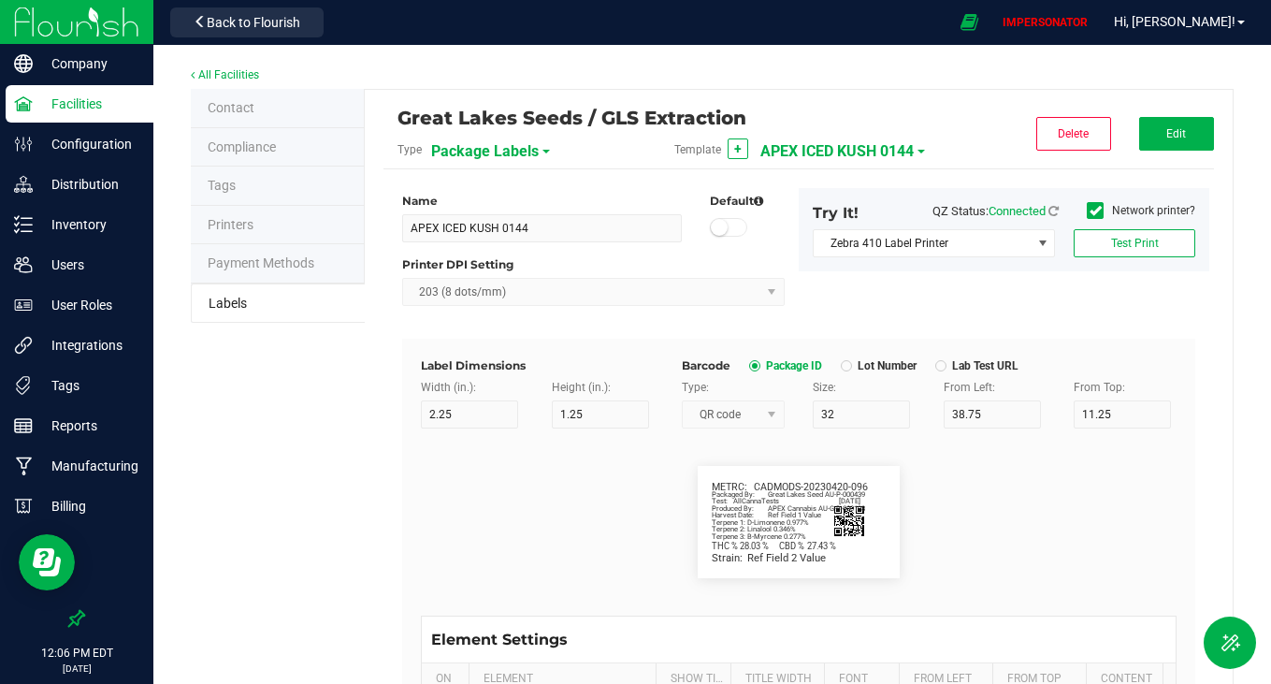
click at [865, 146] on span "APEX ICED KUSH 0144" at bounding box center [837, 152] width 153 height 32
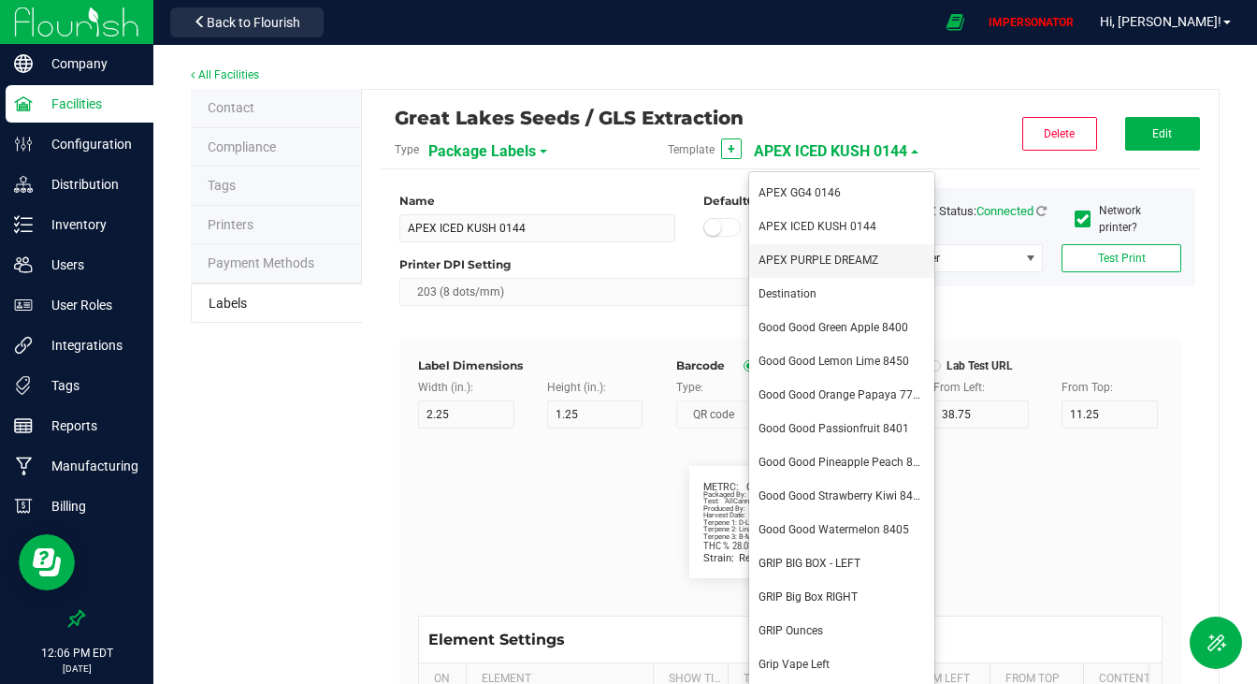
click at [833, 253] on li "APEX PURPLE DREAMZ" at bounding box center [841, 261] width 185 height 34
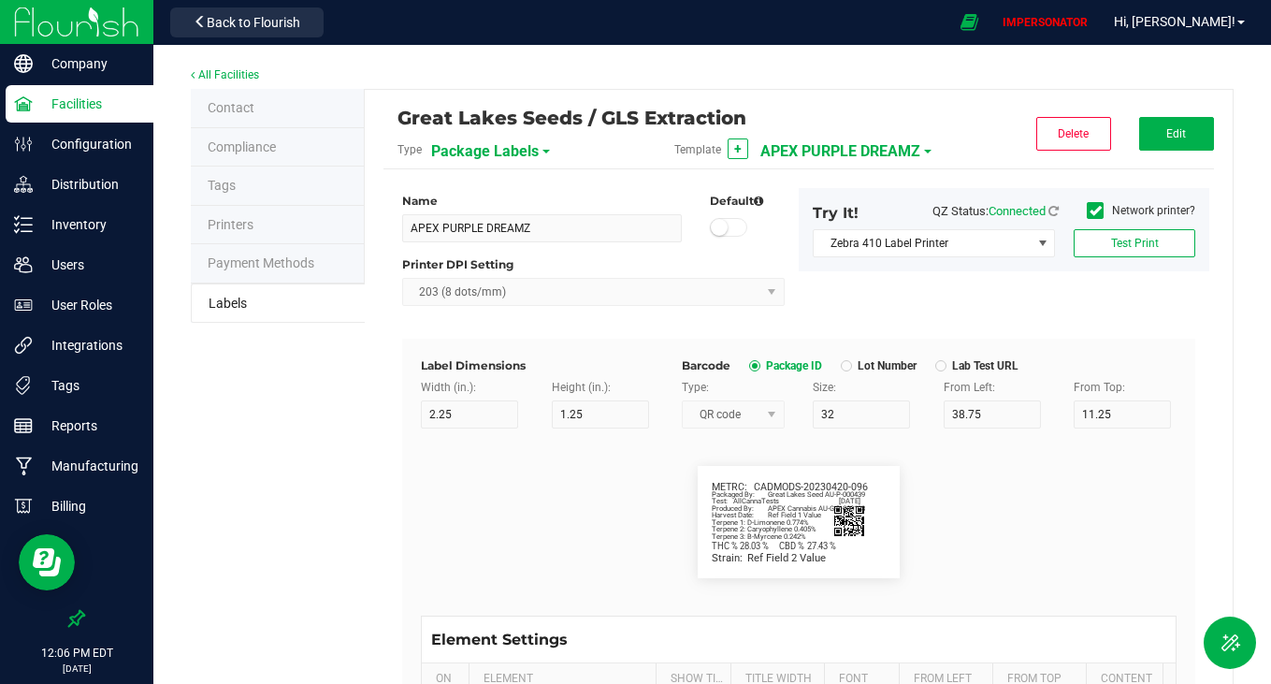
click at [823, 152] on span "APEX PURPLE DREAMZ" at bounding box center [841, 152] width 160 height 32
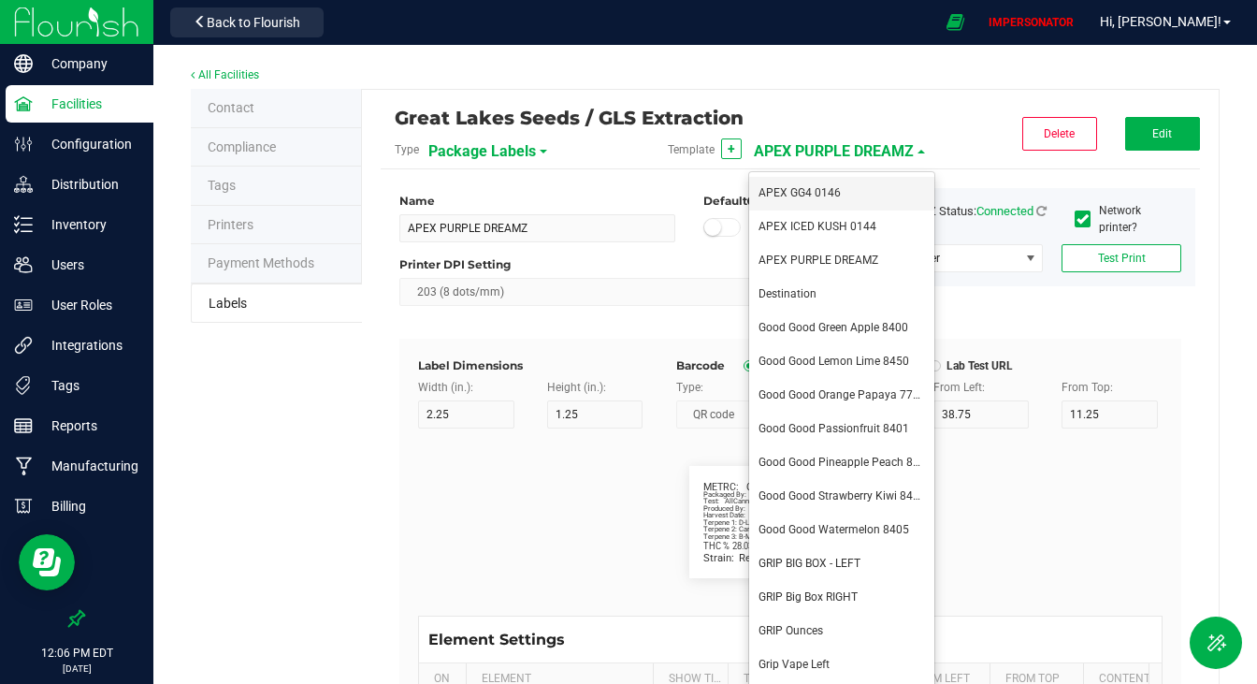
click at [810, 187] on span "APEX GG4 0146" at bounding box center [800, 192] width 82 height 13
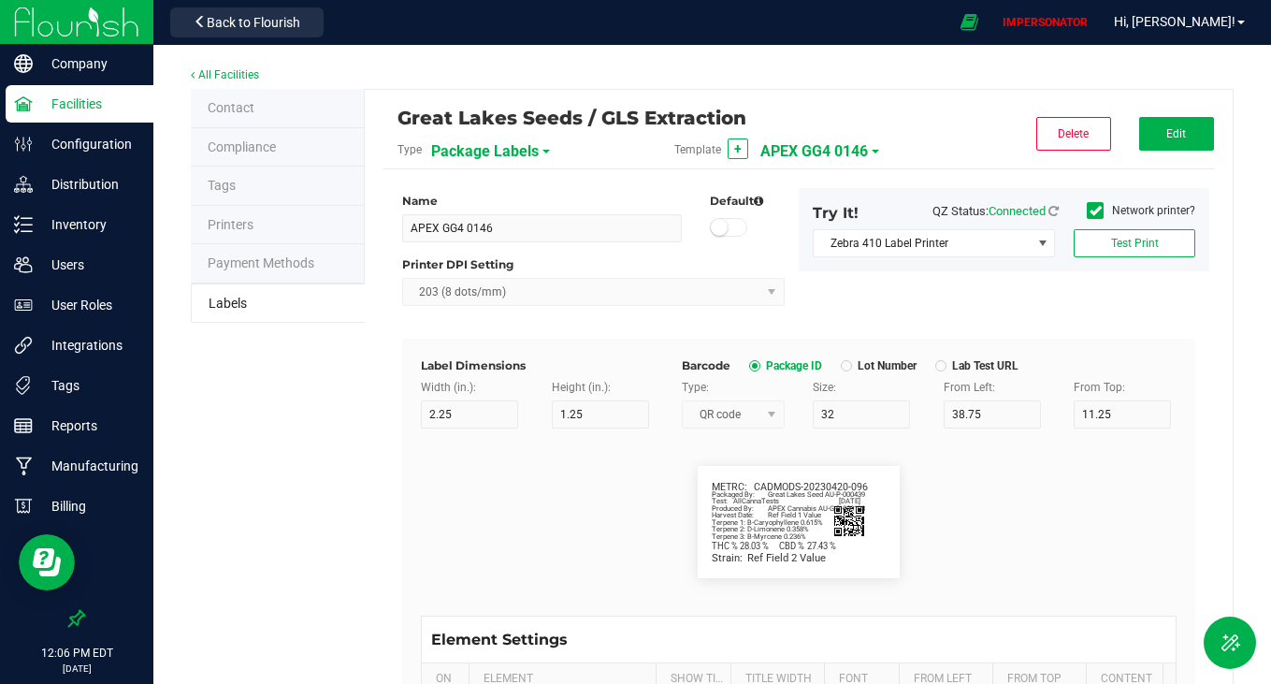
click at [813, 144] on span "APEX GG4 0146" at bounding box center [815, 152] width 108 height 32
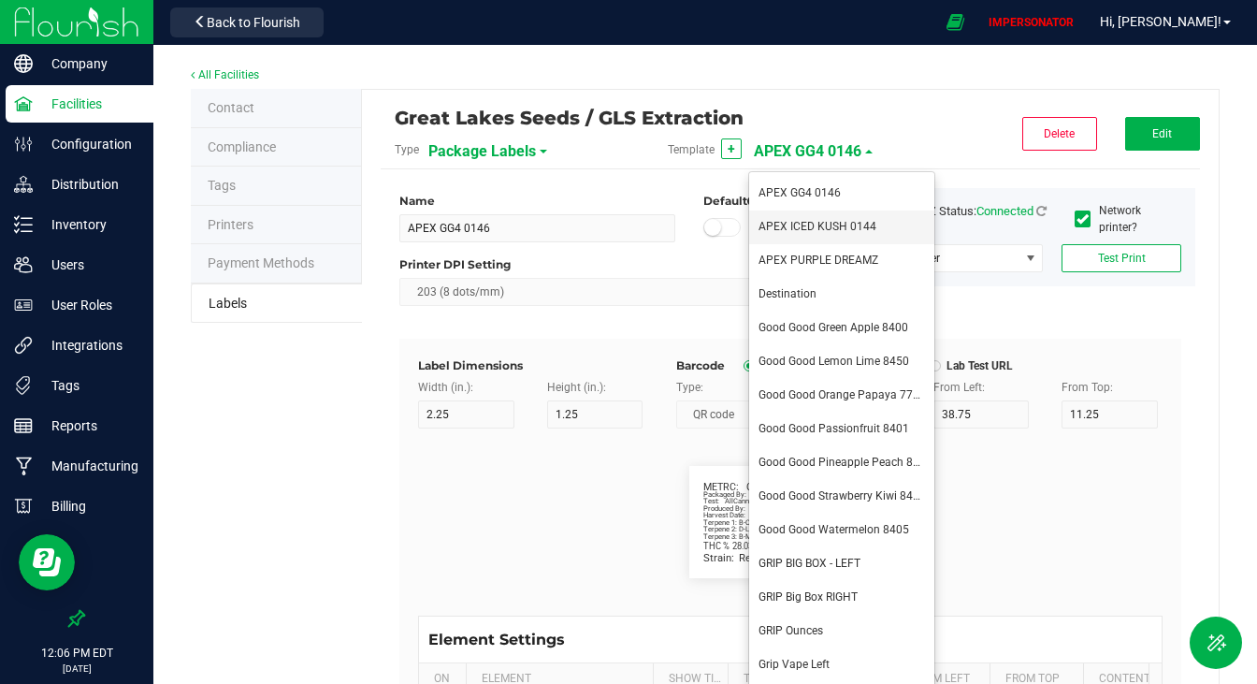
click at [804, 228] on span "APEX ICED KUSH 0144" at bounding box center [818, 226] width 118 height 13
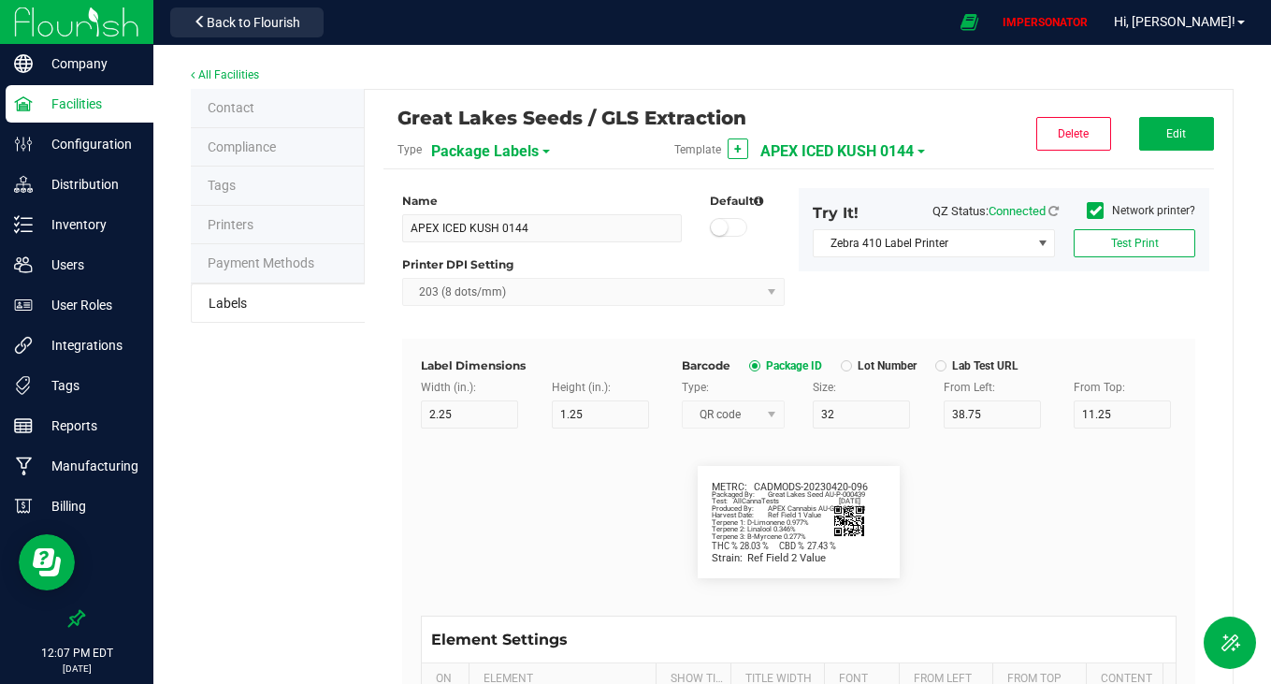
click at [819, 153] on span "APEX ICED KUSH 0144" at bounding box center [837, 152] width 153 height 32
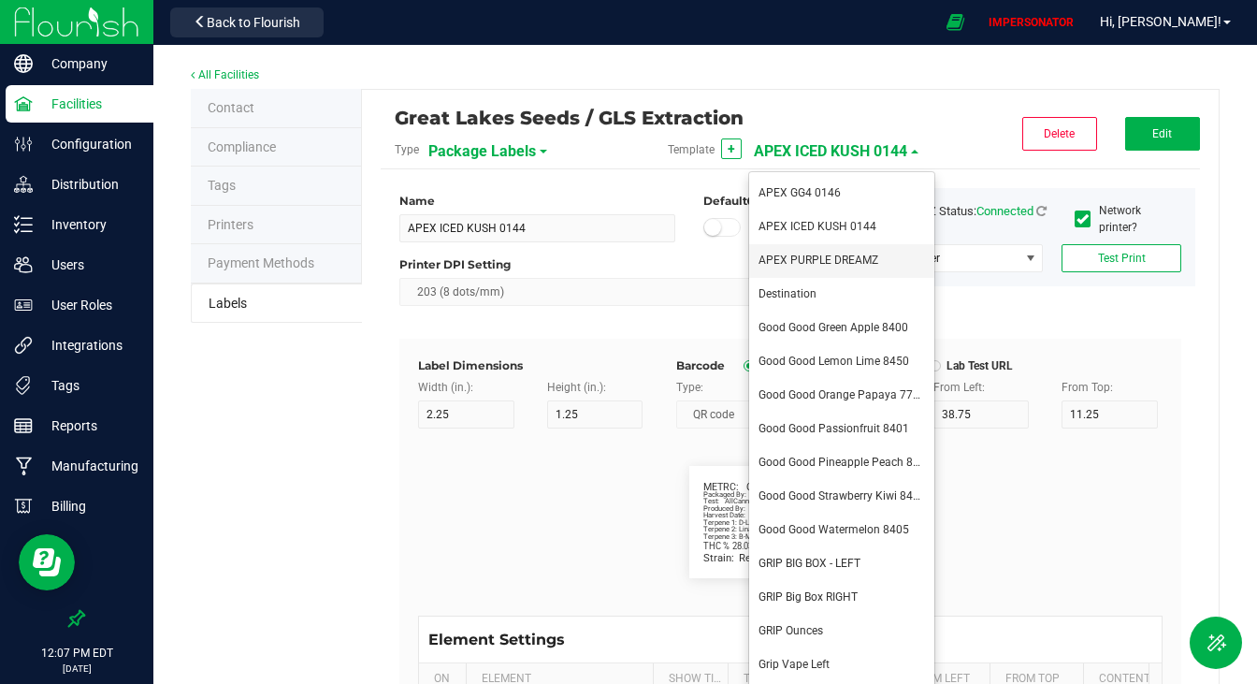
click at [815, 262] on span "APEX PURPLE DREAMZ" at bounding box center [819, 260] width 120 height 13
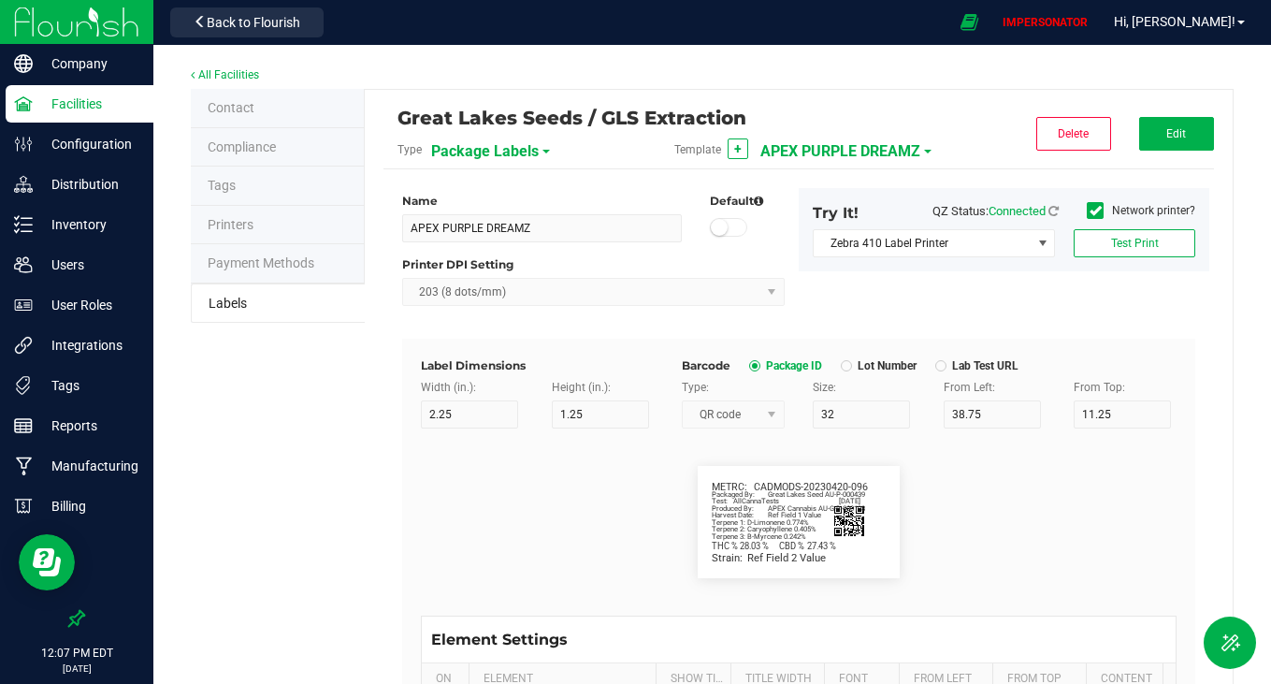
click at [891, 148] on span "APEX PURPLE DREAMZ" at bounding box center [841, 152] width 160 height 32
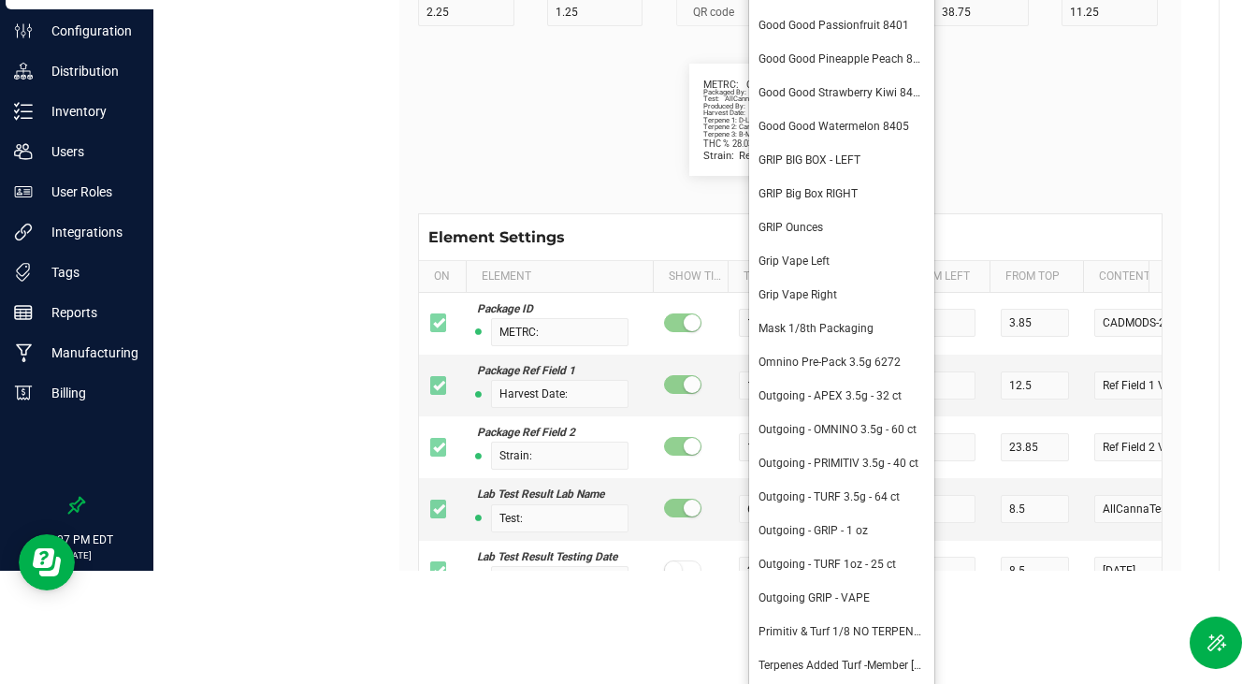
scroll to position [118, 0]
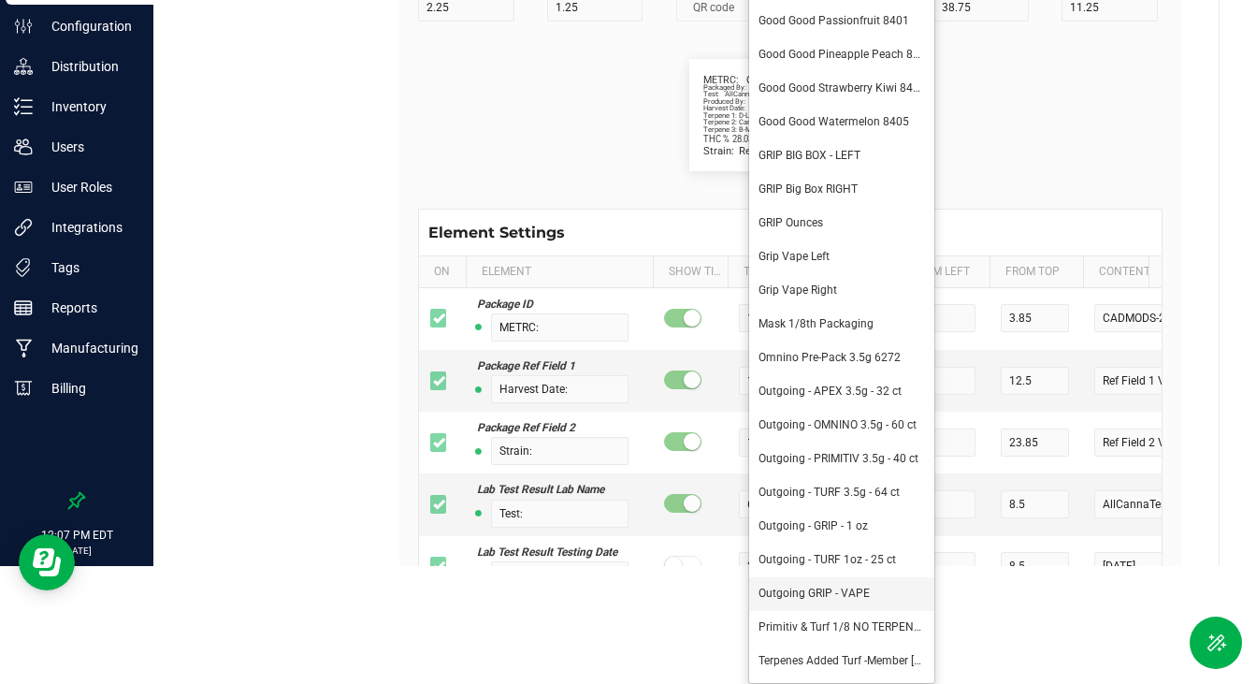
click at [868, 585] on li "Outgoing GRIP - VAPE" at bounding box center [841, 594] width 185 height 34
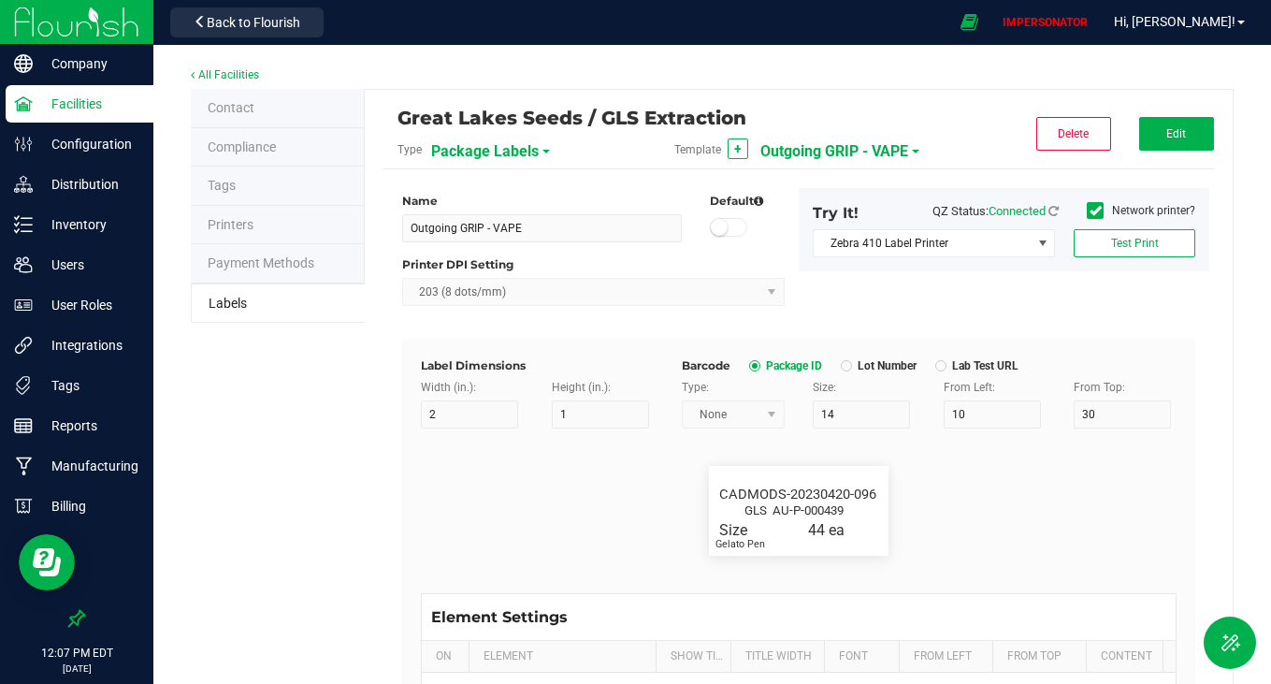
click at [849, 153] on span "Outgoing GRIP - VAPE" at bounding box center [835, 152] width 148 height 32
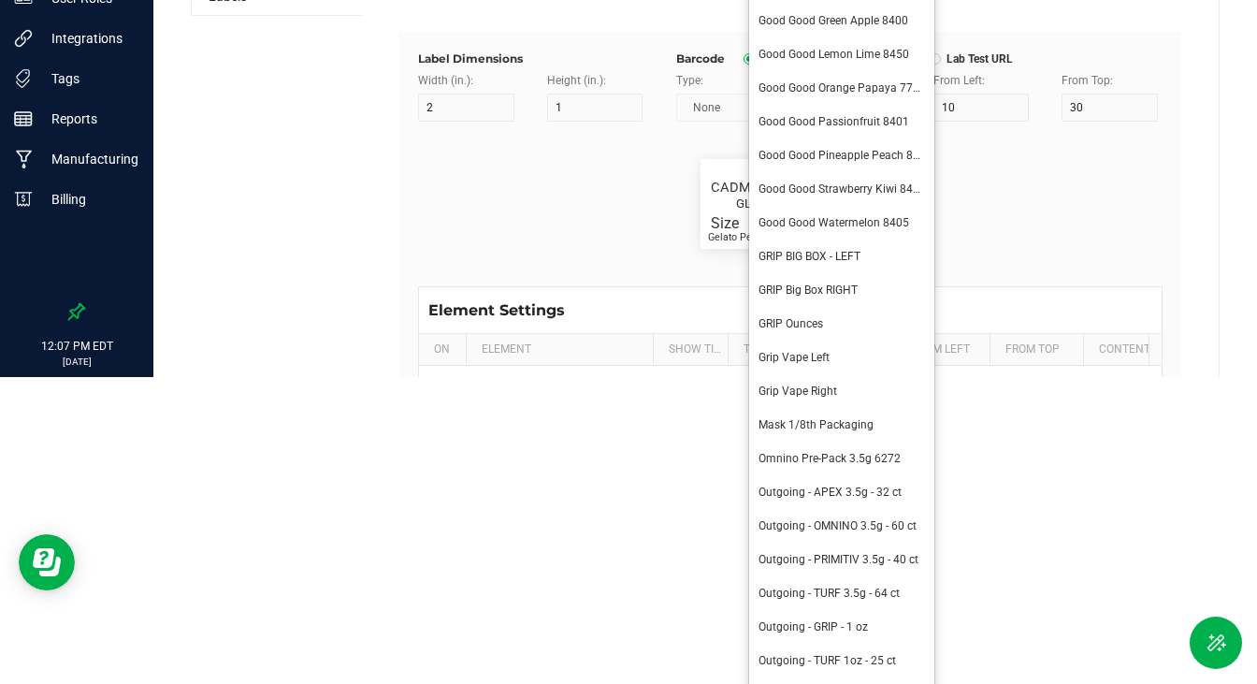
scroll to position [324, 0]
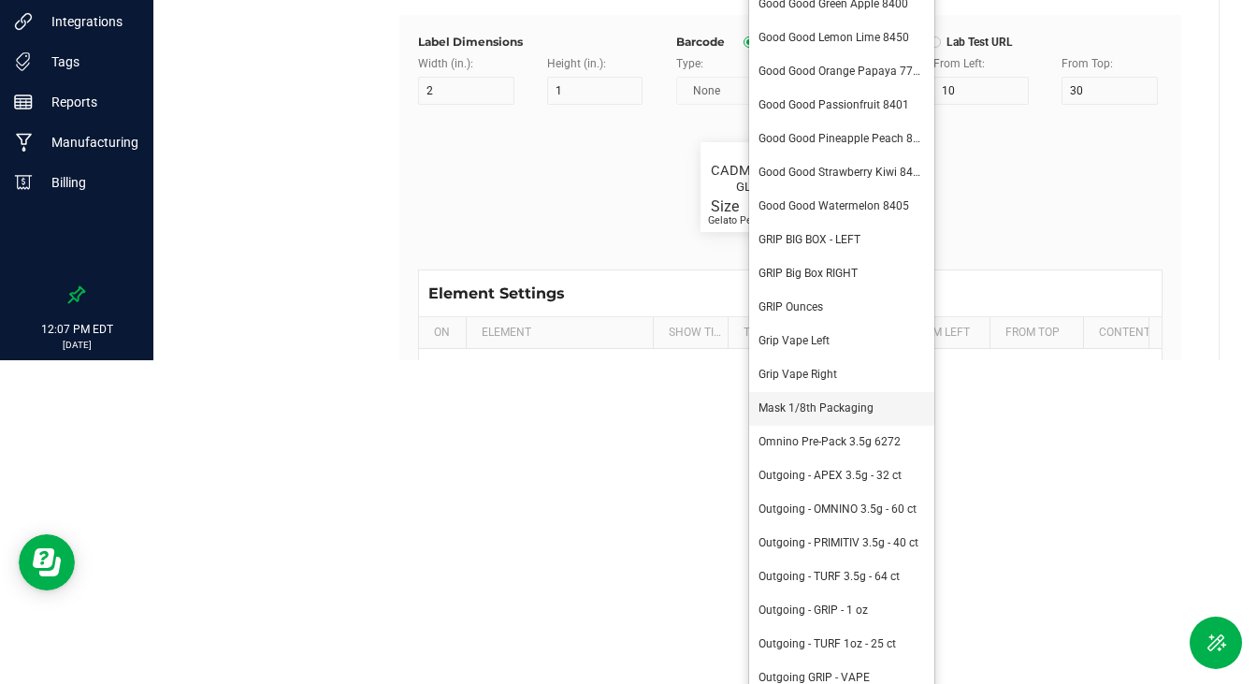
click at [846, 401] on span "Mask 1/8th Packaging" at bounding box center [816, 407] width 115 height 13
